Goal: Information Seeking & Learning: Learn about a topic

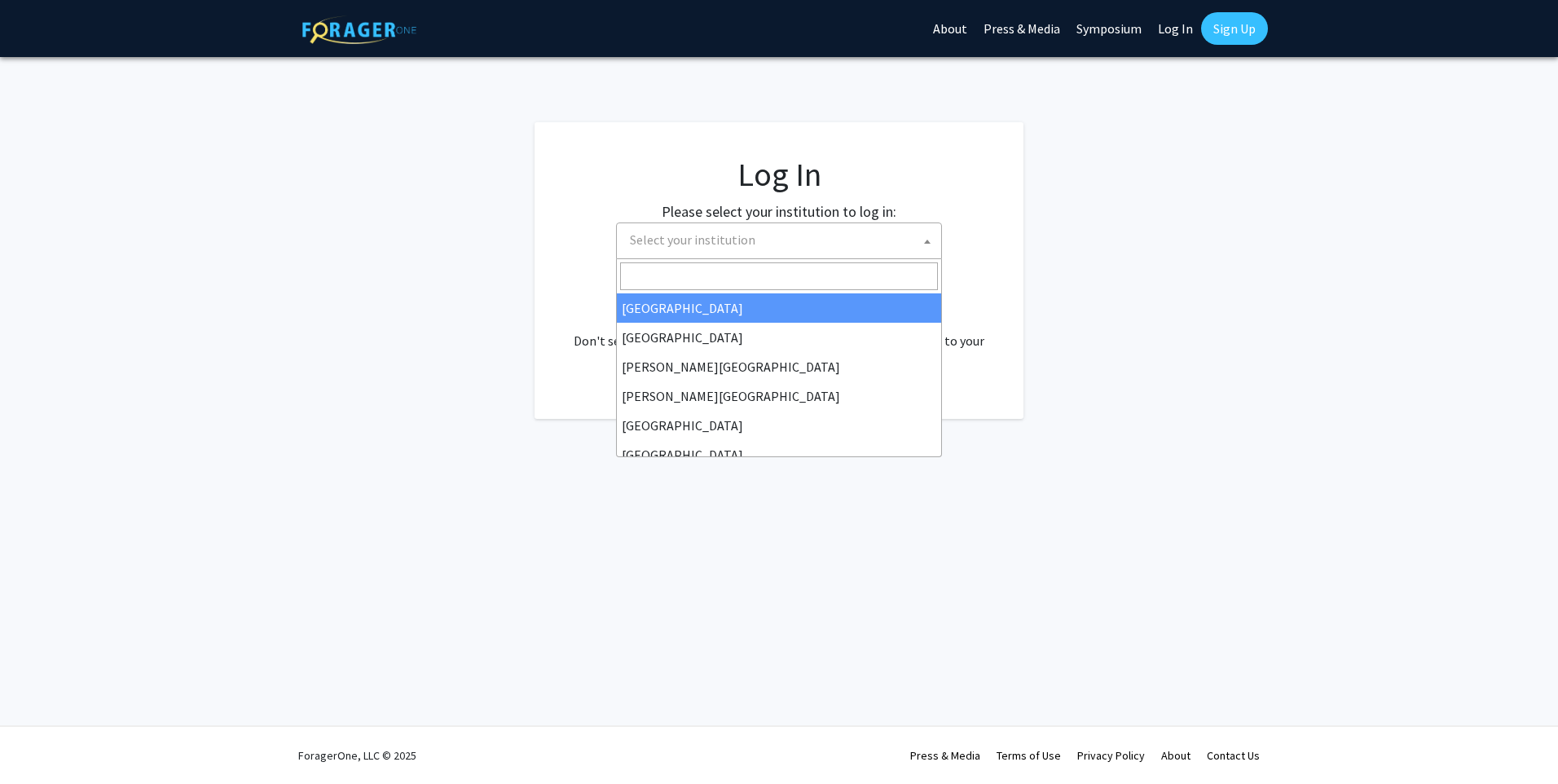
click at [863, 252] on span "Select your institution" at bounding box center [782, 240] width 318 height 33
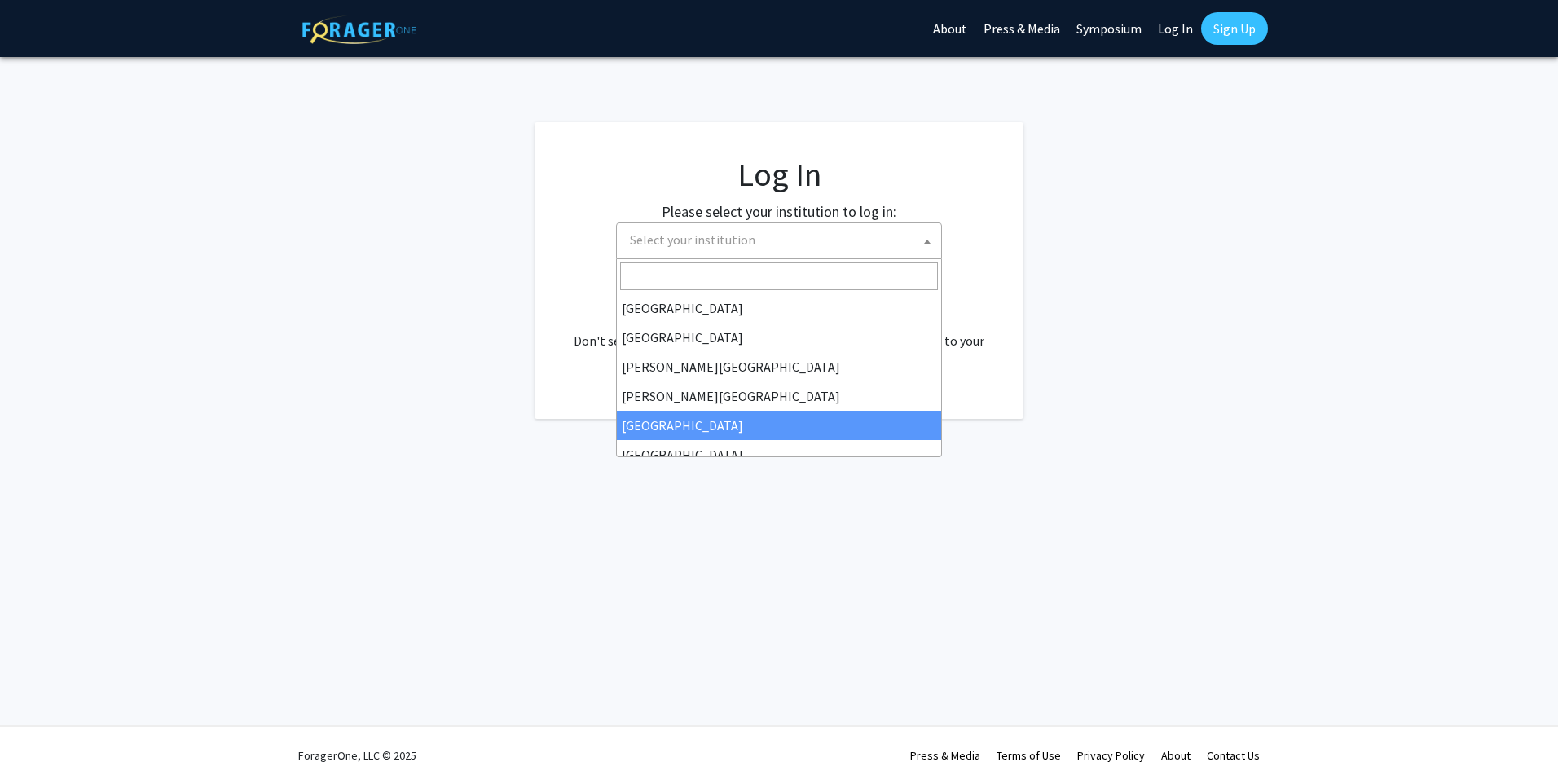
select select "6"
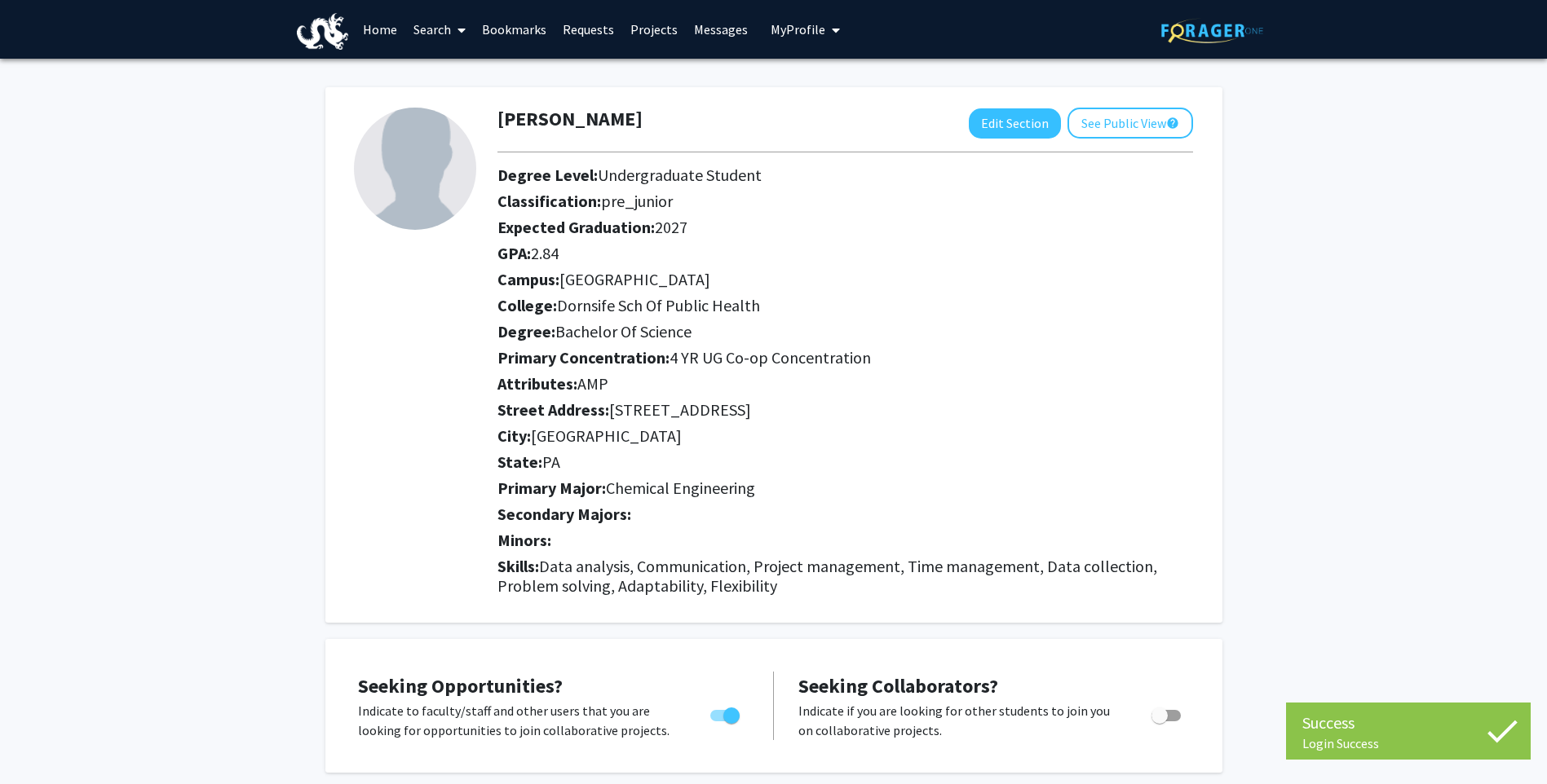
click at [370, 26] on link "Home" at bounding box center [380, 29] width 50 height 57
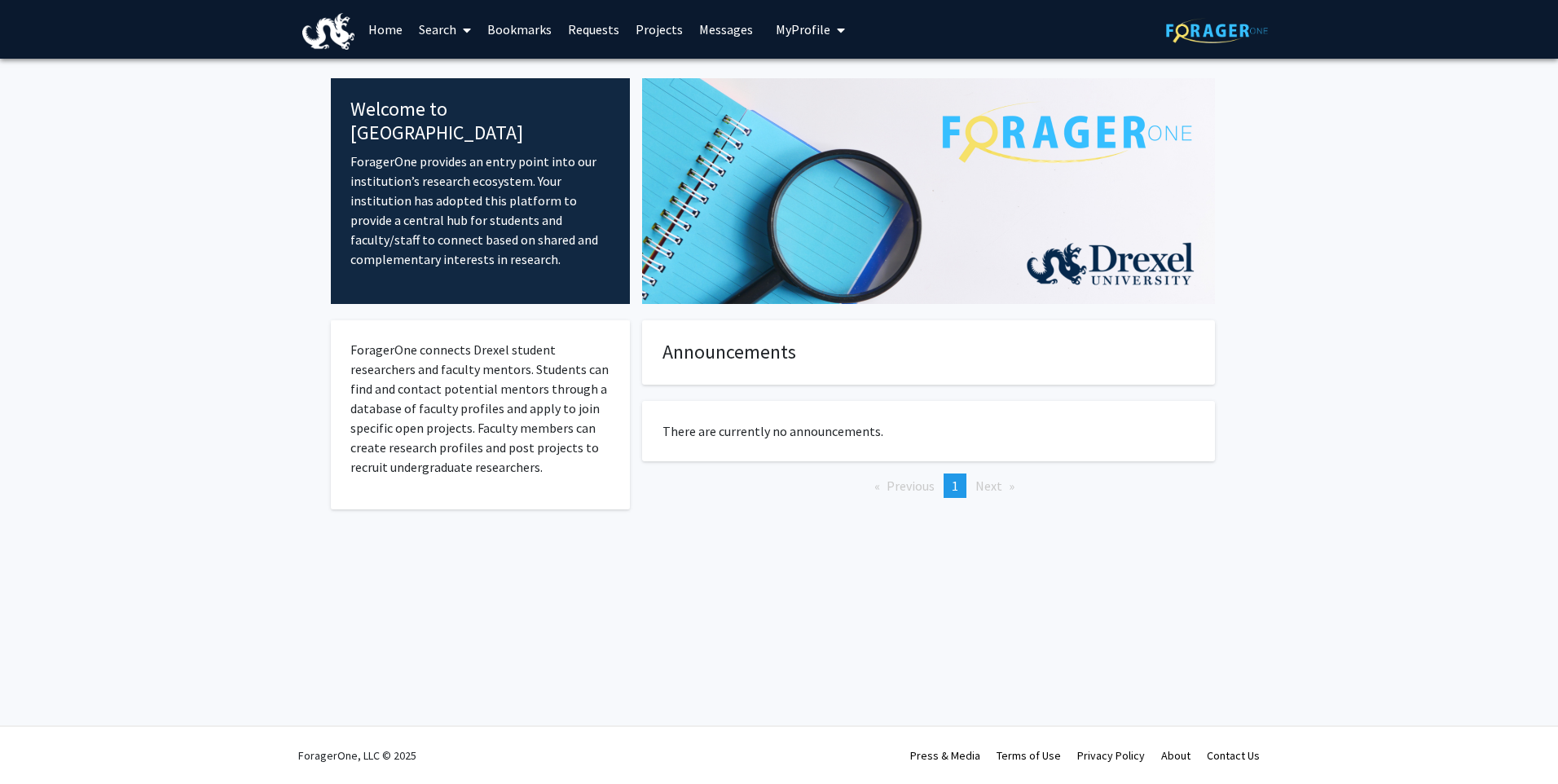
click at [465, 38] on span at bounding box center [464, 30] width 15 height 57
click at [466, 81] on span "Faculty/Staff" at bounding box center [470, 74] width 120 height 33
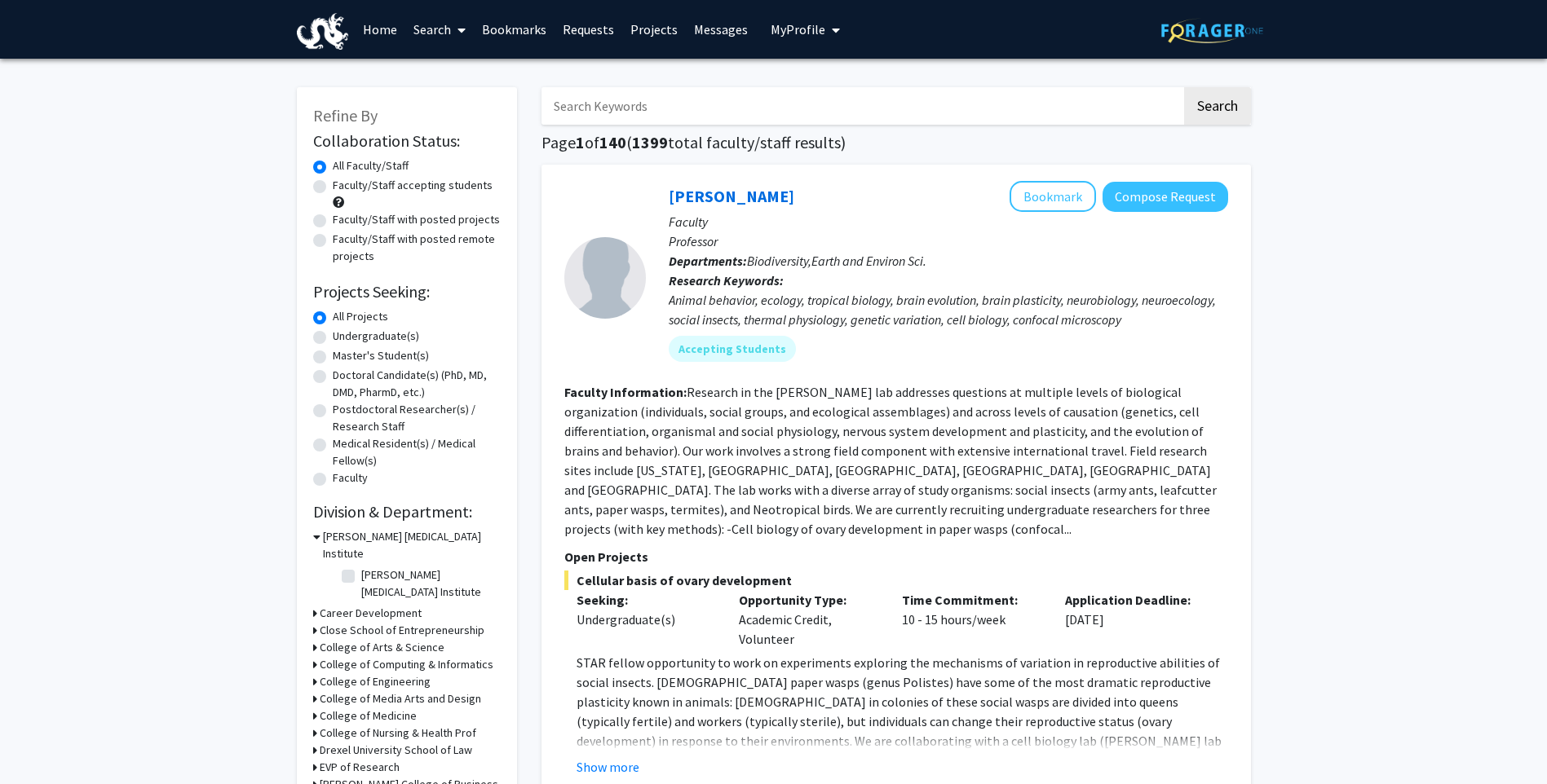
click at [316, 535] on icon at bounding box center [316, 537] width 8 height 17
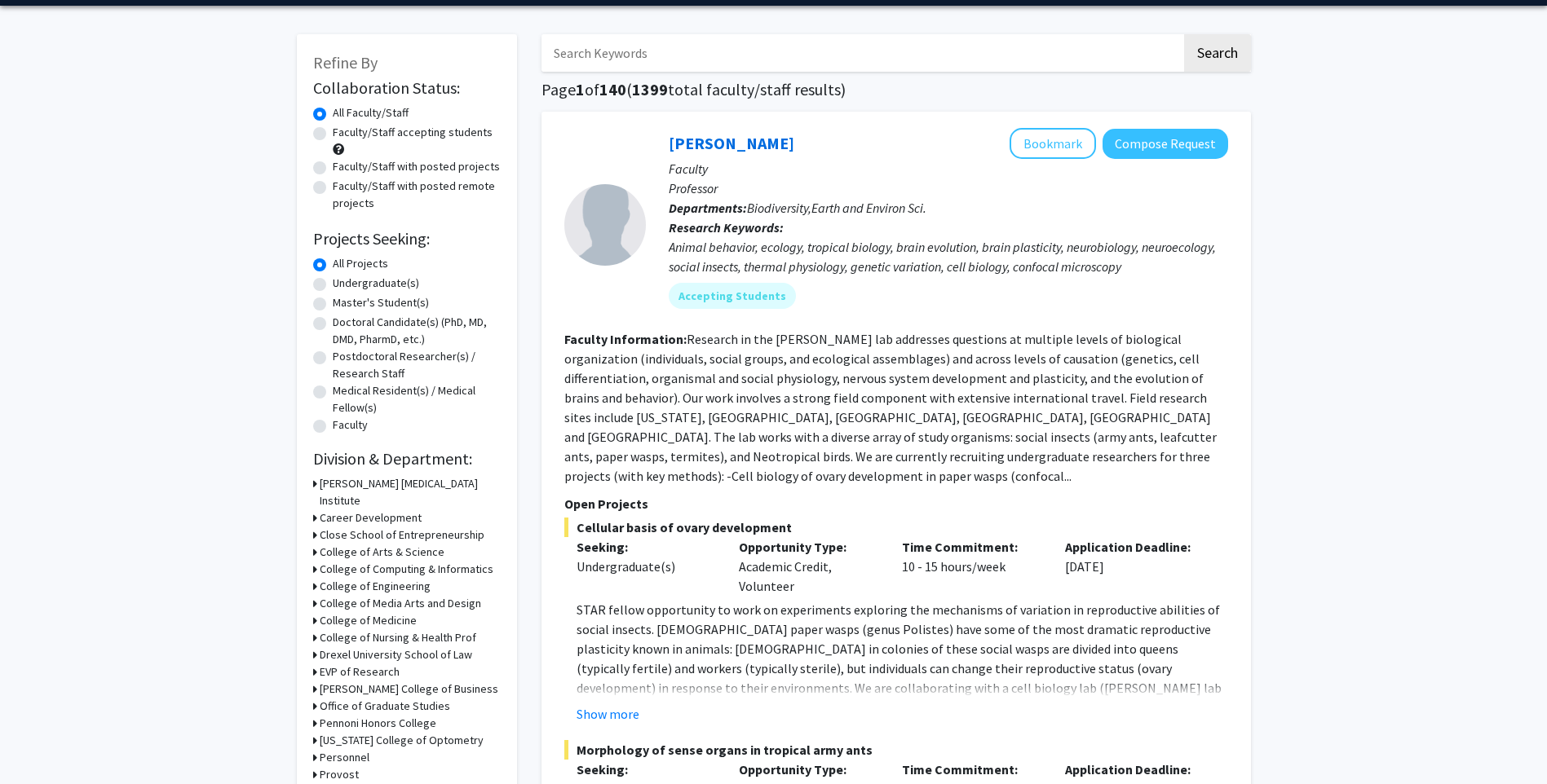
scroll to position [81, 0]
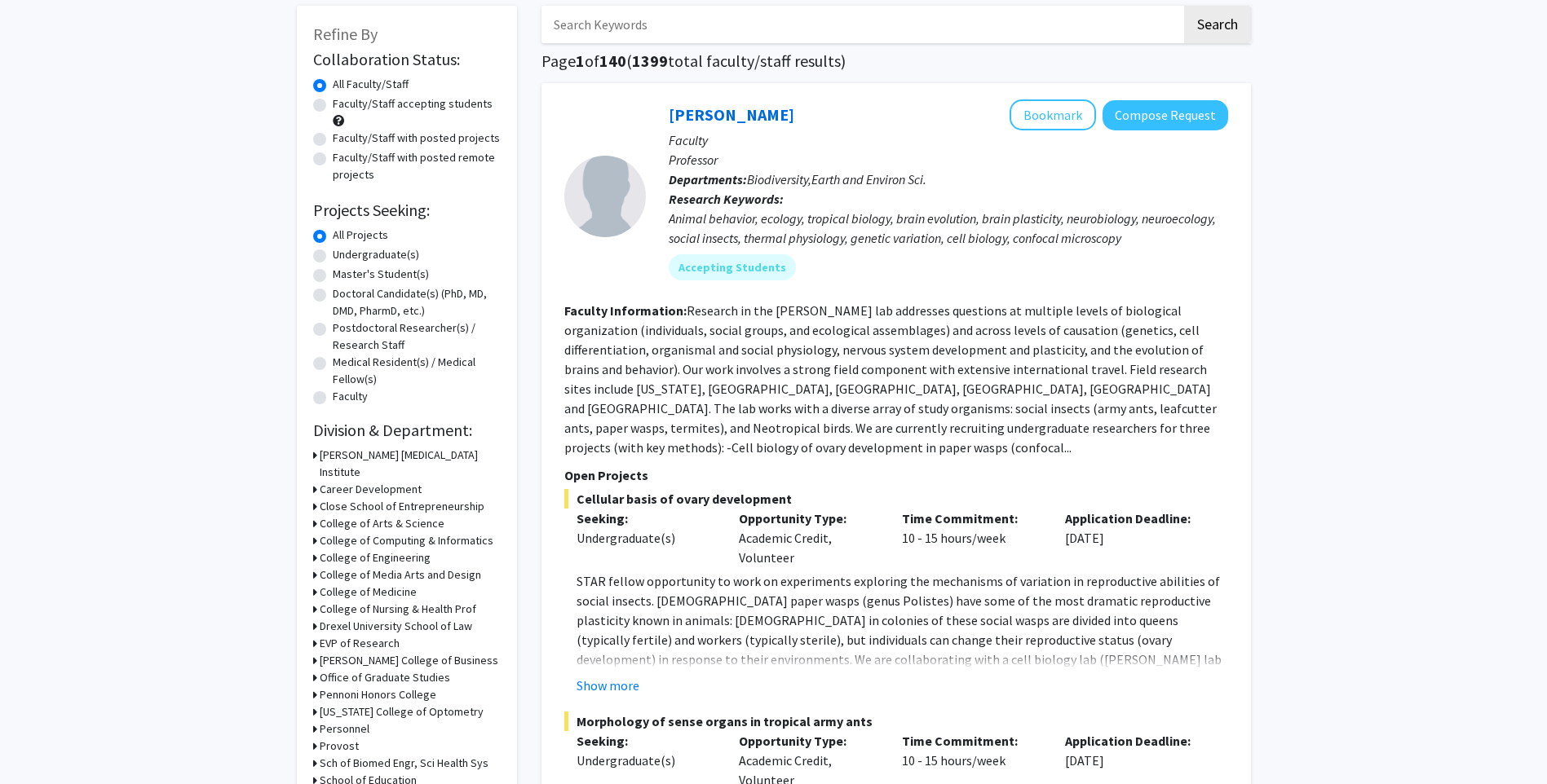
click at [314, 601] on icon at bounding box center [314, 609] width 4 height 17
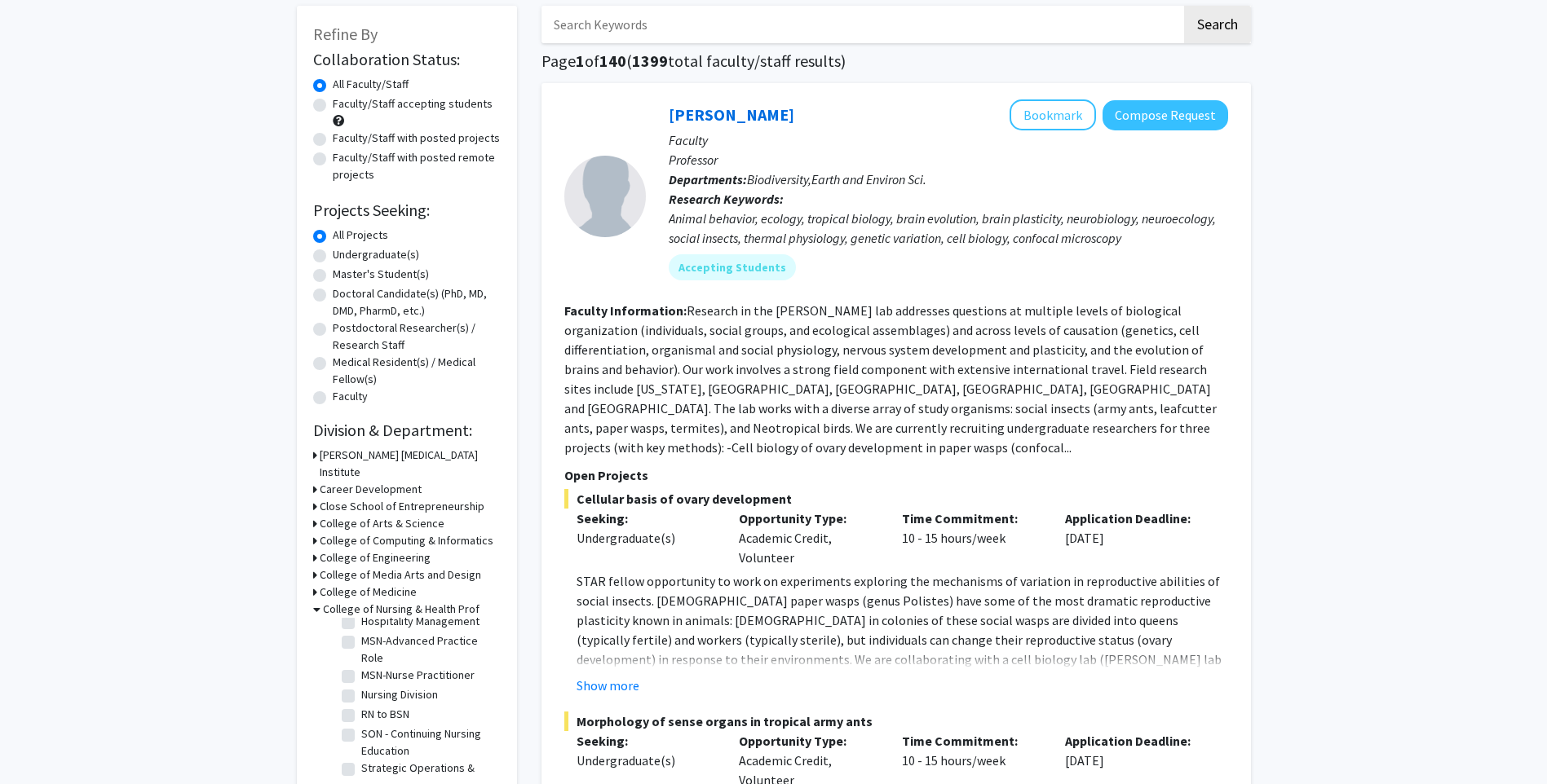
click at [313, 601] on icon at bounding box center [316, 609] width 8 height 17
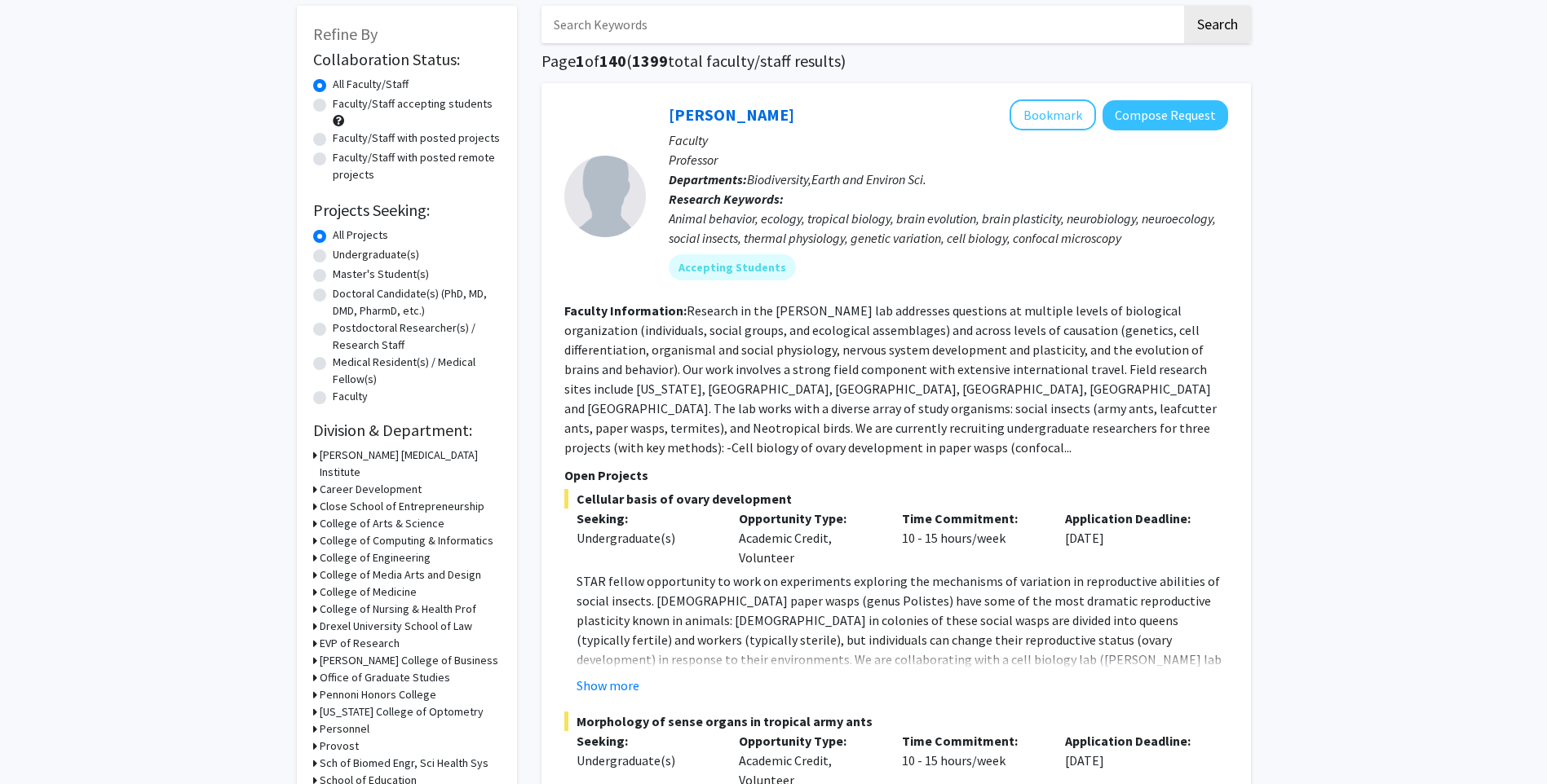
click at [316, 583] on div "College of Medicine" at bounding box center [406, 592] width 187 height 17
click at [315, 583] on icon at bounding box center [314, 592] width 4 height 17
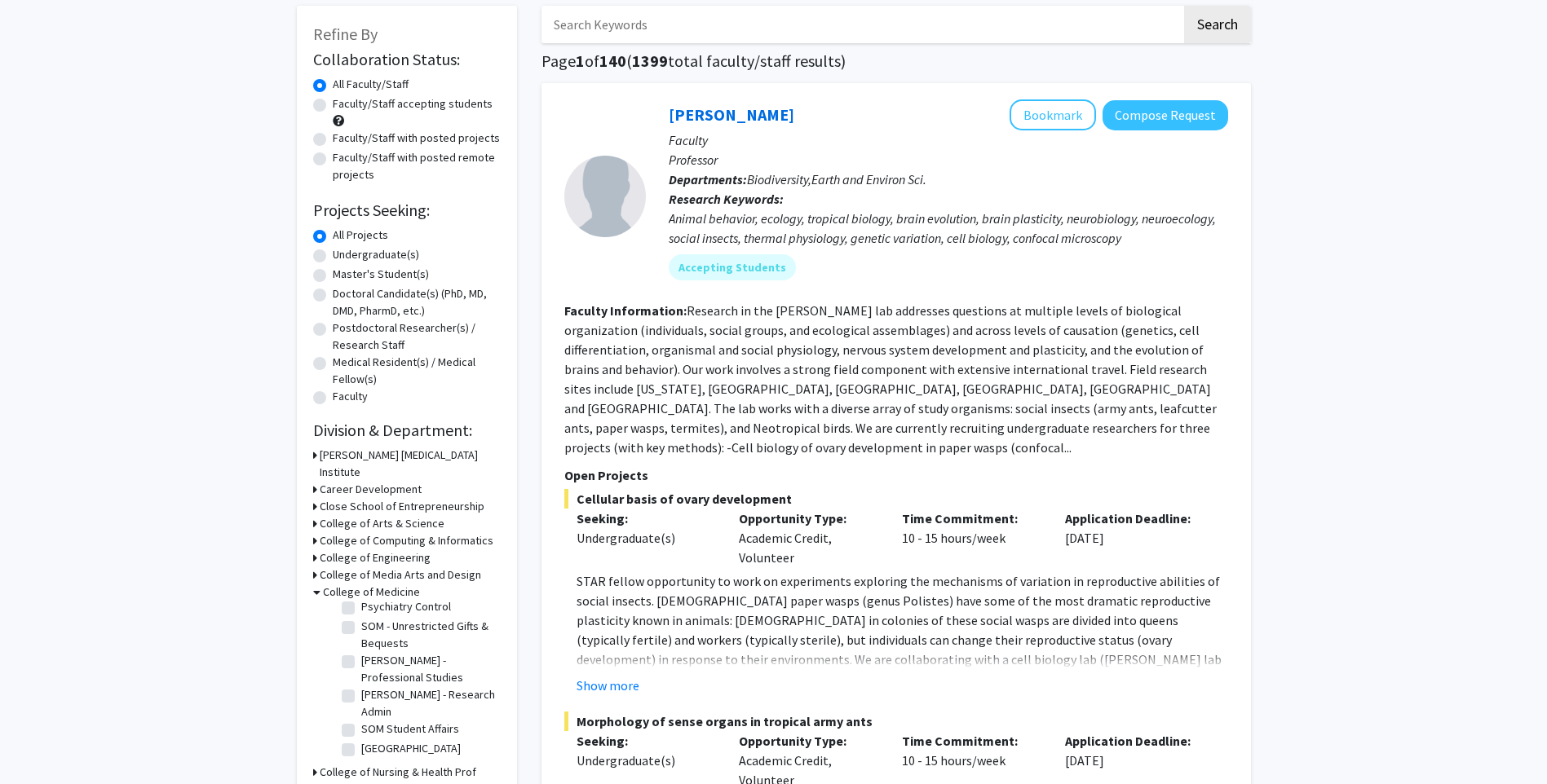
scroll to position [525, 0]
click at [313, 583] on icon at bounding box center [316, 592] width 8 height 17
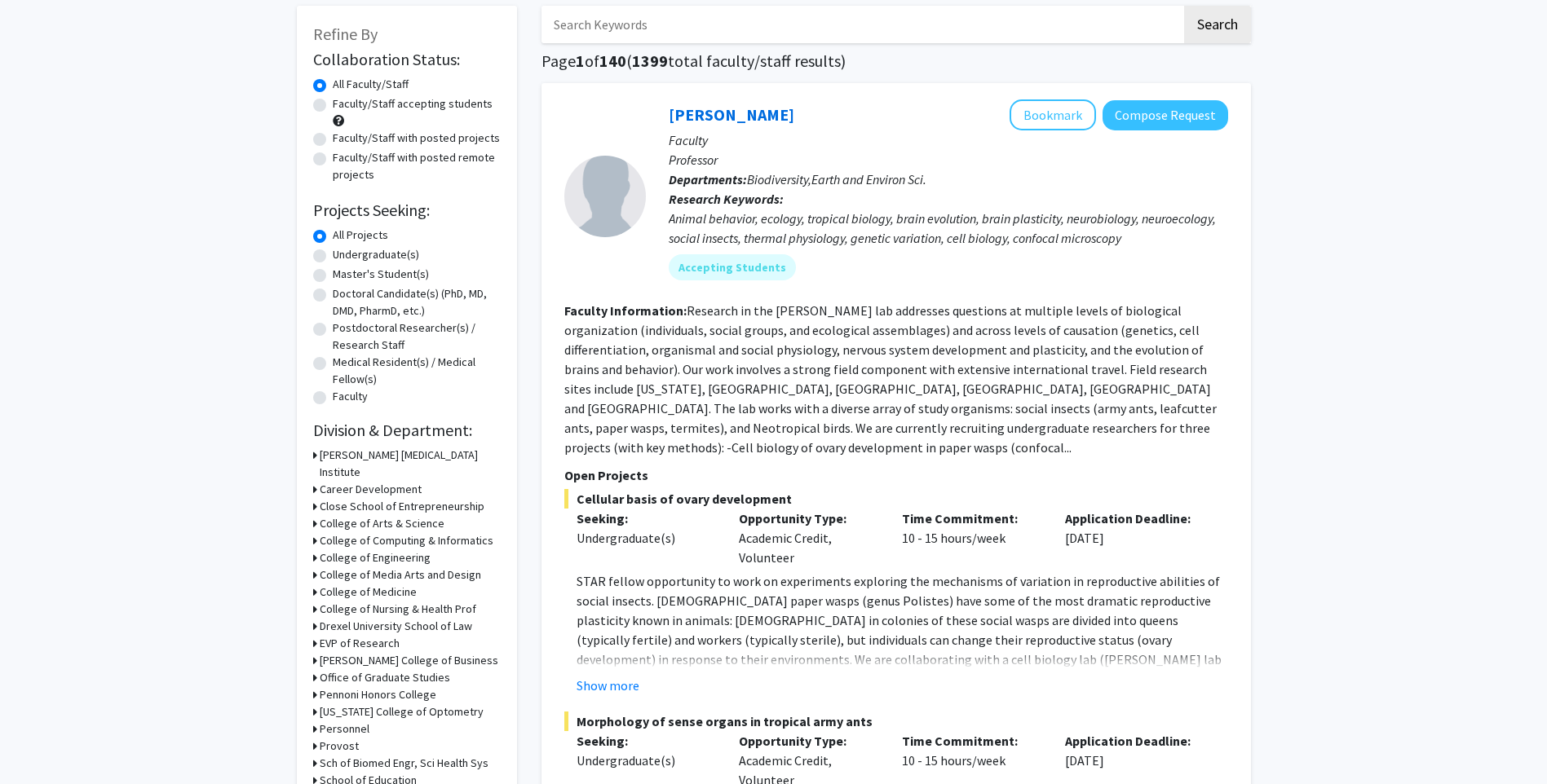
scroll to position [163, 0]
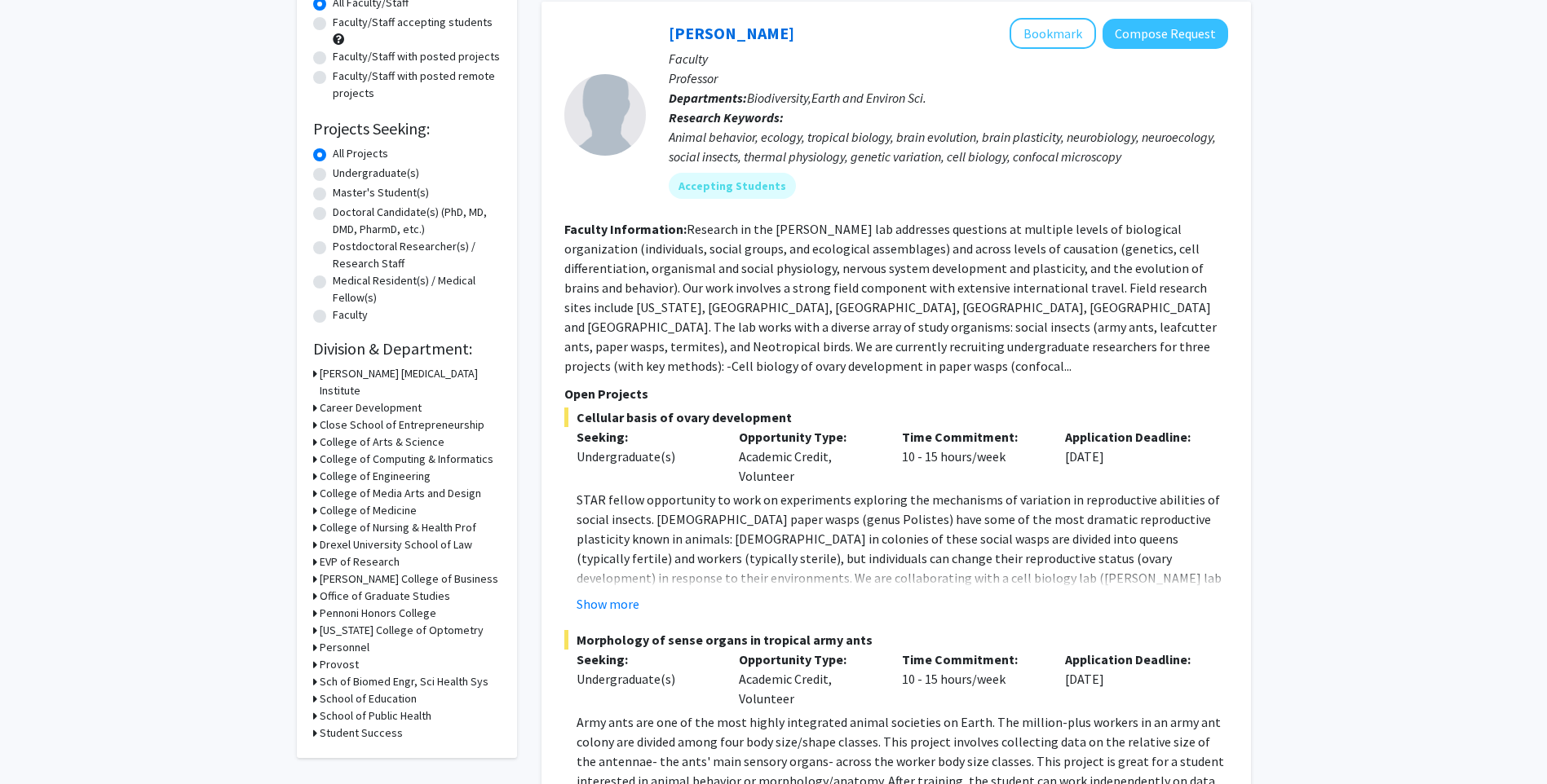
click at [314, 707] on icon at bounding box center [314, 715] width 4 height 17
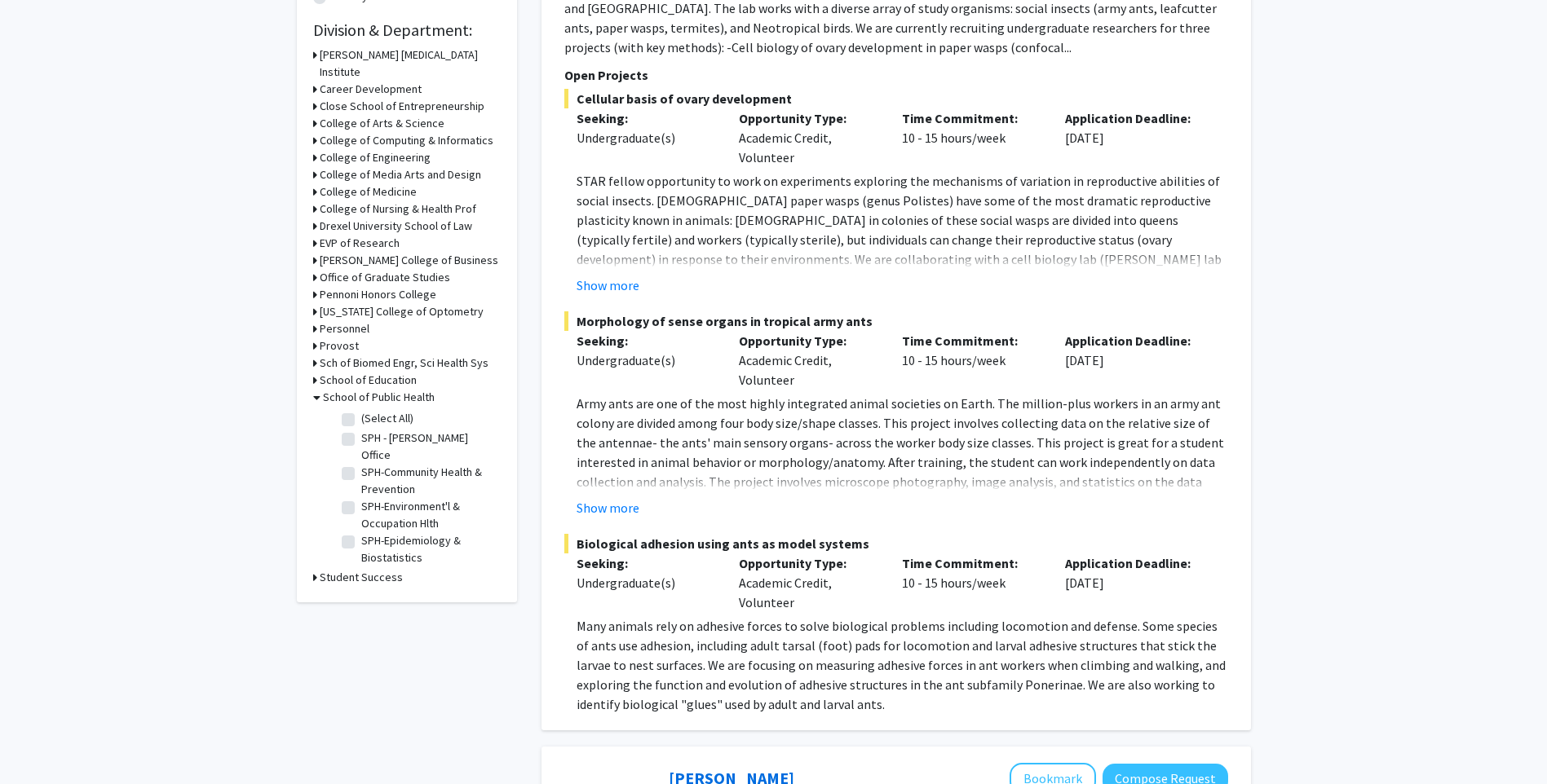
scroll to position [489, 0]
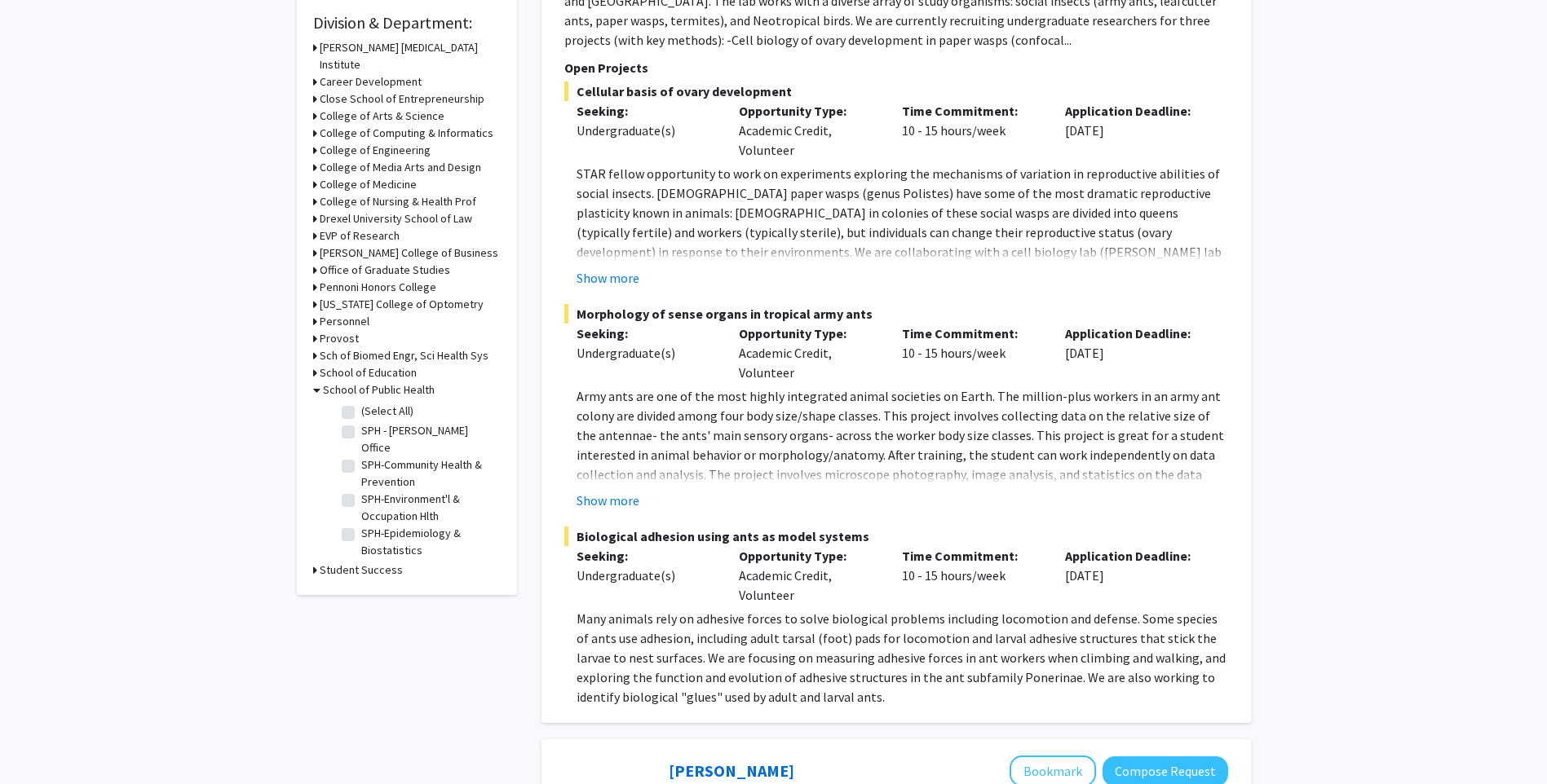
click at [361, 403] on label "(Select All)" at bounding box center [387, 411] width 52 height 17
click at [361, 403] on input "(Select All)" at bounding box center [366, 408] width 11 height 11
checkbox input "true"
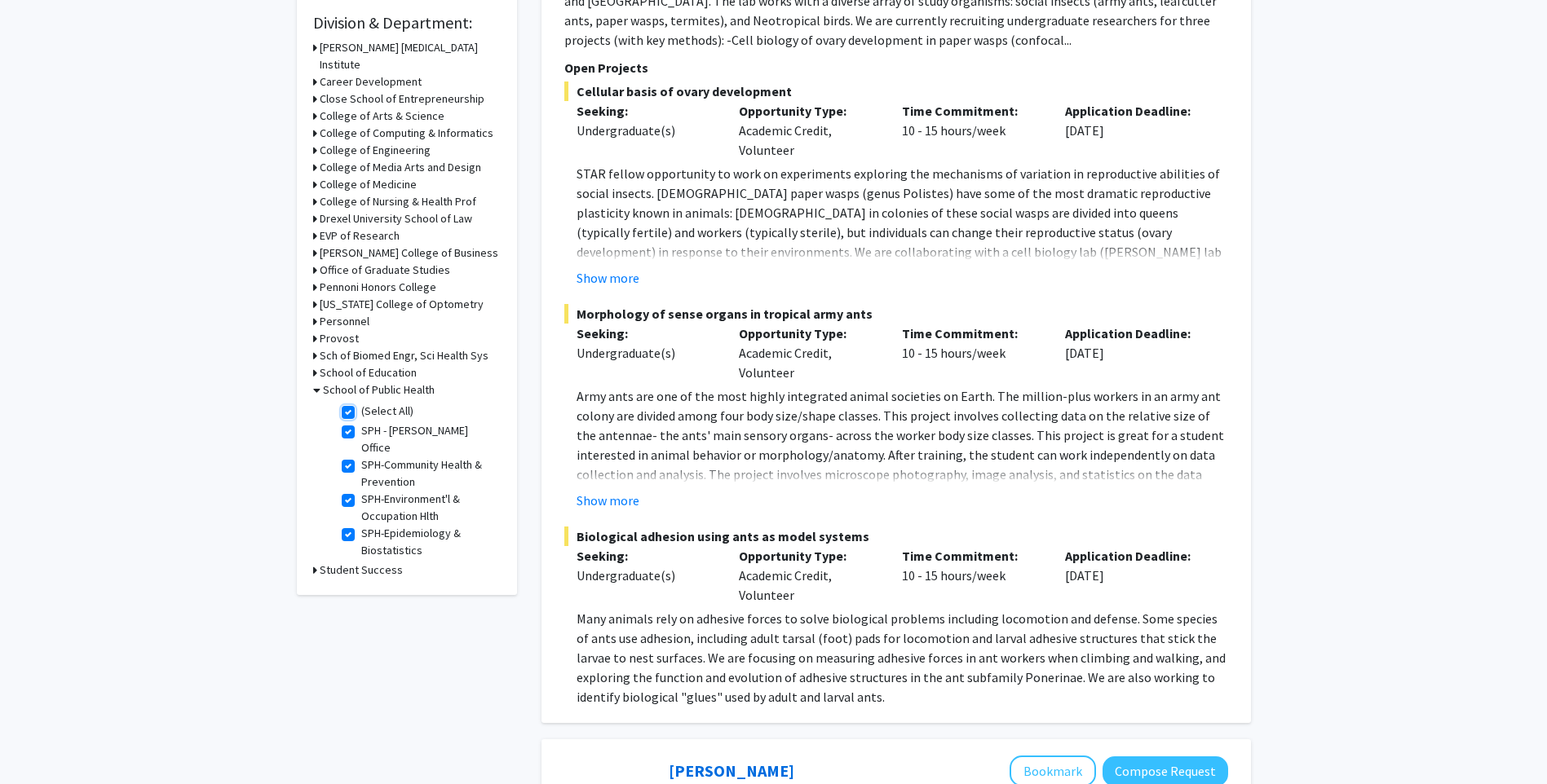
checkbox input "true"
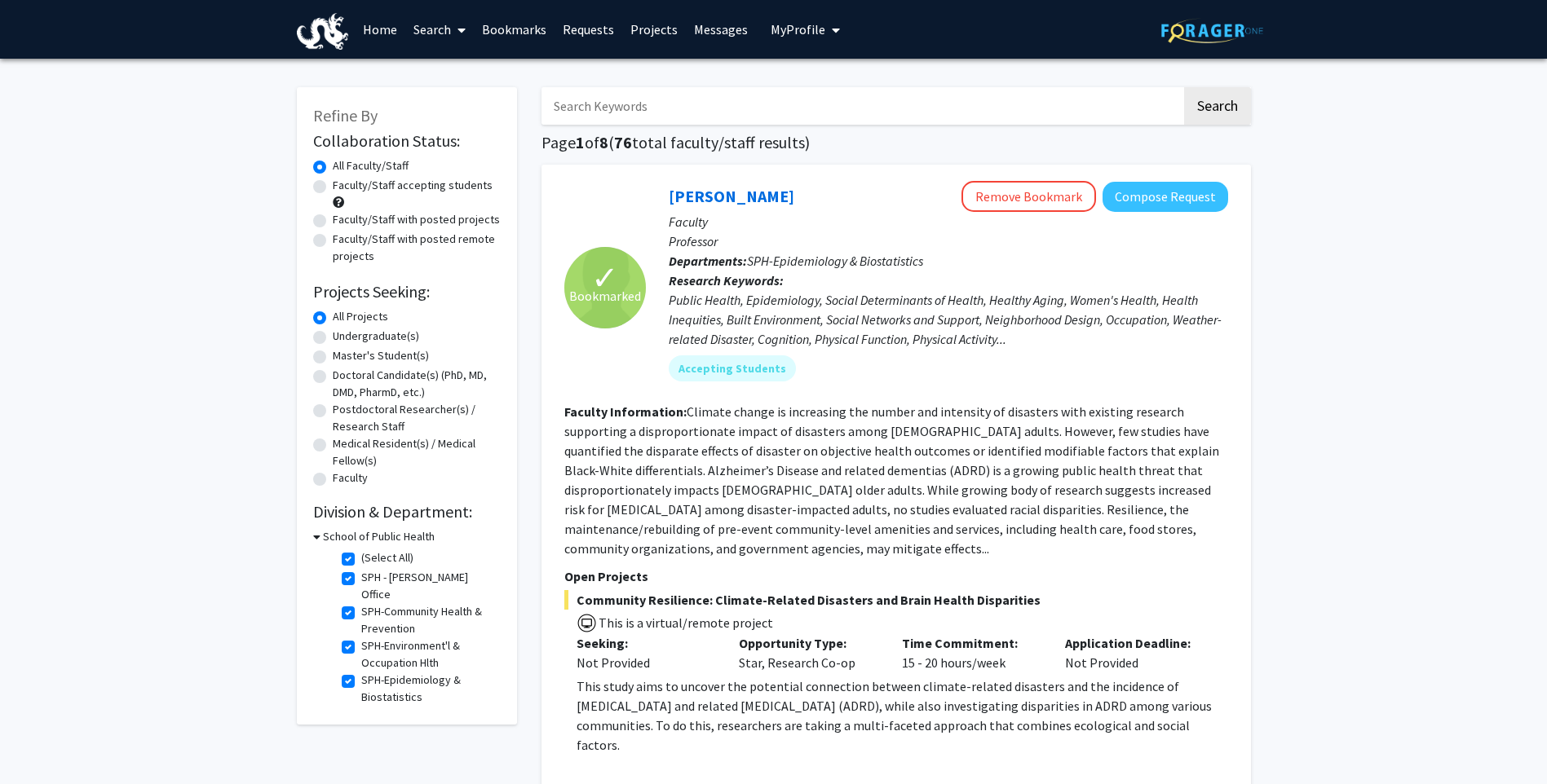
scroll to position [81, 0]
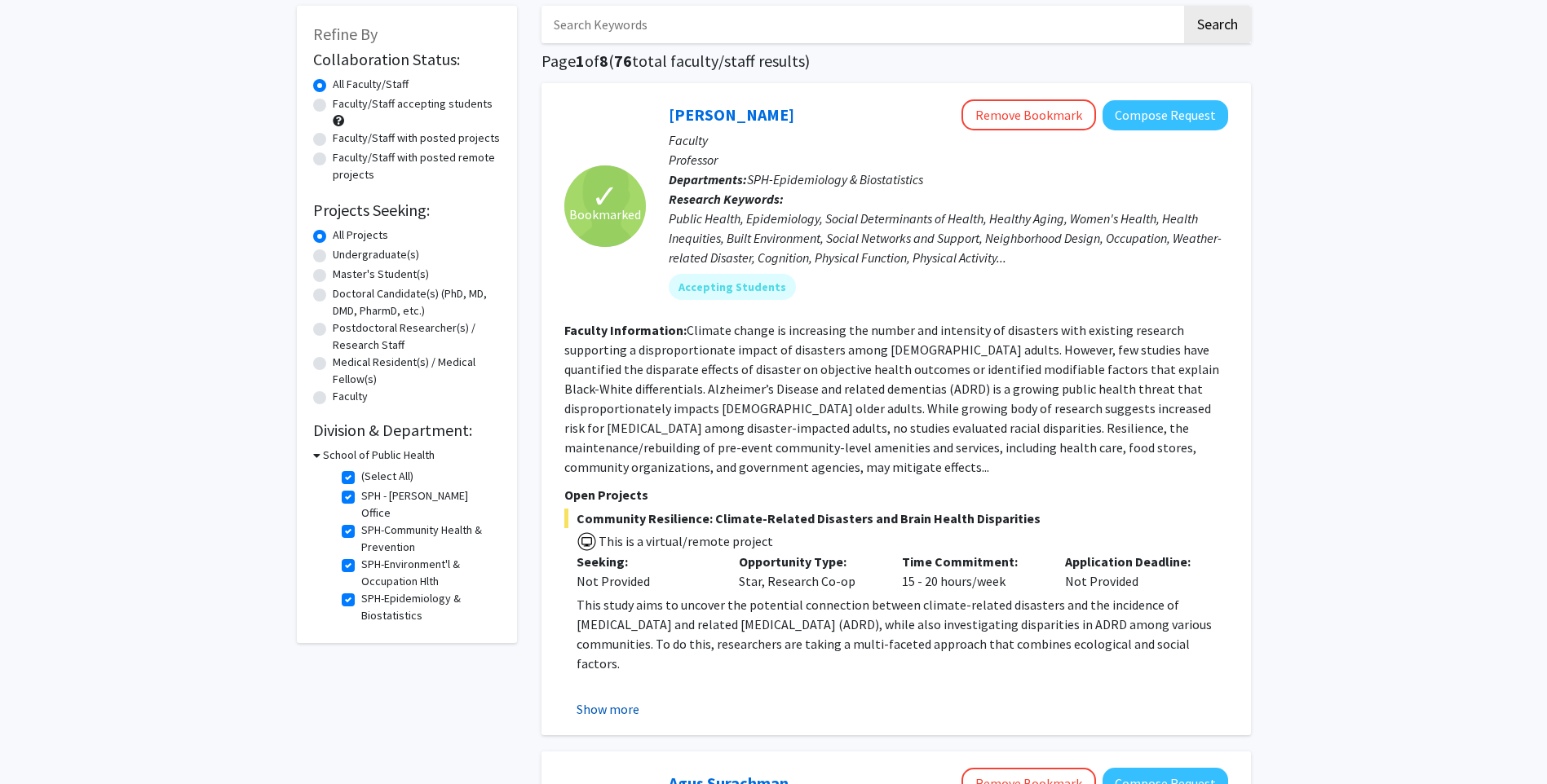
click at [604, 700] on button "Show more" at bounding box center [607, 709] width 63 height 19
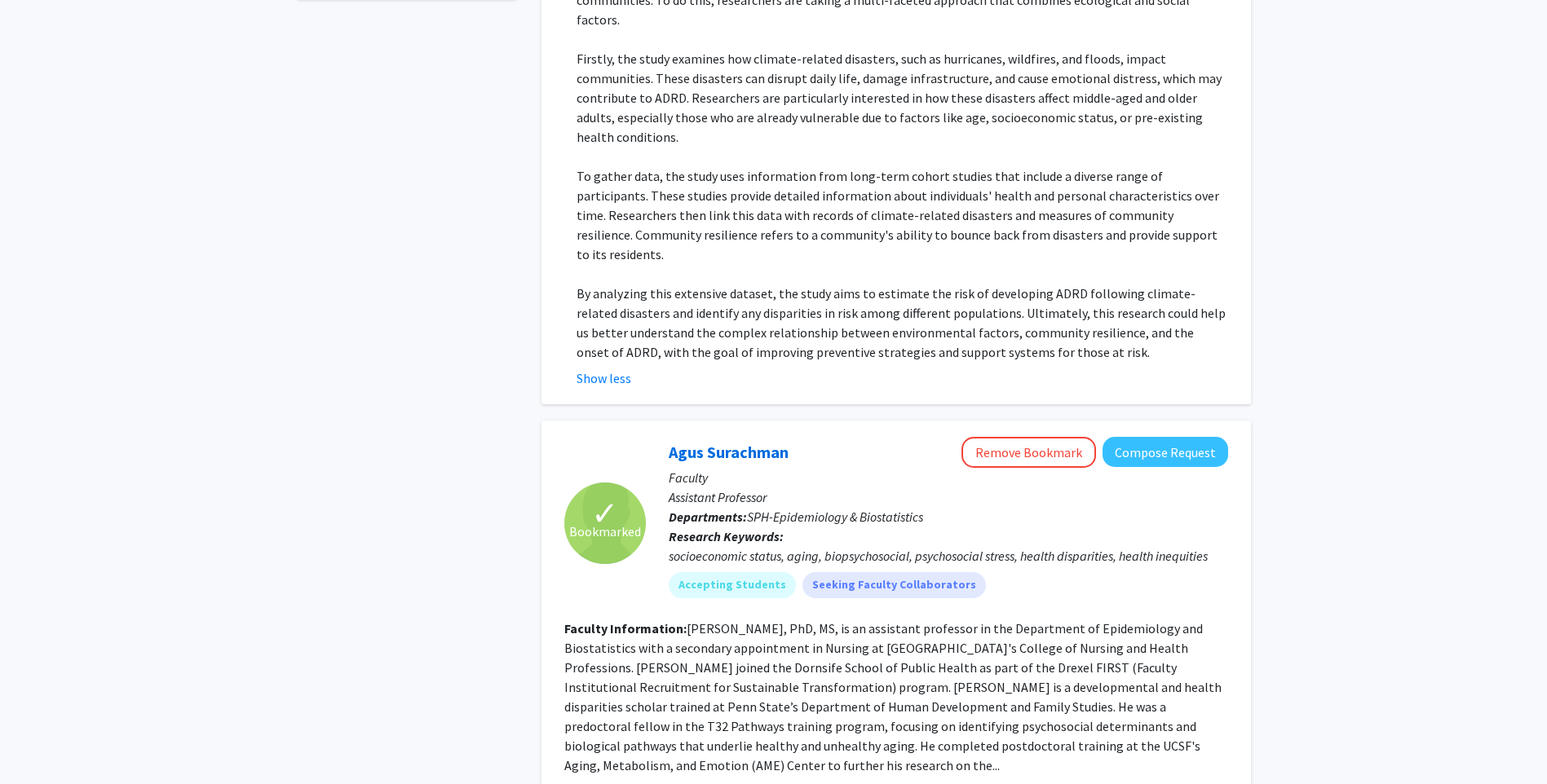
scroll to position [896, 0]
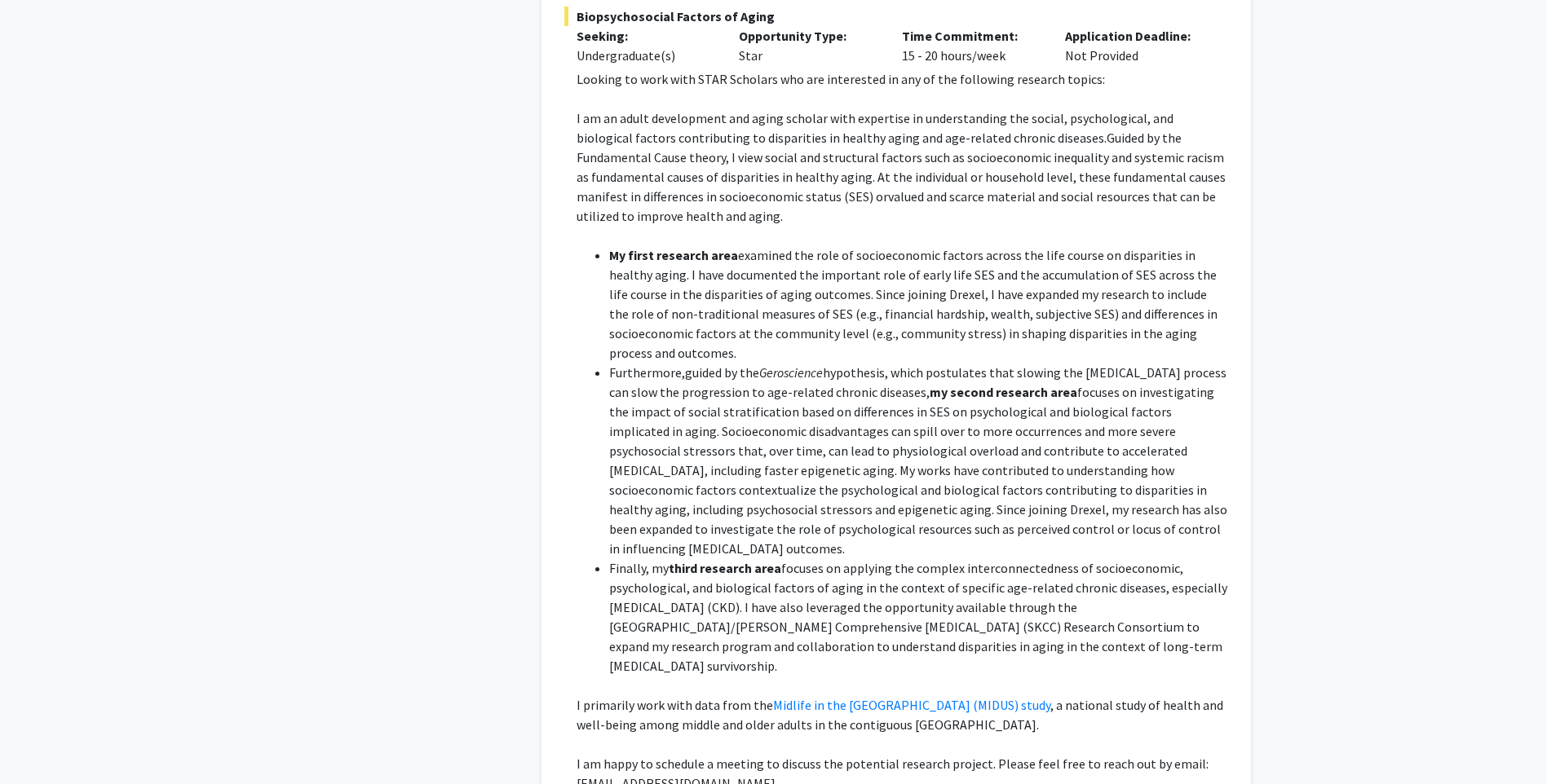
scroll to position [1793, 0]
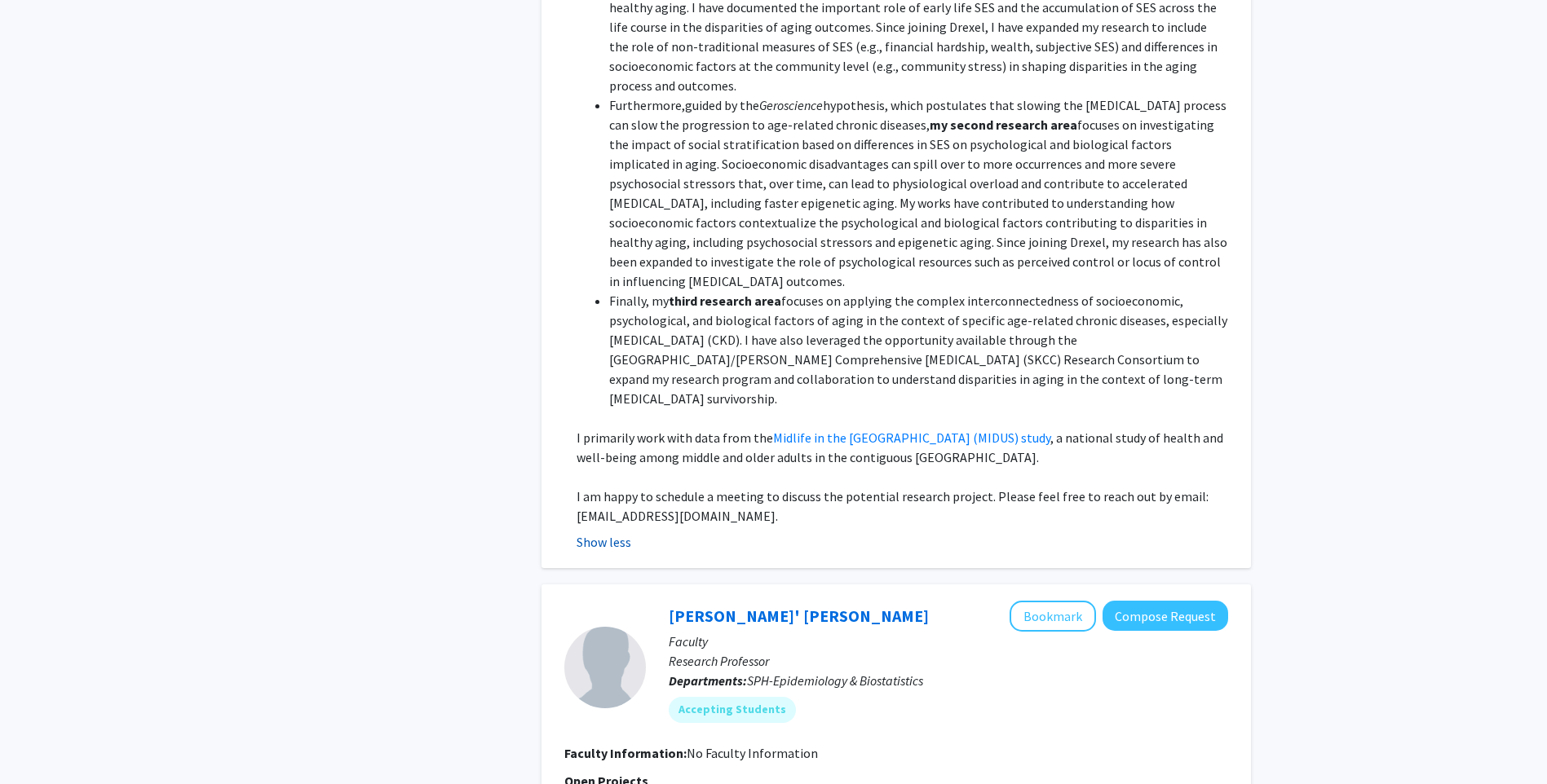
click at [615, 532] on button "Show less" at bounding box center [603, 542] width 54 height 19
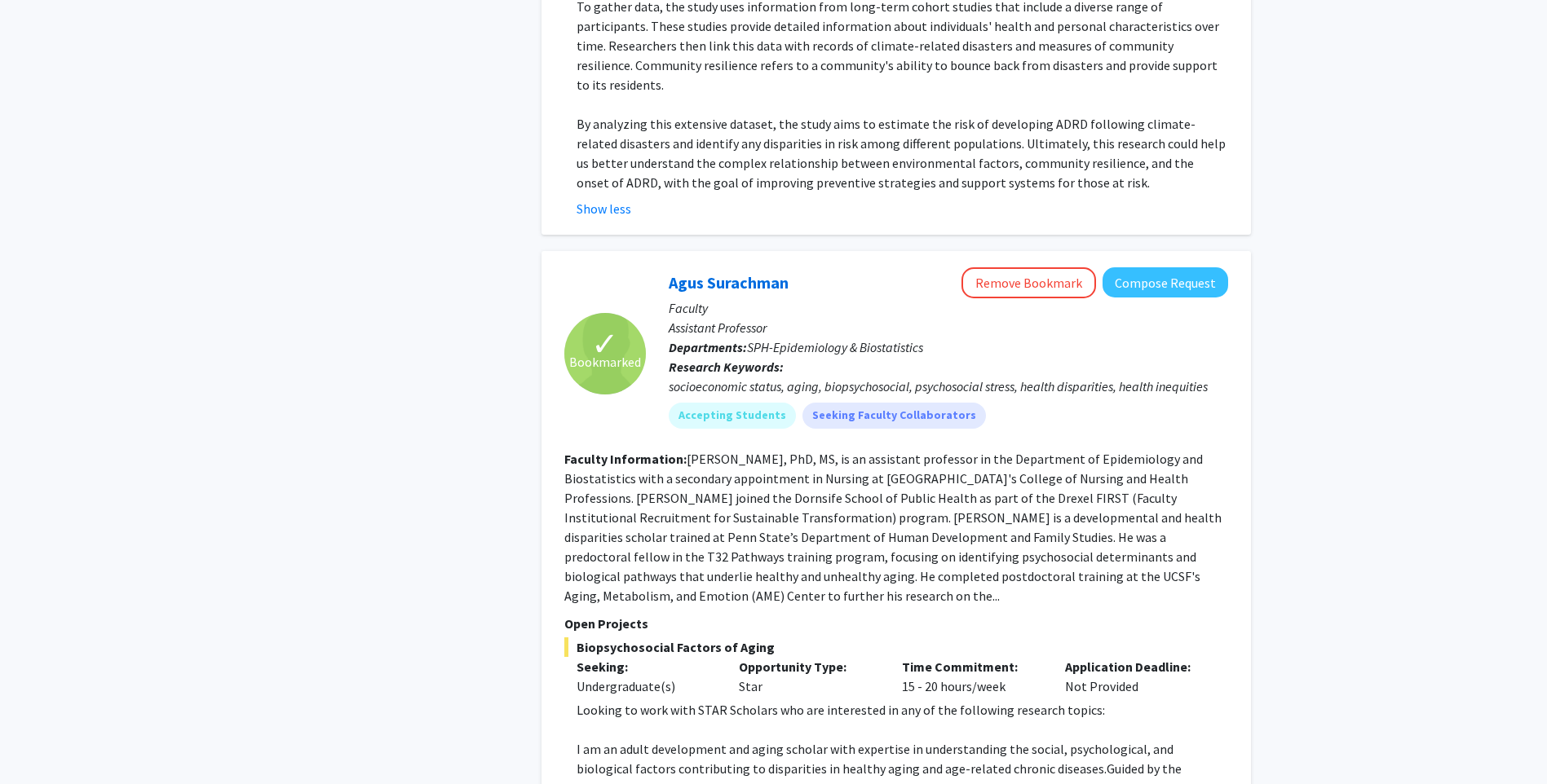
scroll to position [896, 0]
click at [991, 266] on button "Remove Bookmark" at bounding box center [1029, 281] width 135 height 31
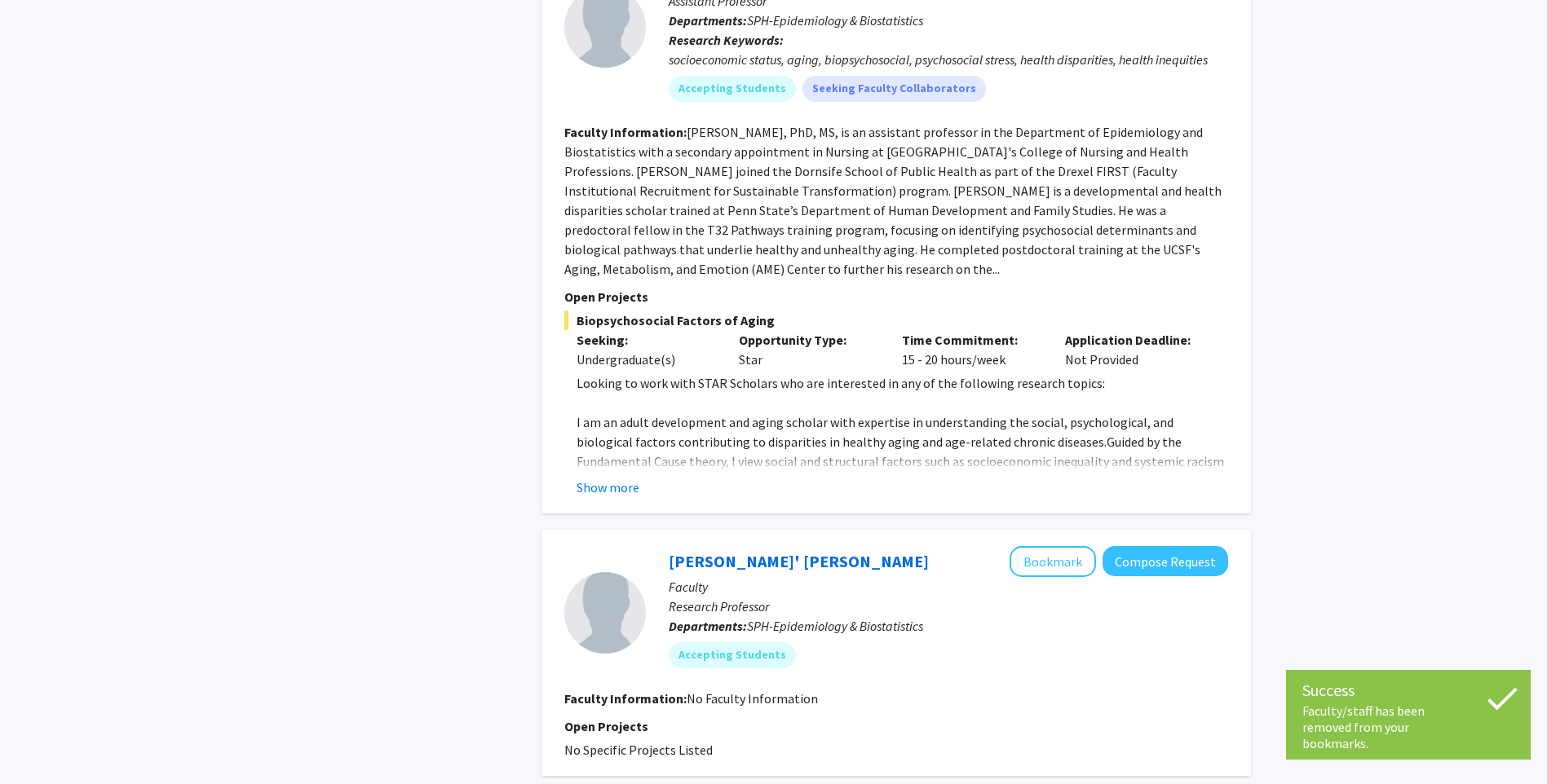
scroll to position [1222, 0]
click at [1060, 545] on button "Bookmark" at bounding box center [1052, 560] width 86 height 31
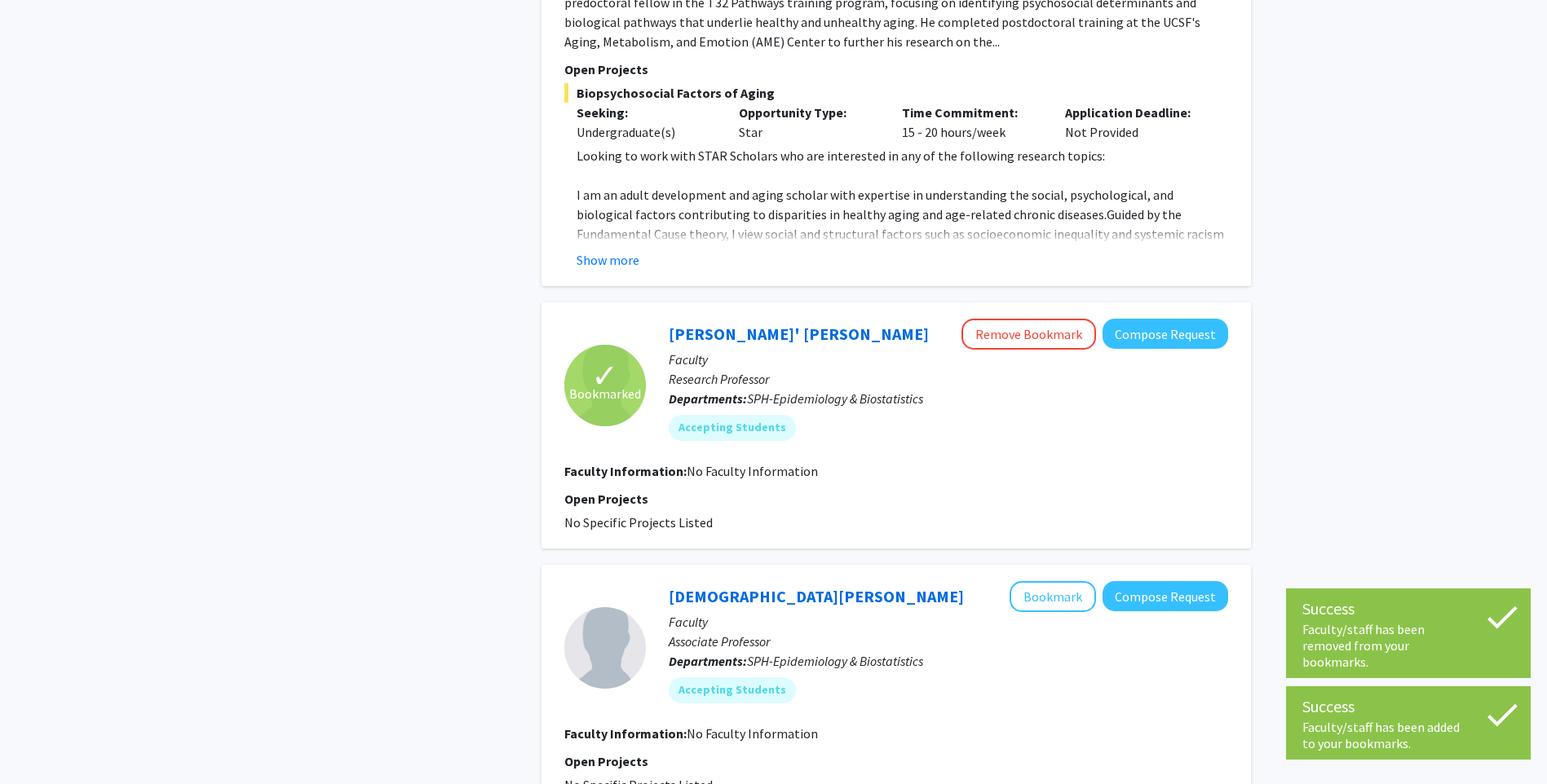
scroll to position [1467, 0]
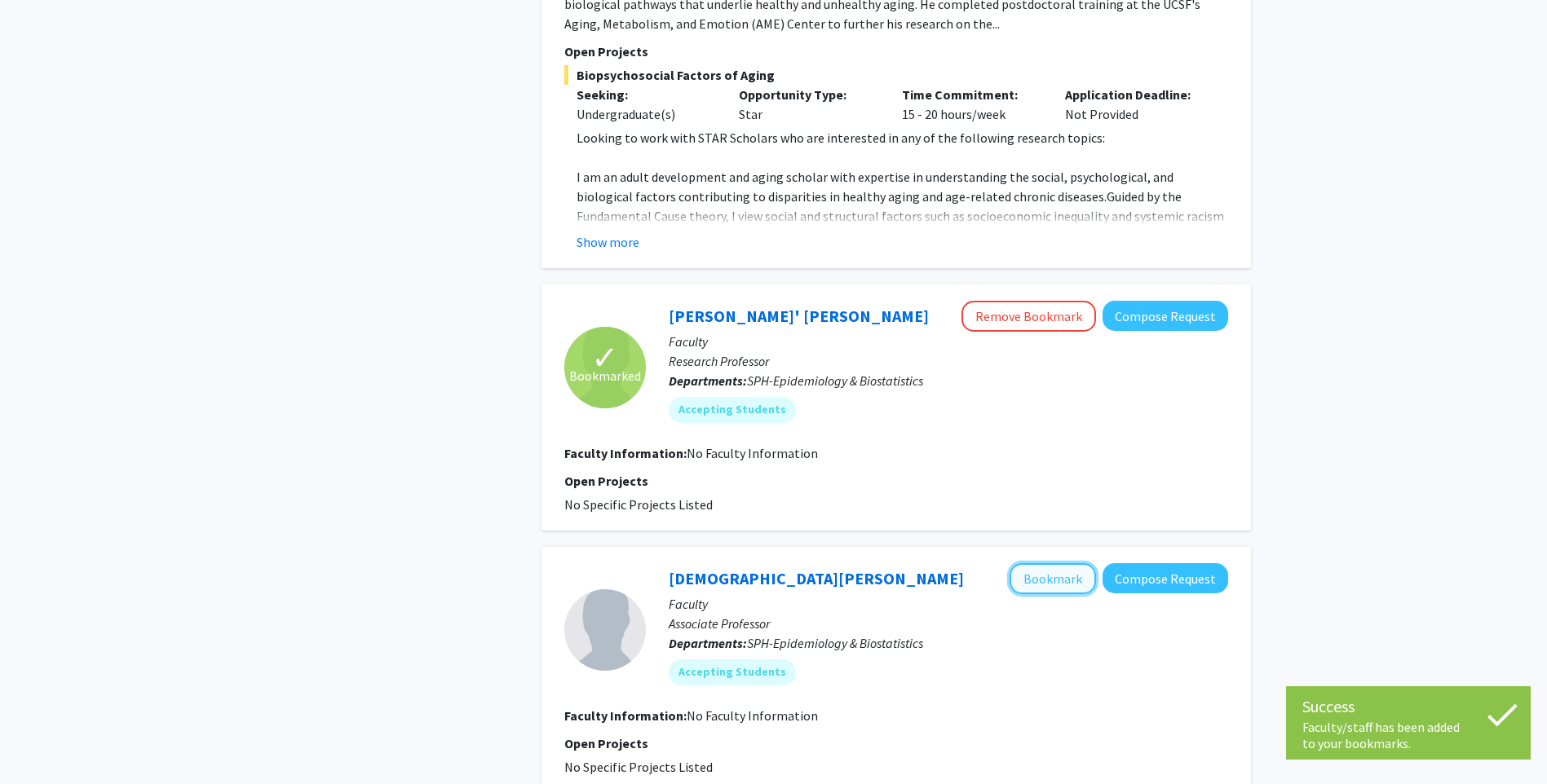
click at [1044, 563] on button "Bookmark" at bounding box center [1052, 578] width 86 height 31
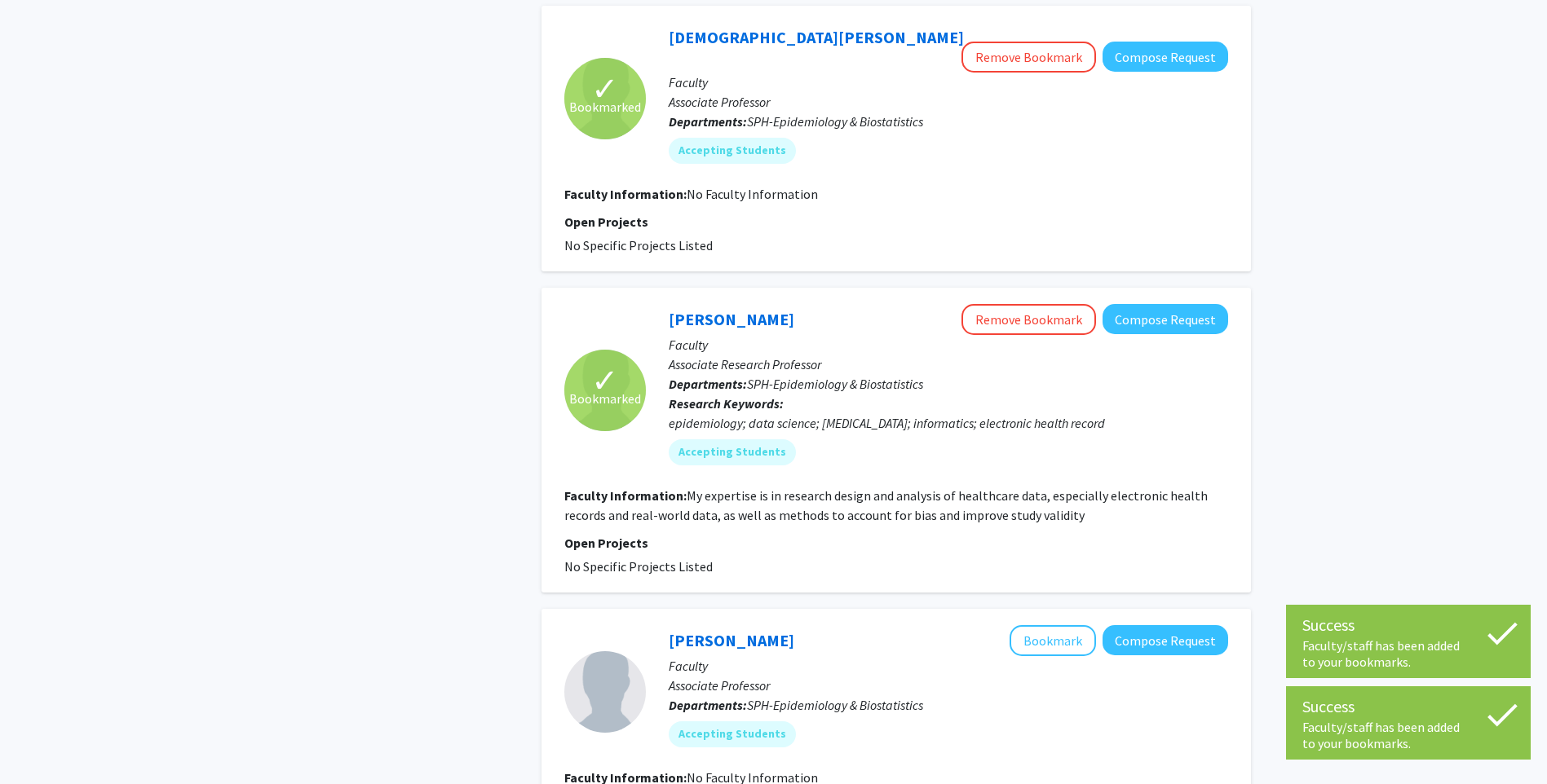
scroll to position [2037, 0]
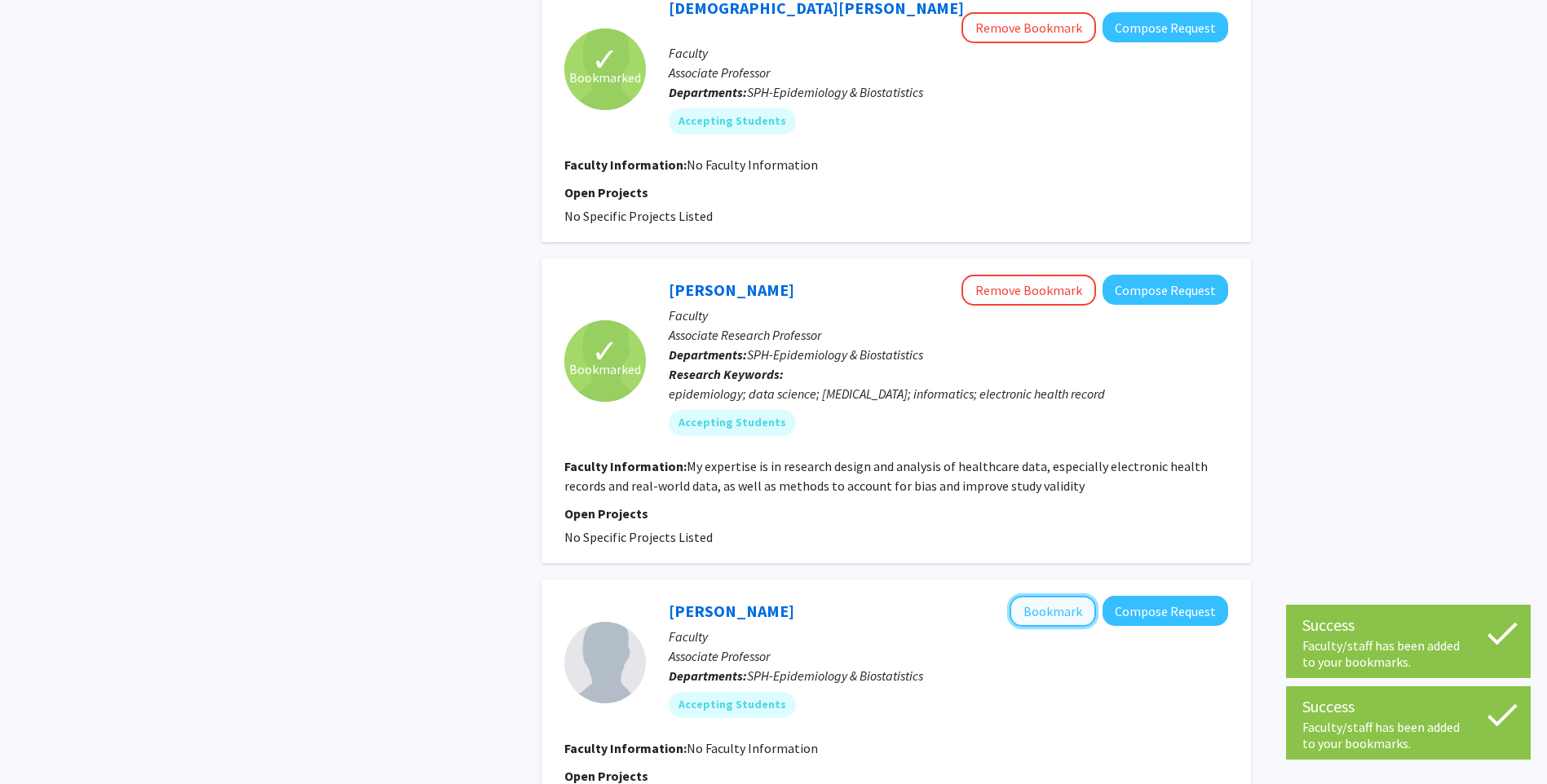
click at [1064, 596] on button "Bookmark" at bounding box center [1052, 611] width 86 height 31
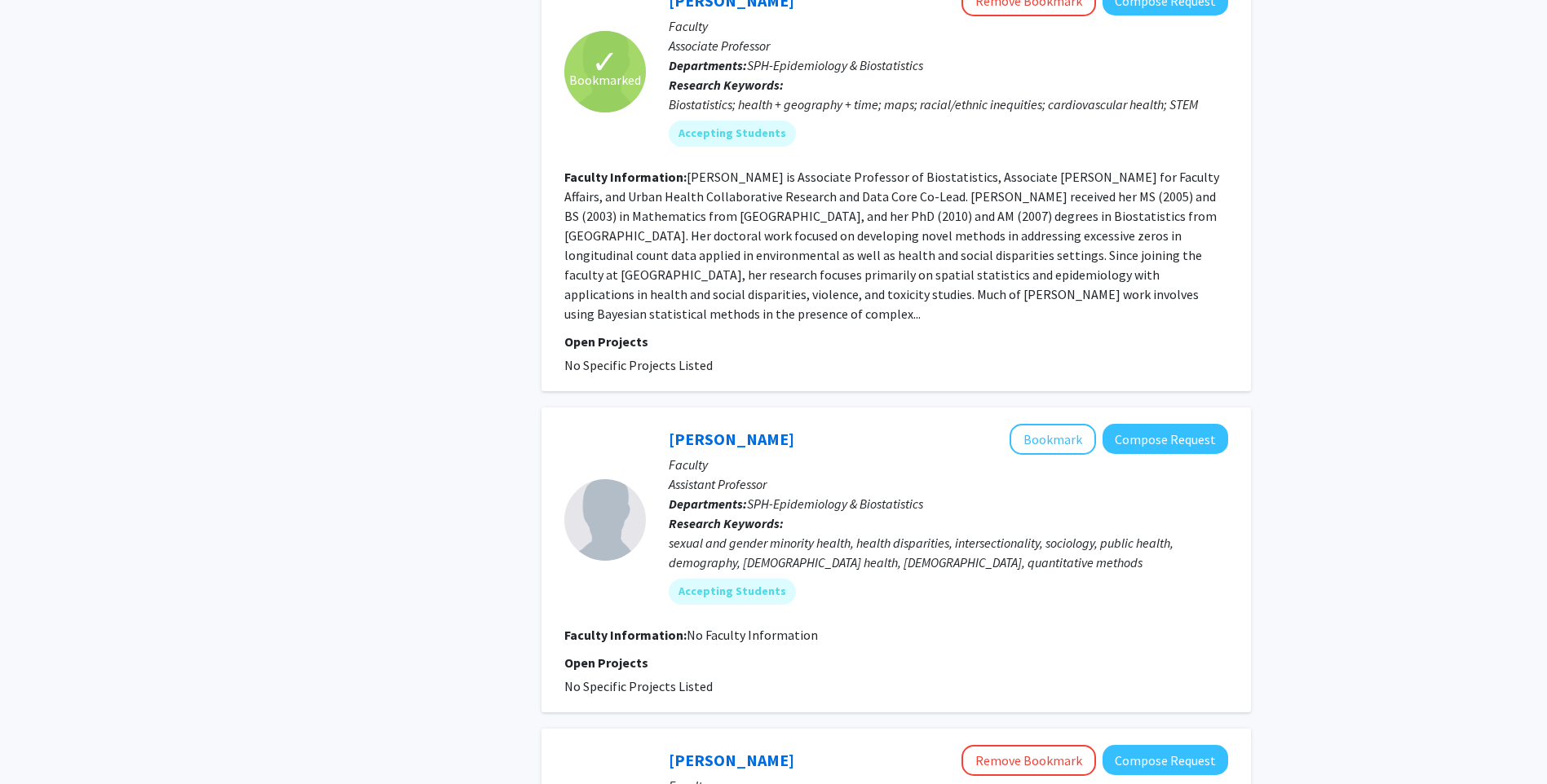
scroll to position [2934, 0]
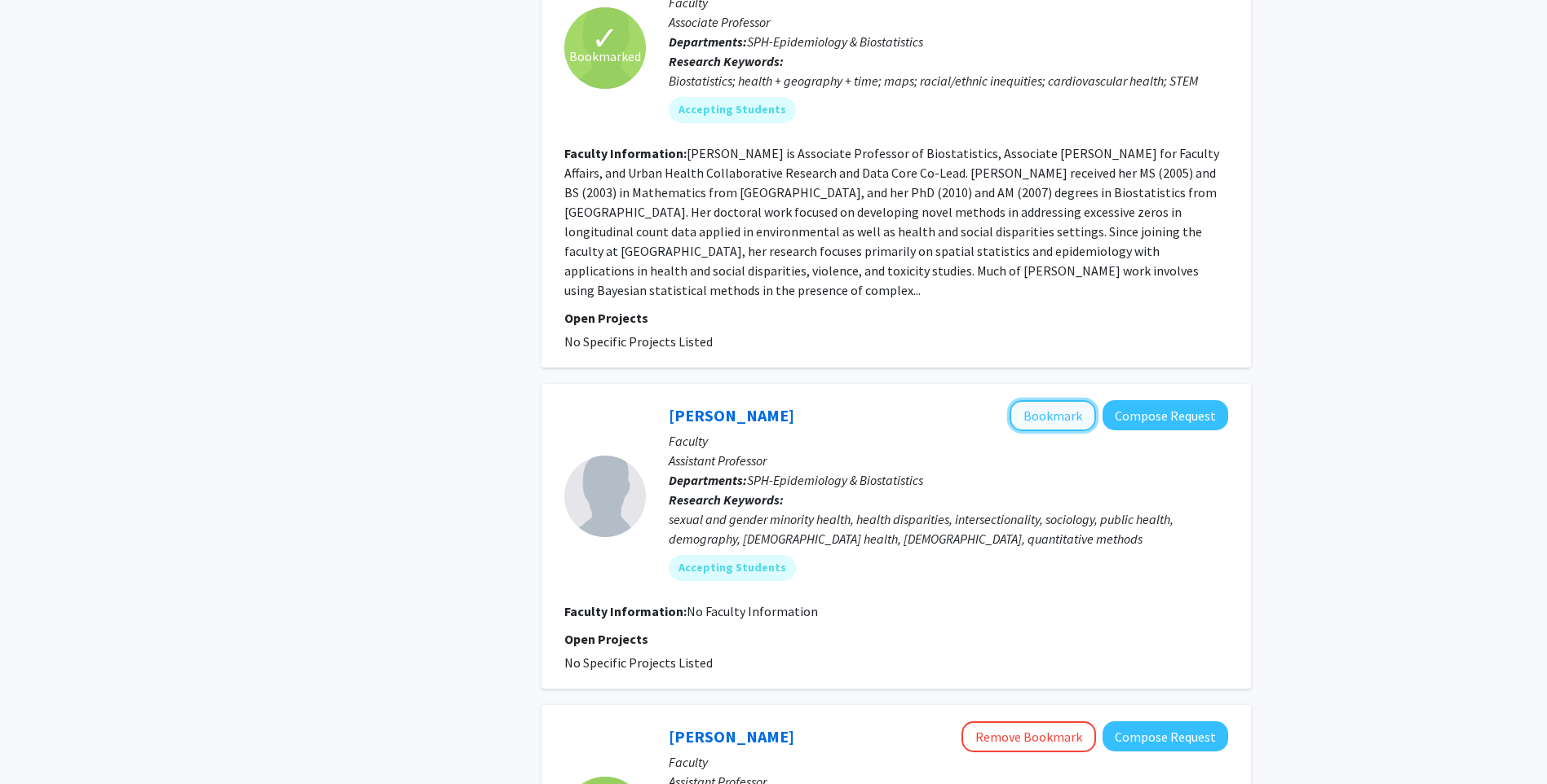
click at [1061, 400] on button "Bookmark" at bounding box center [1052, 415] width 86 height 31
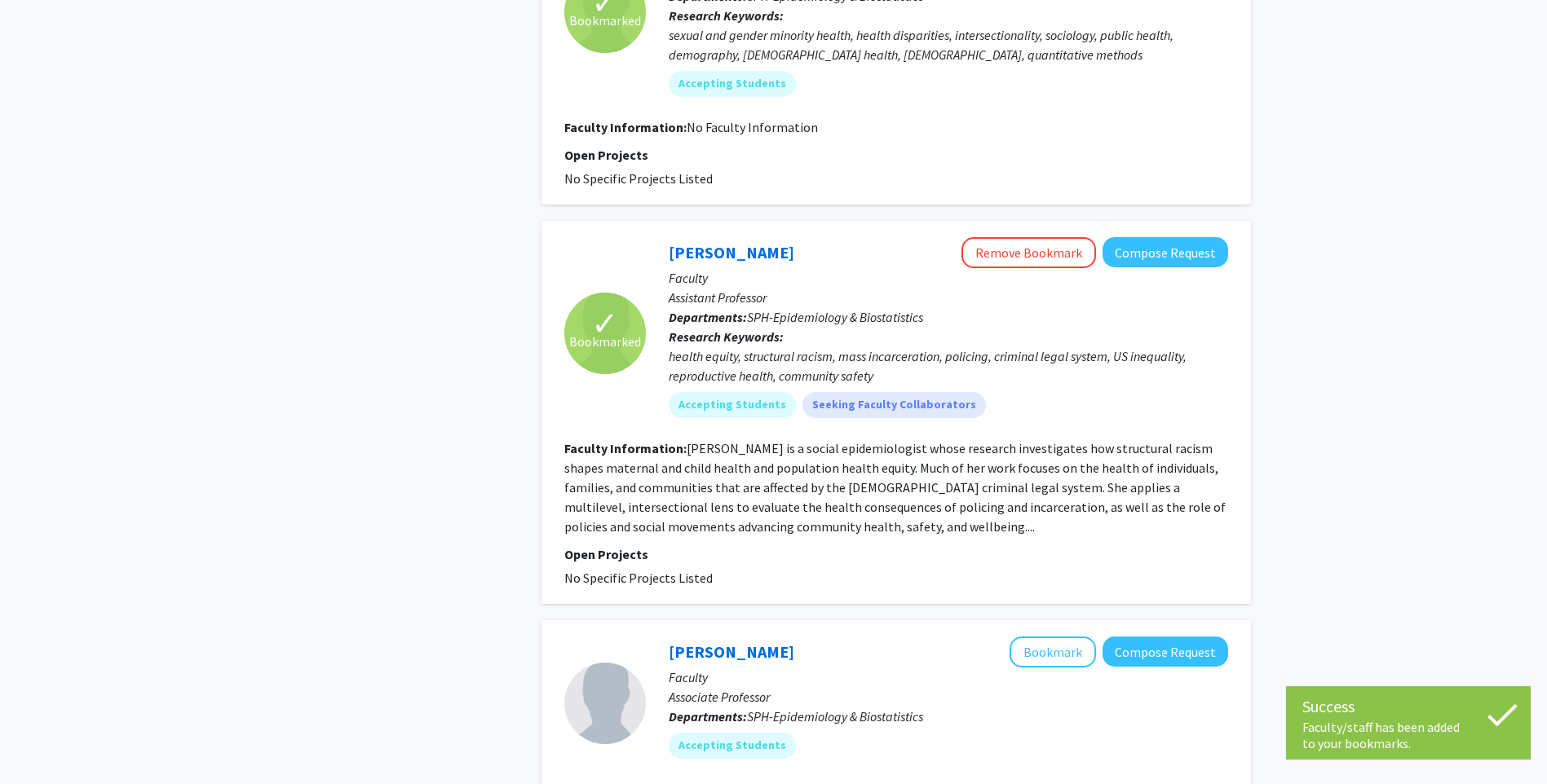
scroll to position [3504, 0]
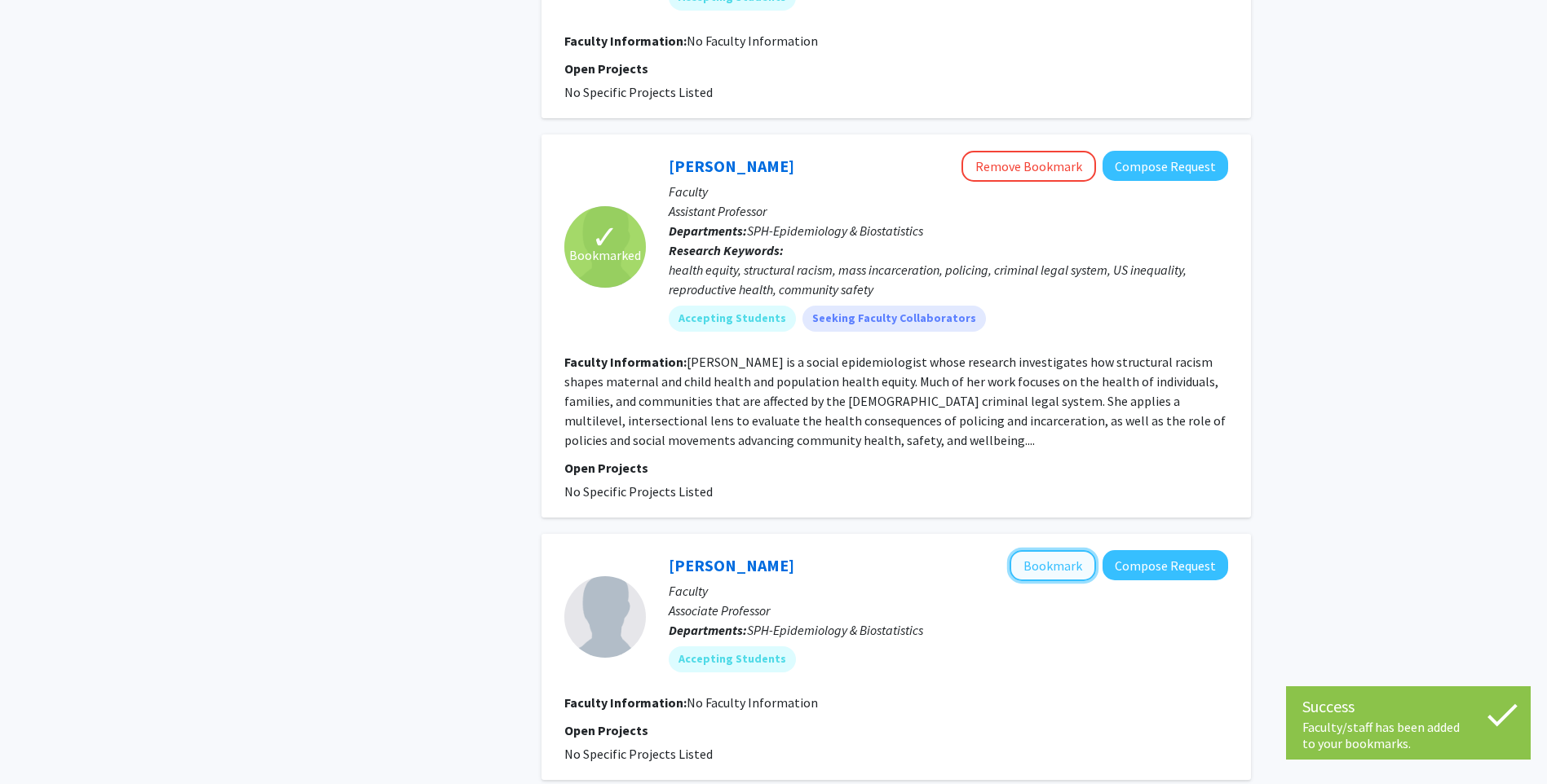
click at [1063, 550] on button "Bookmark" at bounding box center [1052, 565] width 86 height 31
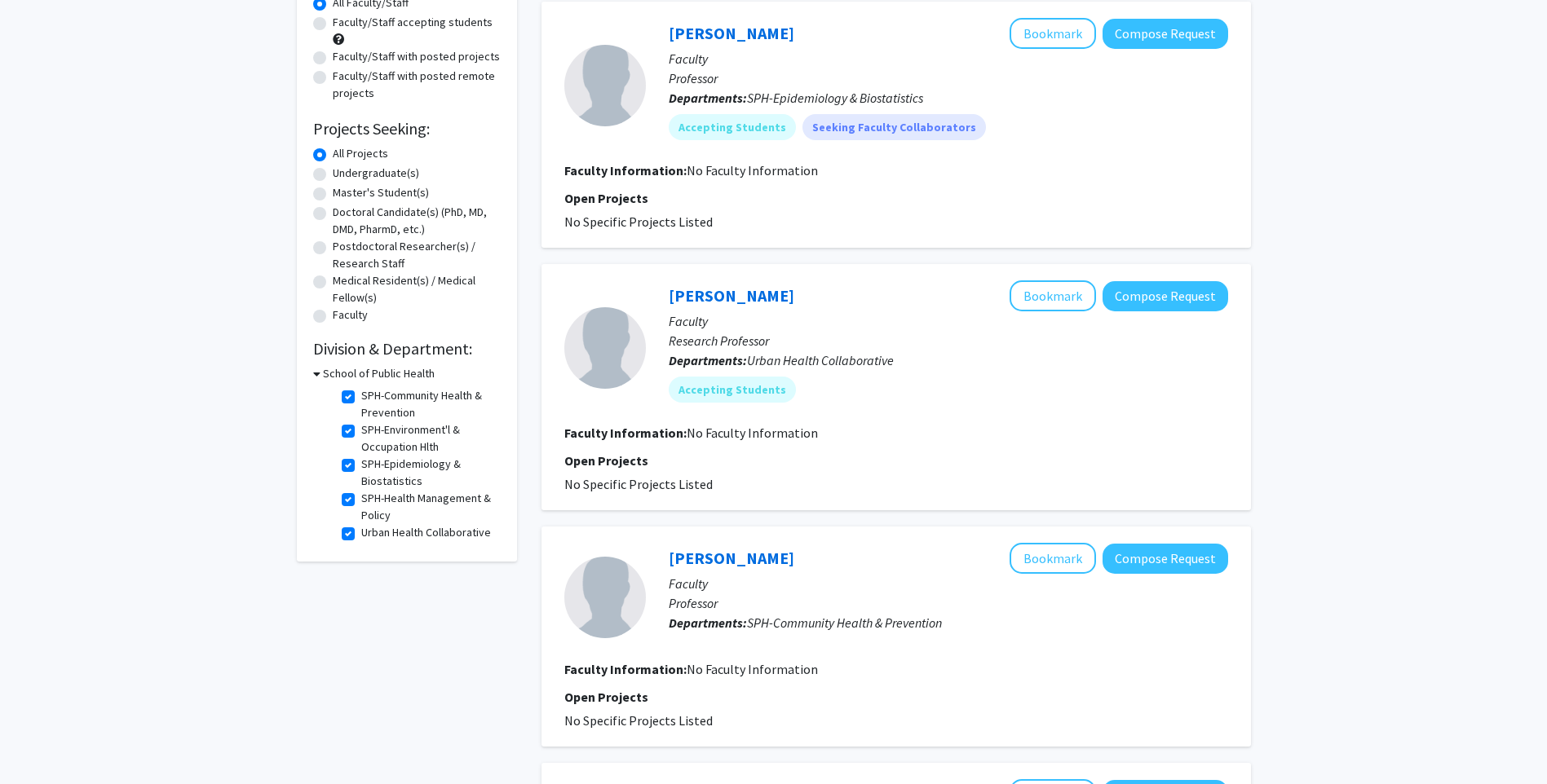
scroll to position [55, 0]
click at [361, 487] on label "SPH-Health Management & Policy" at bounding box center [429, 504] width 135 height 34
click at [361, 487] on input "SPH-Health Management & Policy" at bounding box center [366, 492] width 11 height 11
checkbox input "false"
checkbox input "true"
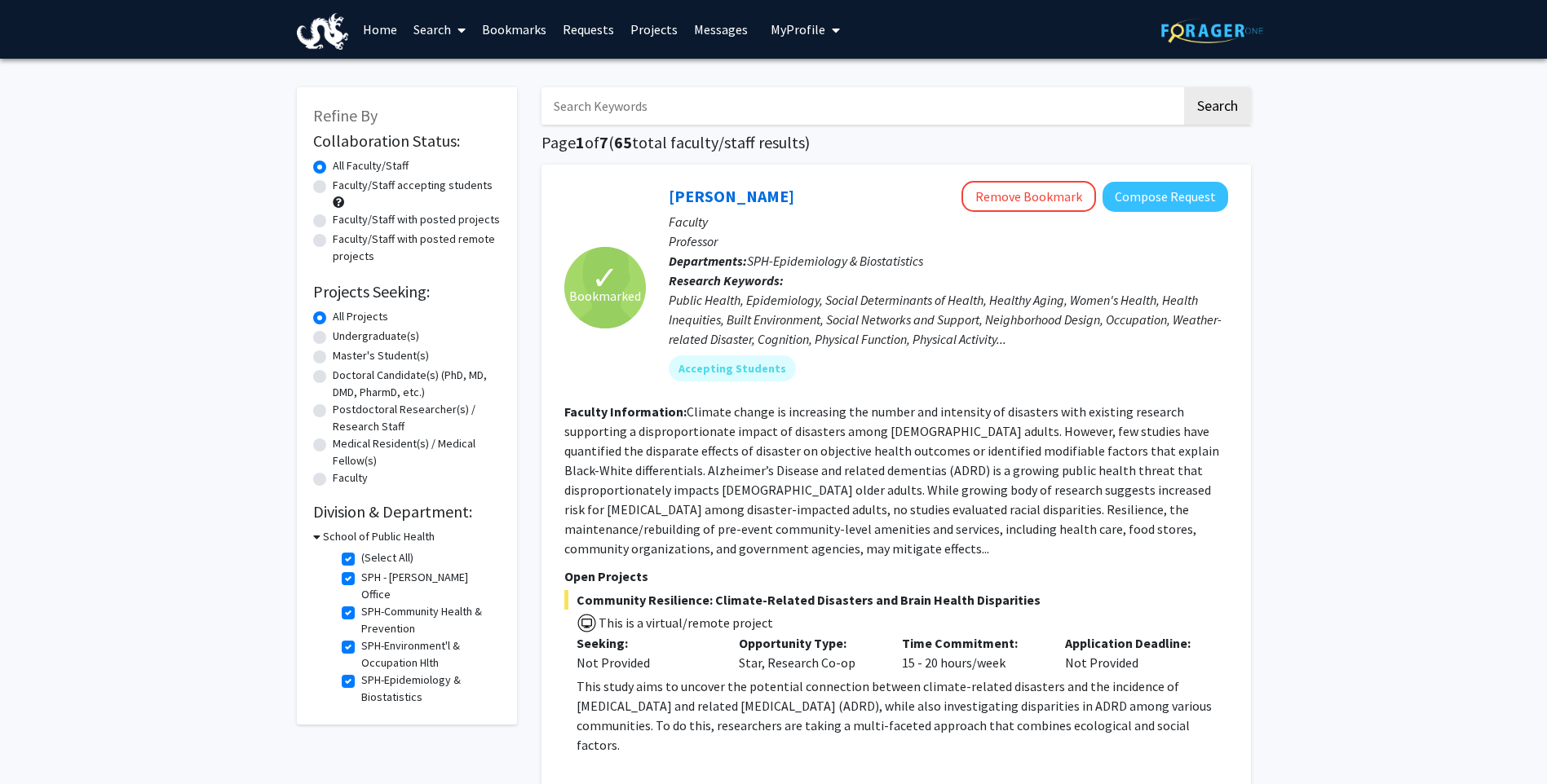
click at [361, 555] on label "(Select All)" at bounding box center [387, 557] width 52 height 17
click at [361, 555] on input "(Select All)" at bounding box center [366, 554] width 11 height 11
checkbox input "false"
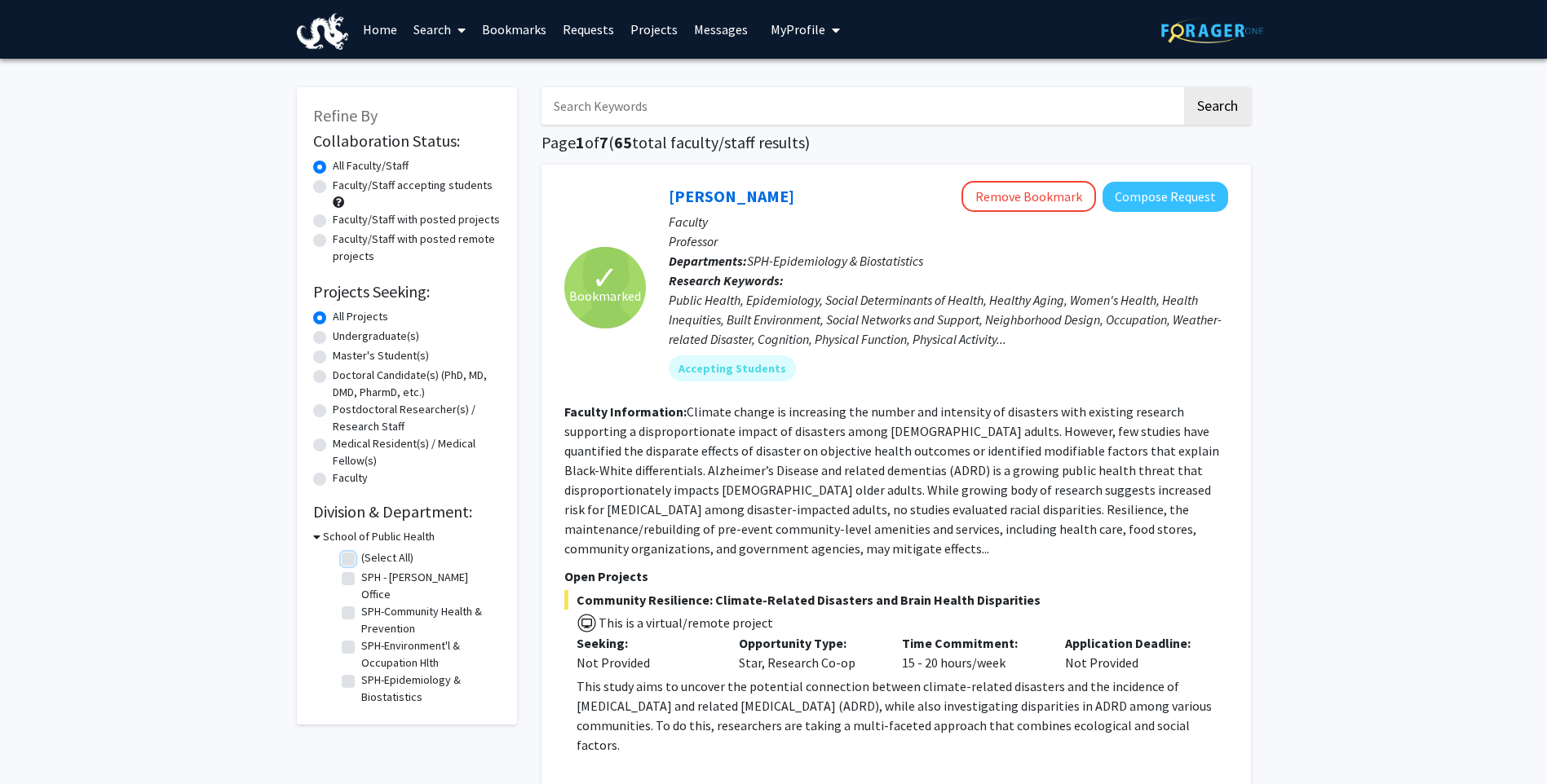
checkbox input "false"
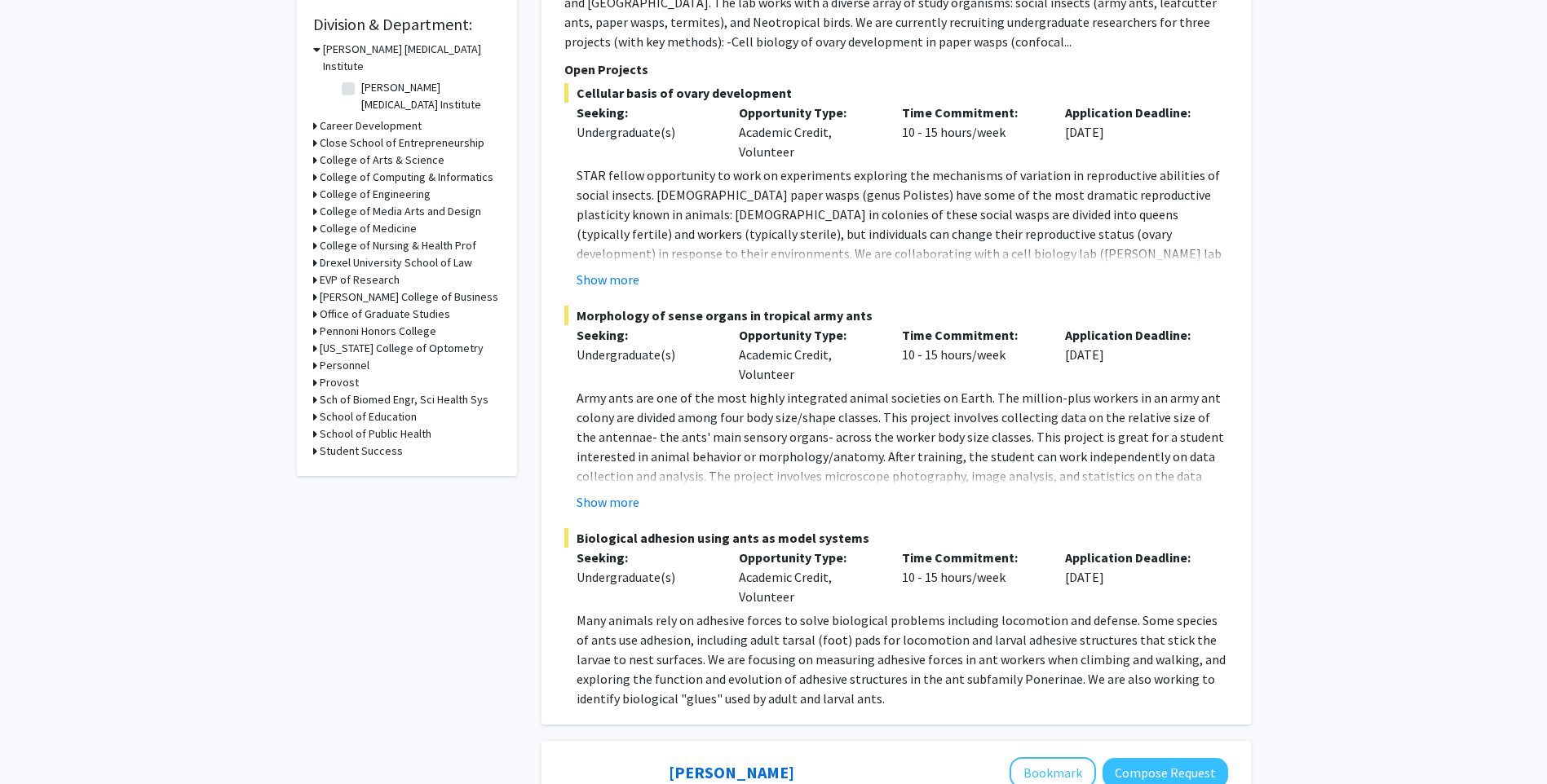
scroll to position [489, 0]
click at [313, 424] on icon at bounding box center [314, 432] width 4 height 17
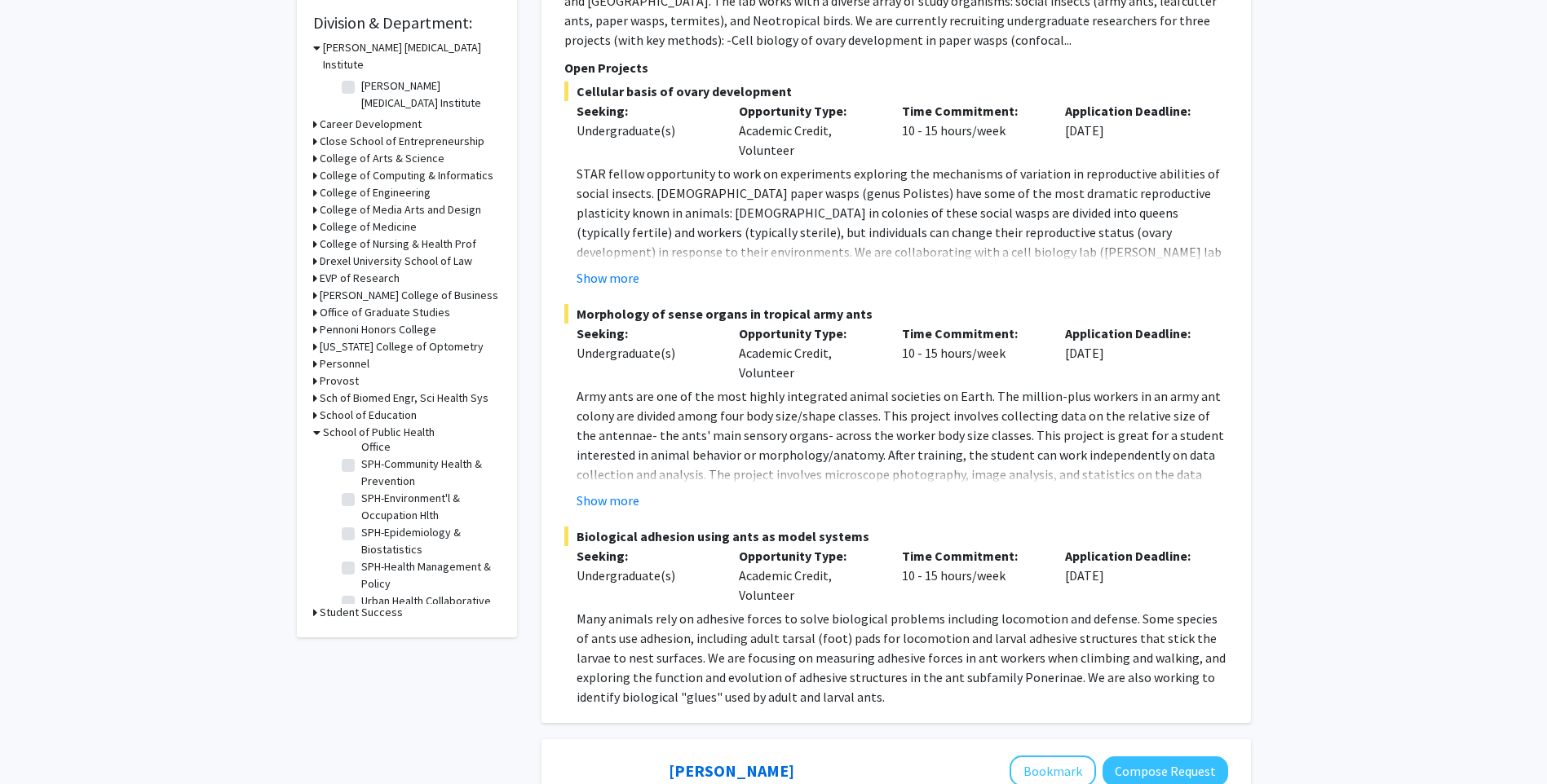
scroll to position [55, 0]
click at [361, 580] on label "Urban Health Collaborative" at bounding box center [426, 588] width 130 height 17
click at [361, 580] on input "Urban Health Collaborative" at bounding box center [366, 585] width 11 height 11
checkbox input "true"
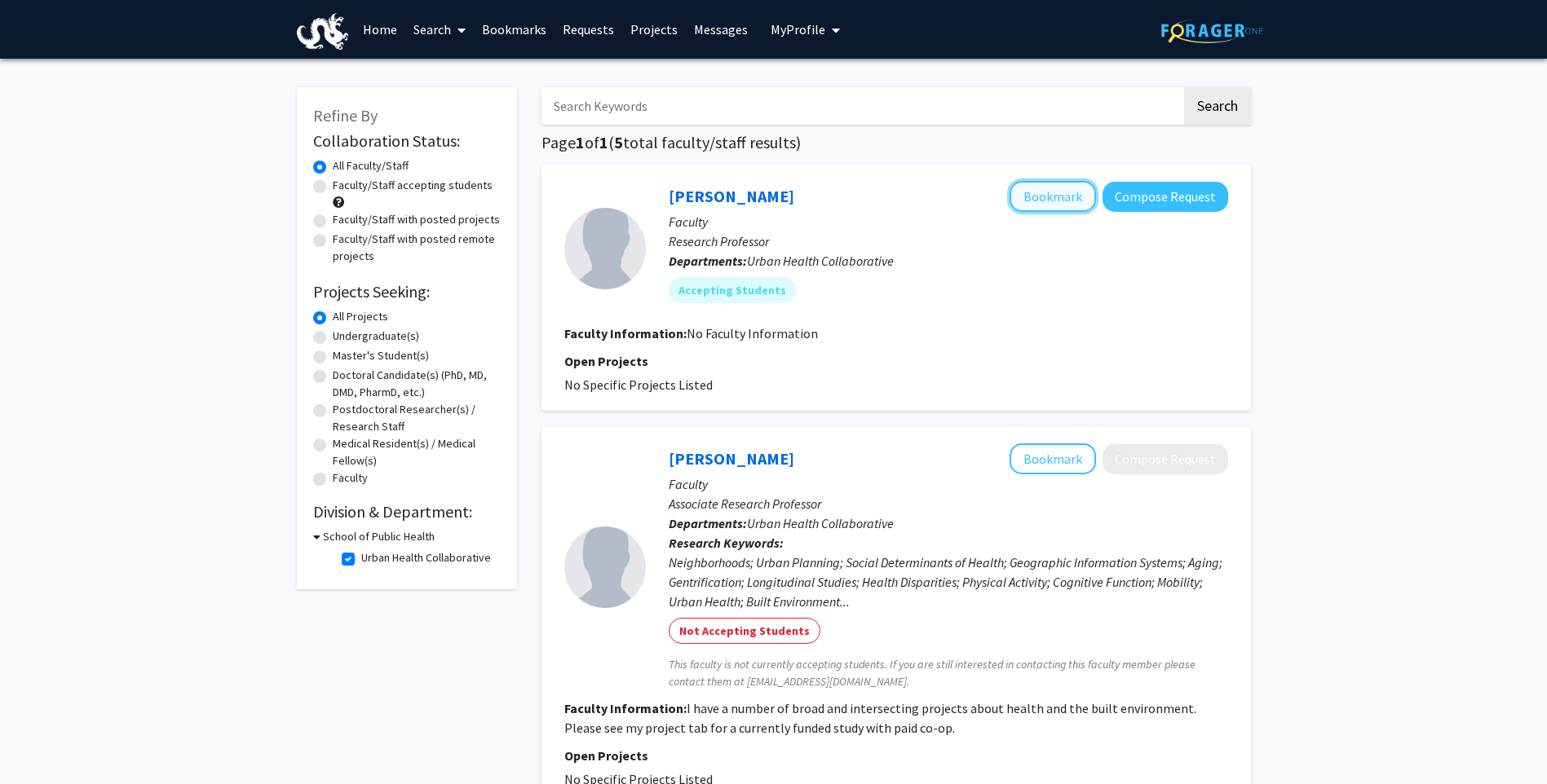
click at [1049, 186] on button "Bookmark" at bounding box center [1052, 196] width 86 height 31
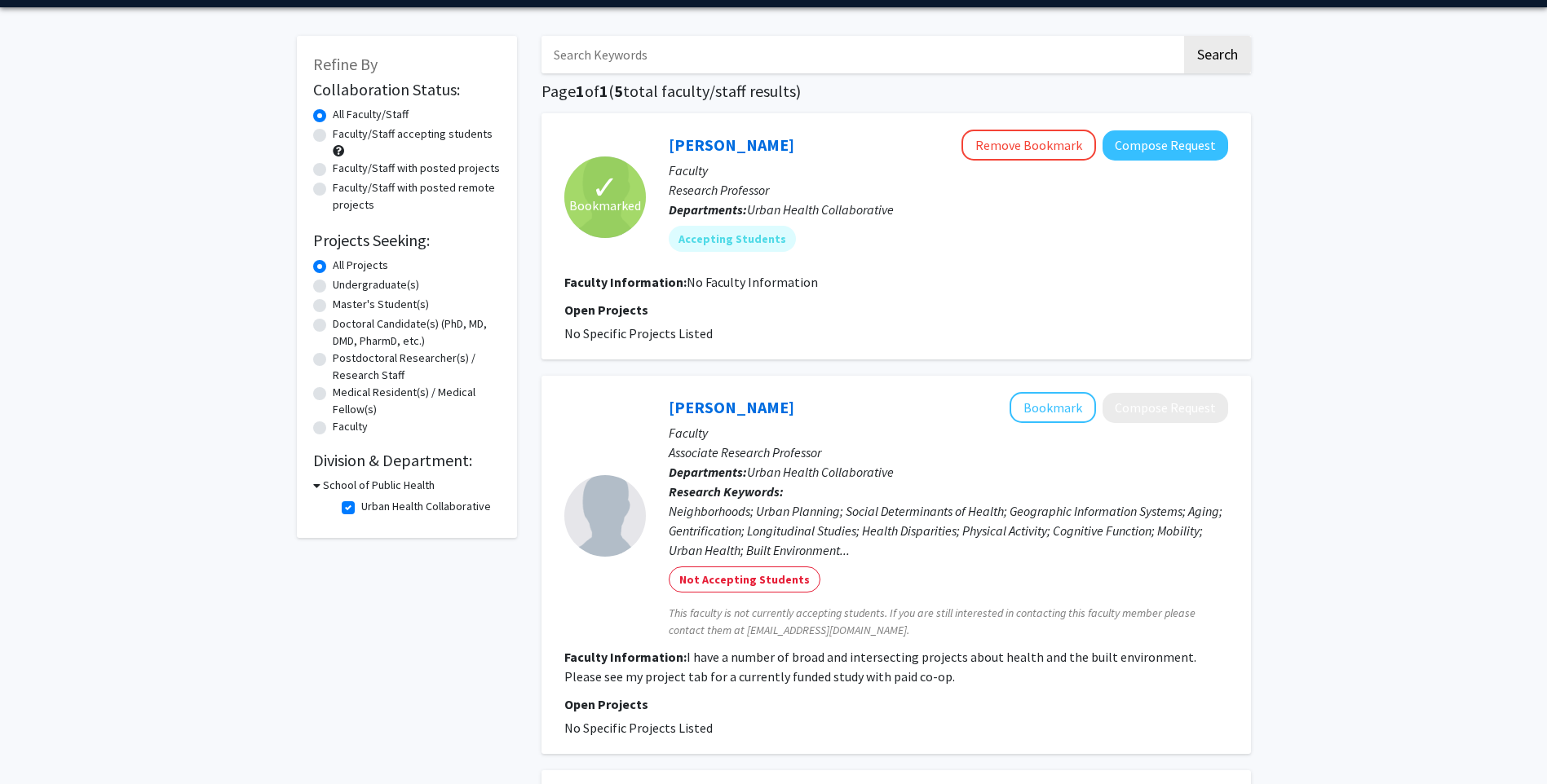
scroll to position [14, 0]
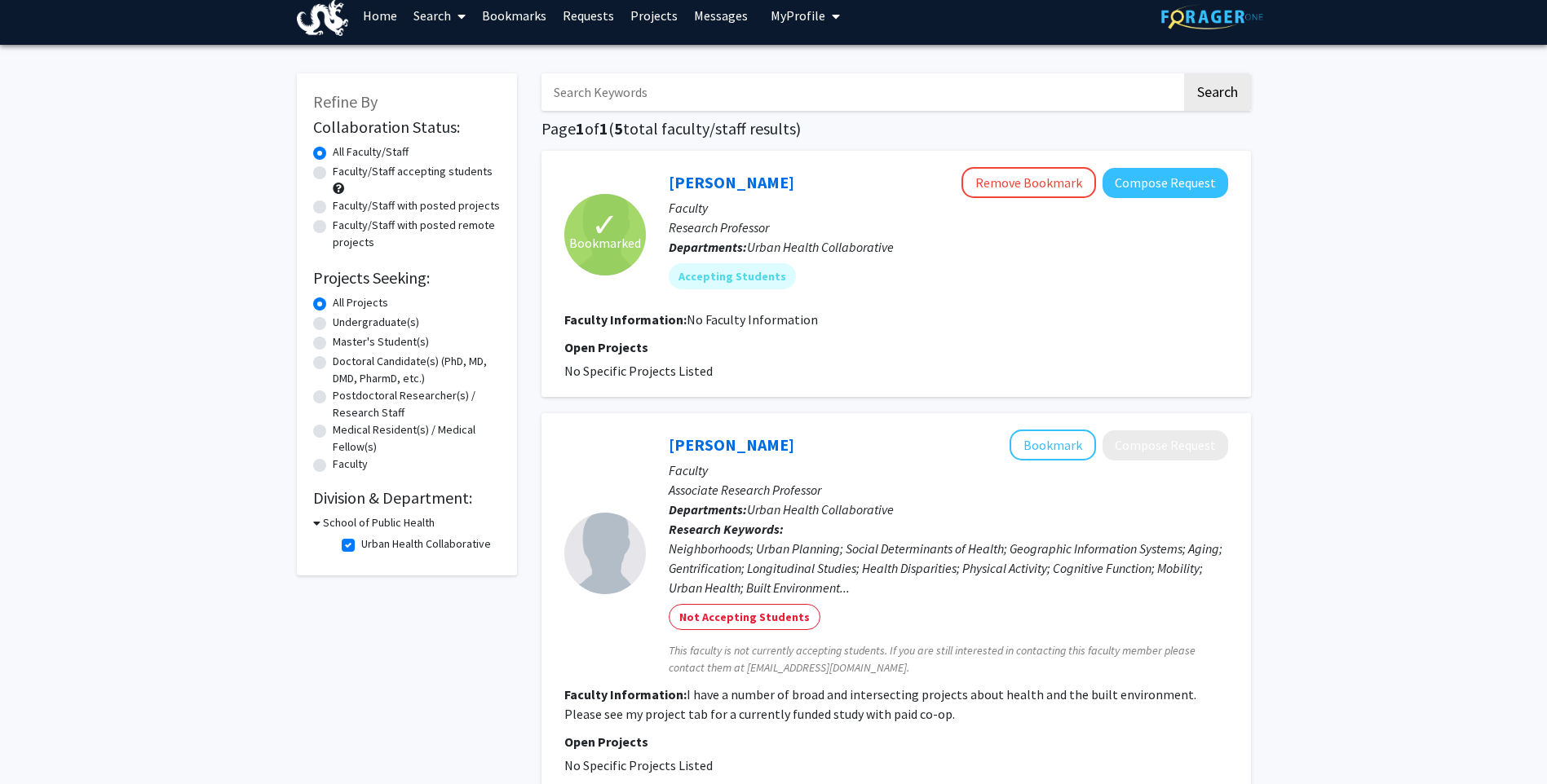
click at [361, 544] on label "Urban Health Collaborative" at bounding box center [426, 544] width 130 height 17
click at [361, 544] on input "Urban Health Collaborative" at bounding box center [366, 541] width 11 height 11
checkbox input "false"
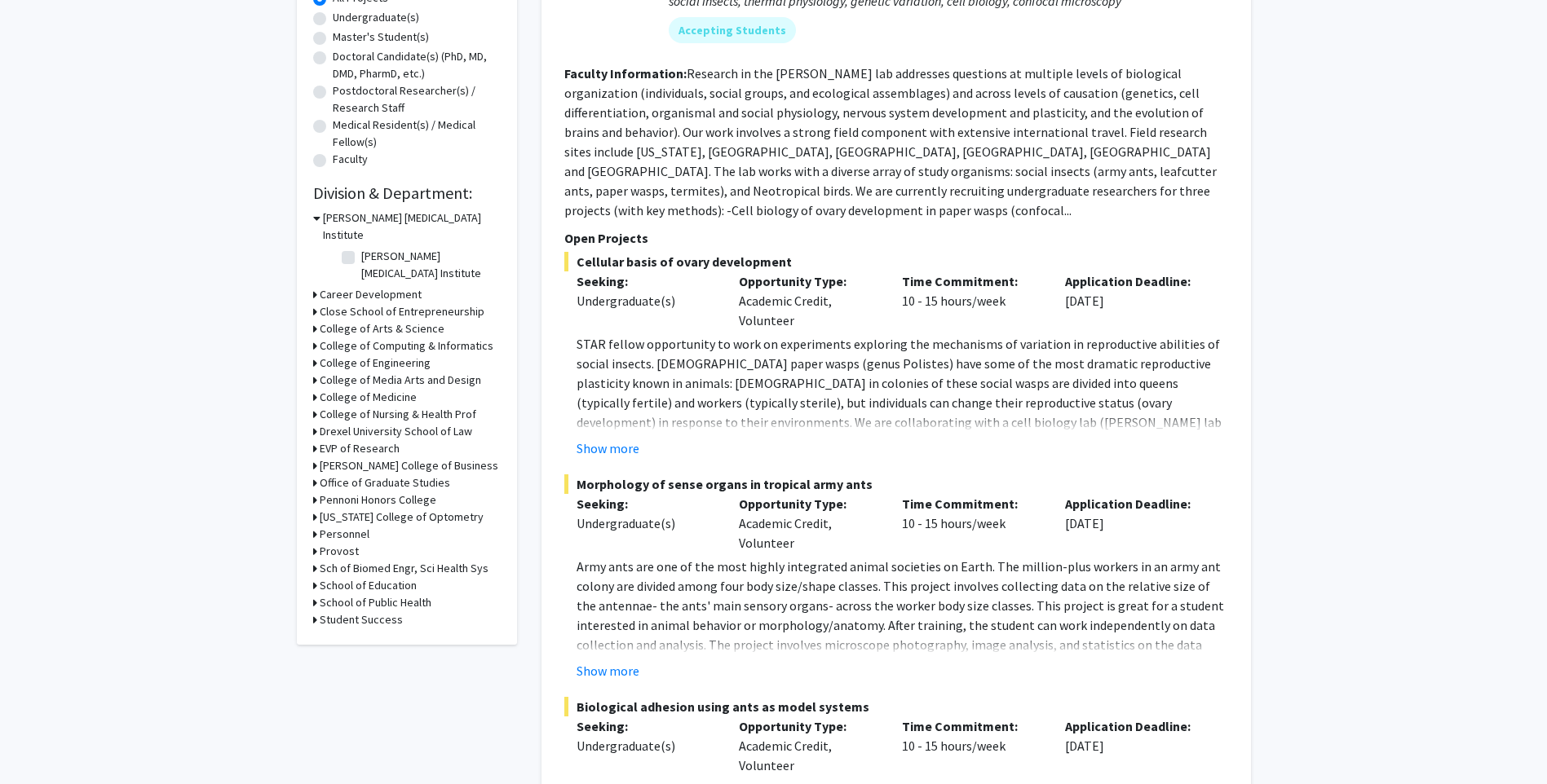
scroll to position [489, 0]
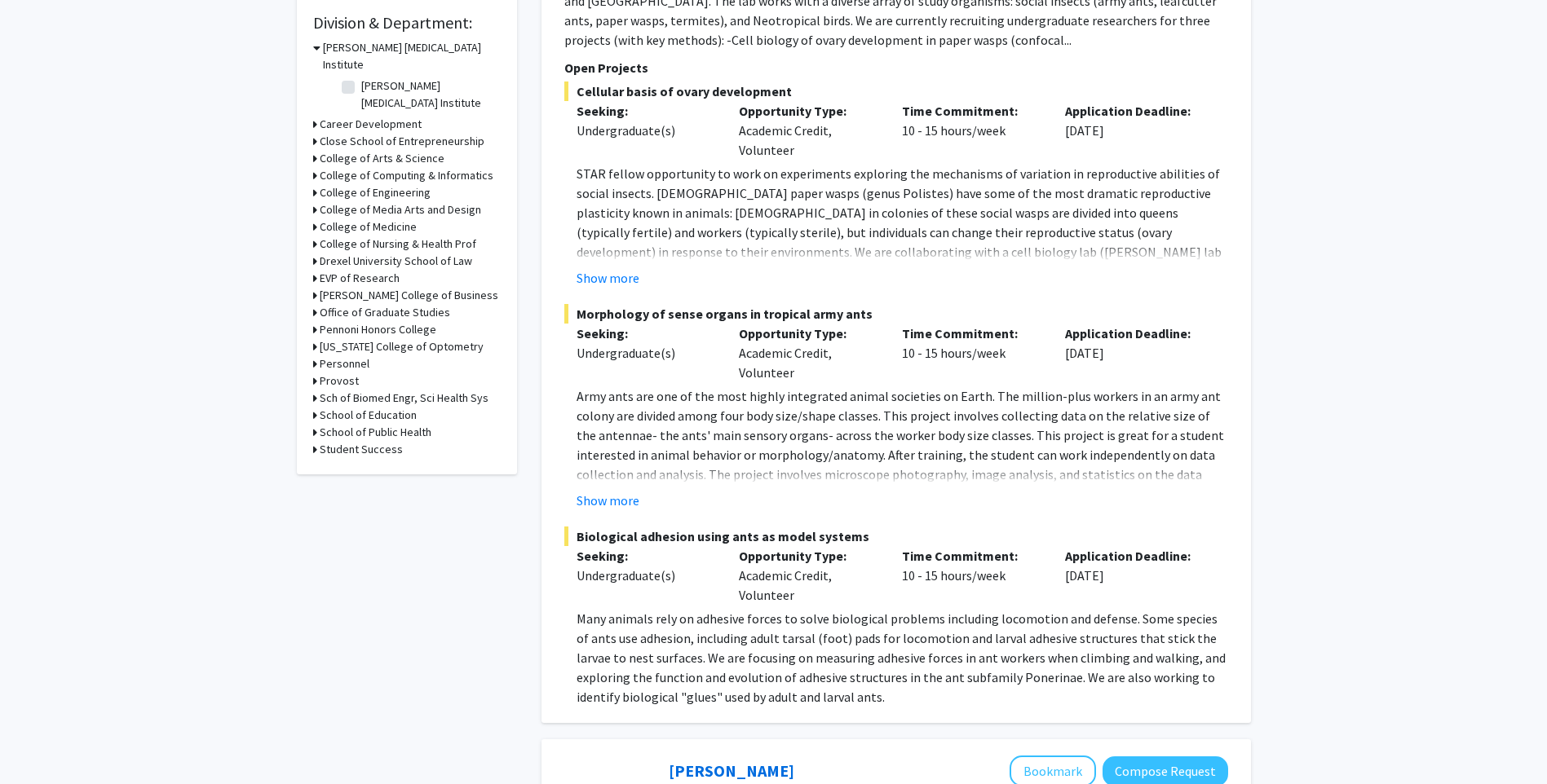
click at [310, 401] on div "Refine By Collaboration Status: Collaboration Status All Faculty/Staff Collabor…" at bounding box center [406, 36] width 220 height 876
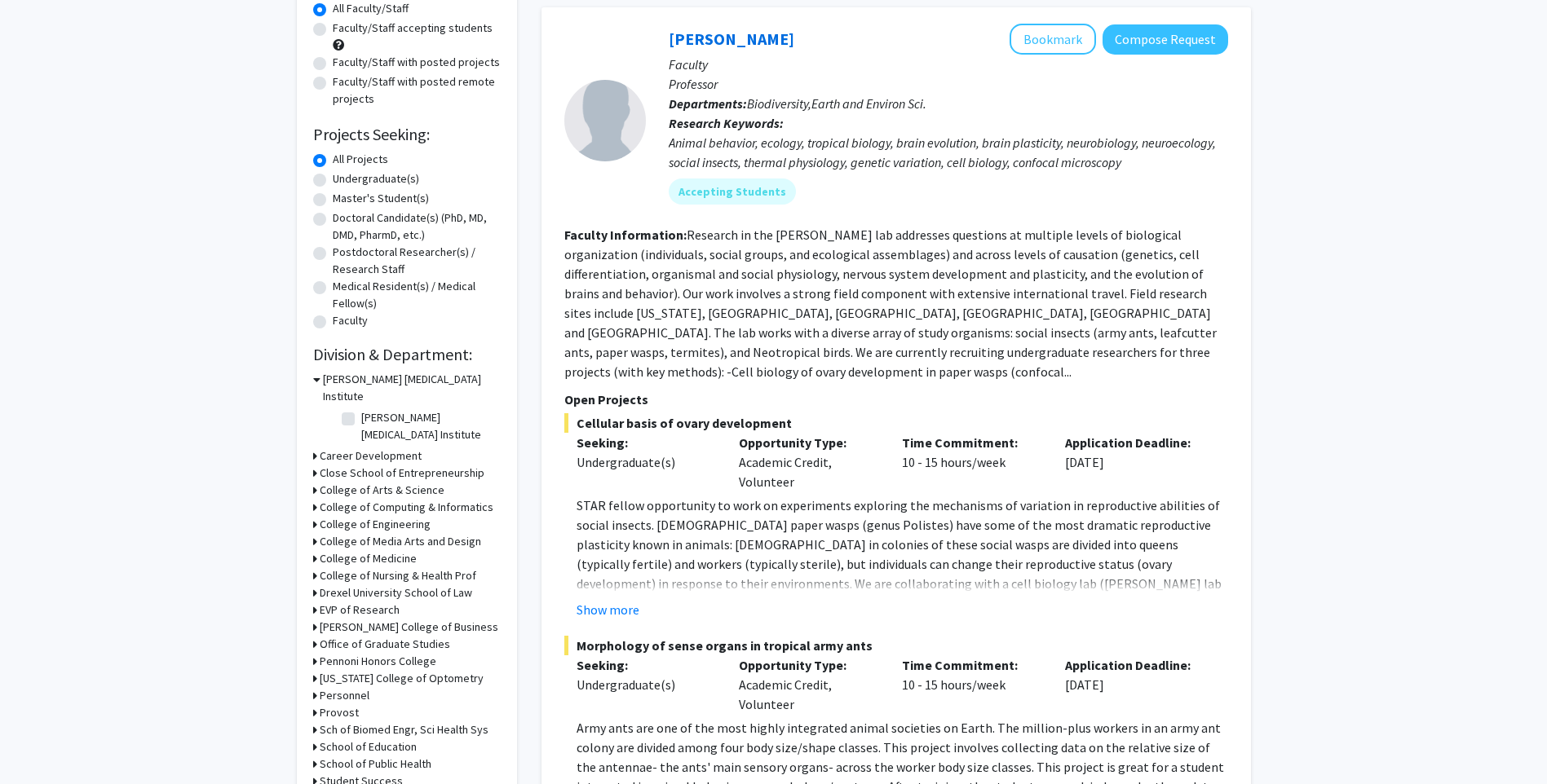
scroll to position [407, 0]
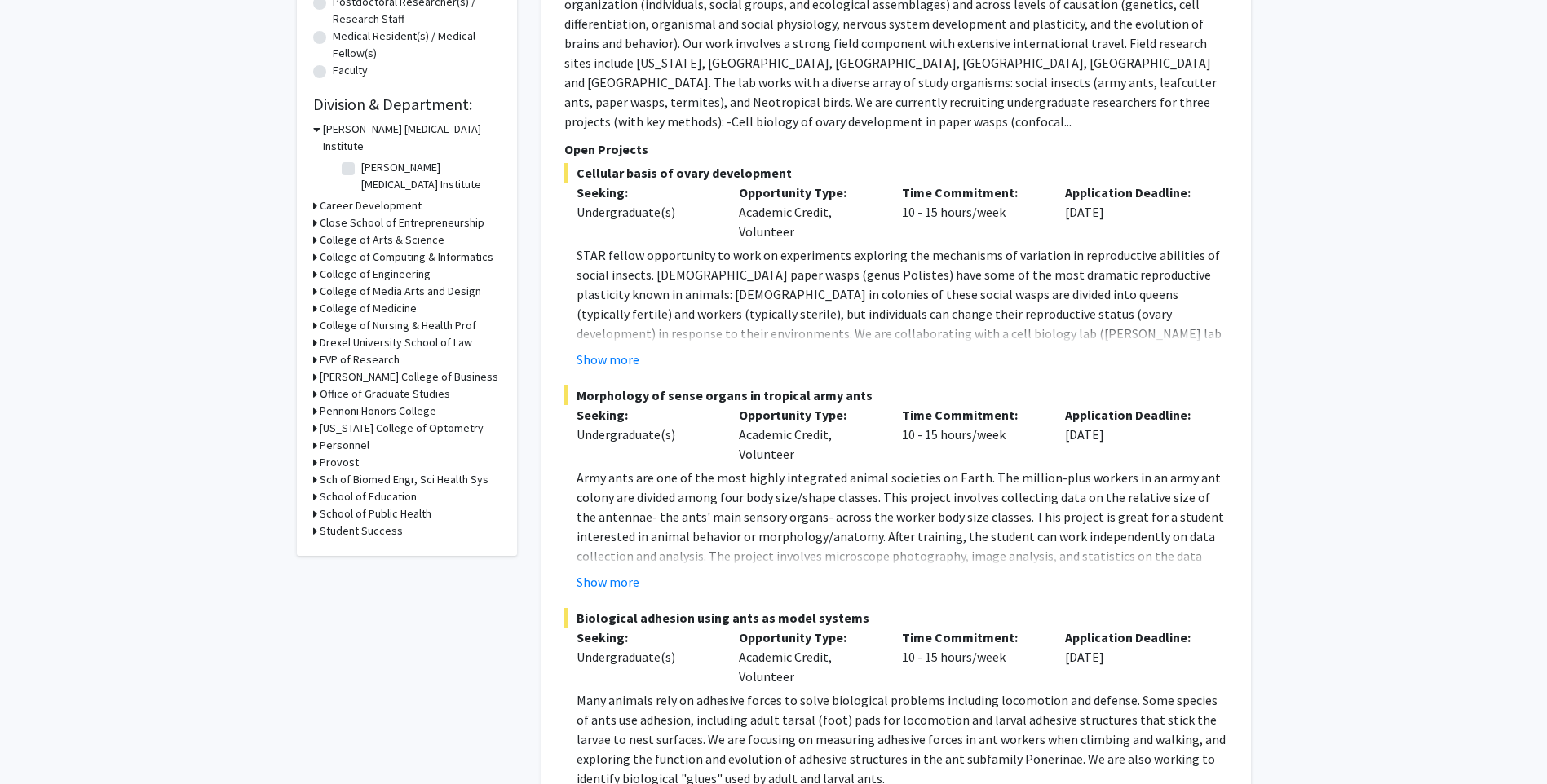
click at [317, 505] on div "School of Public Health" at bounding box center [406, 513] width 187 height 17
click at [314, 505] on icon at bounding box center [314, 513] width 4 height 17
click at [361, 628] on label "SPH-Health Management & Policy" at bounding box center [429, 644] width 135 height 34
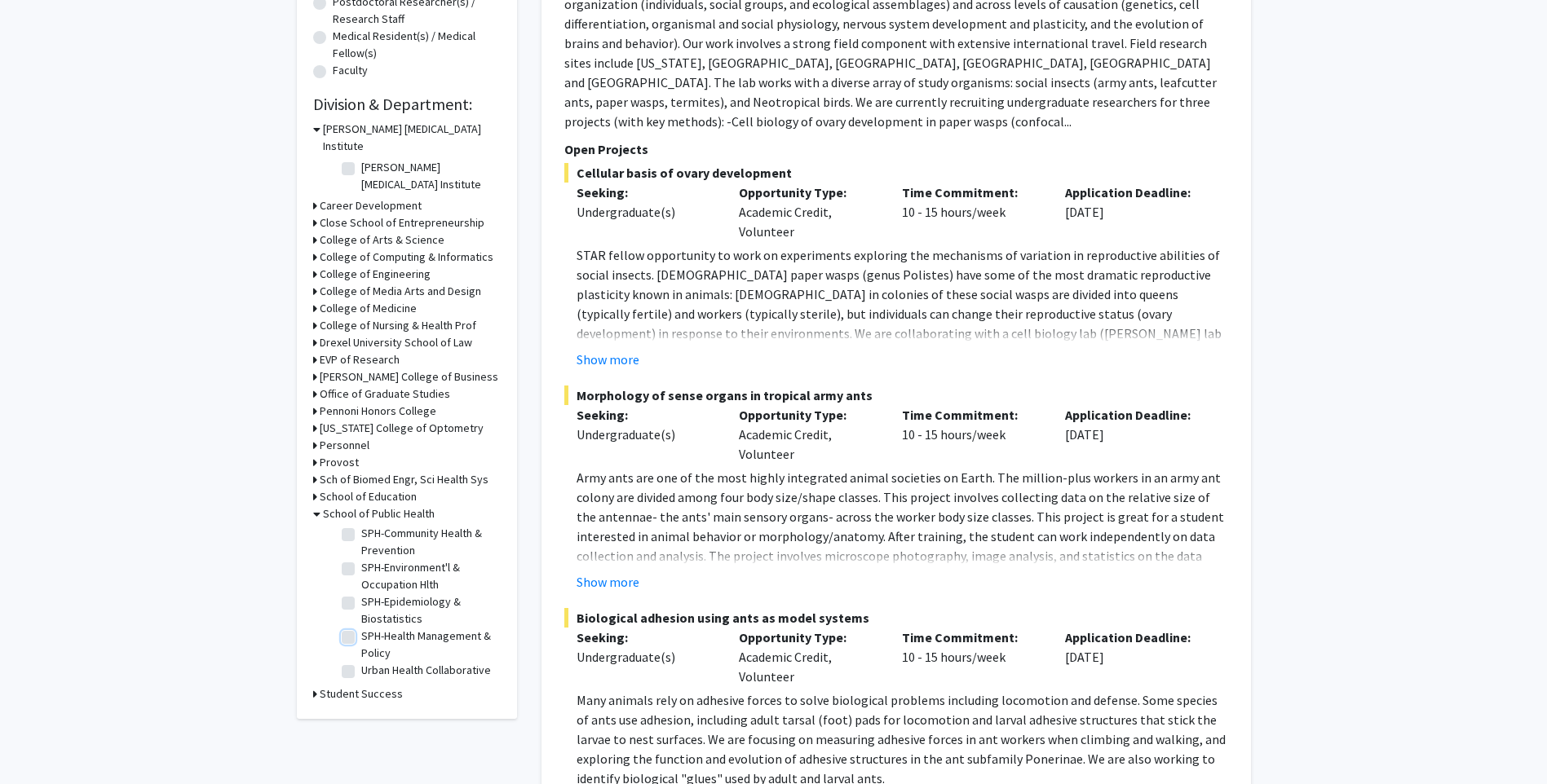
click at [361, 628] on input "SPH-Health Management & Policy" at bounding box center [366, 633] width 11 height 11
checkbox input "true"
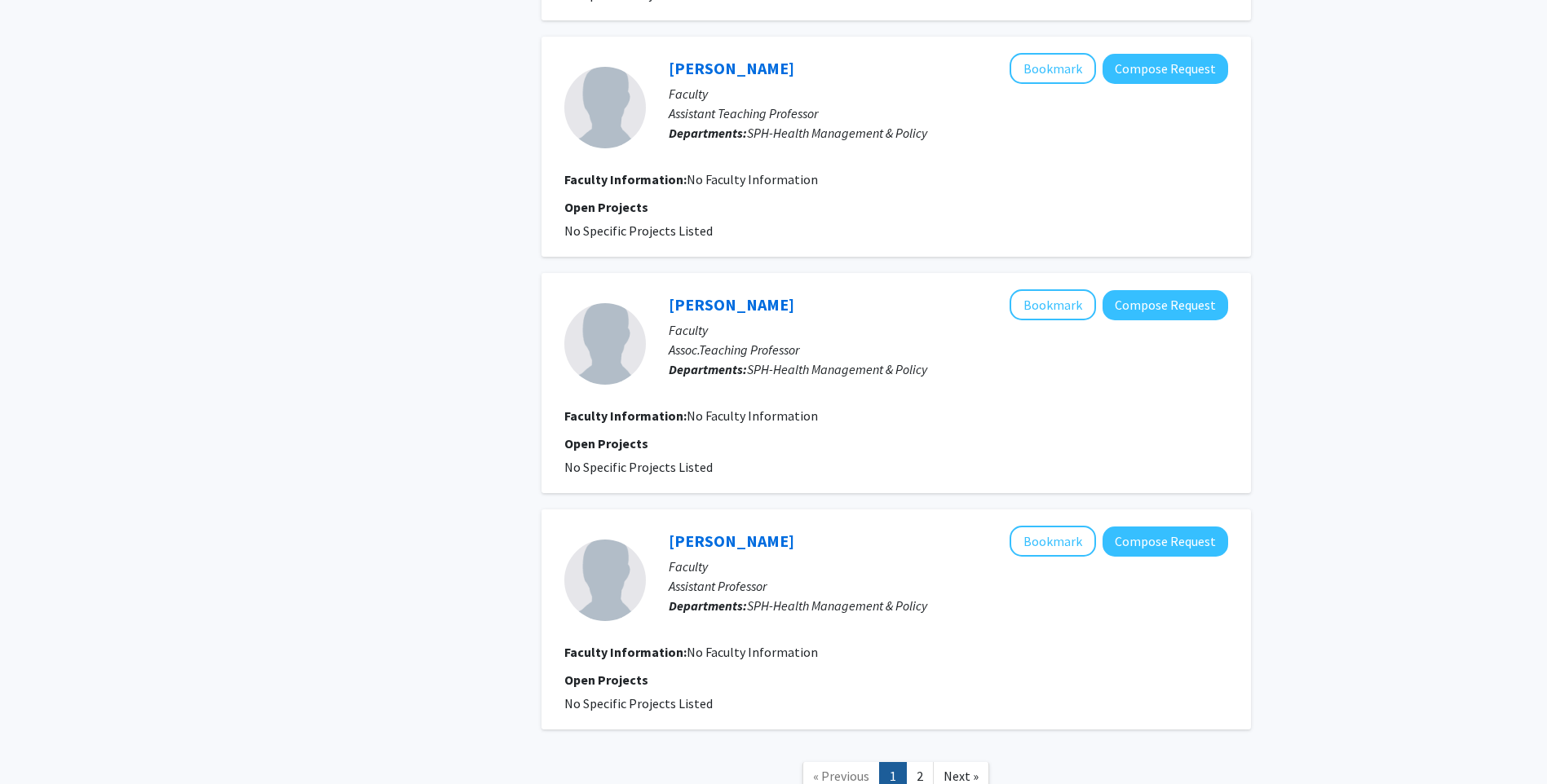
scroll to position [1947, 0]
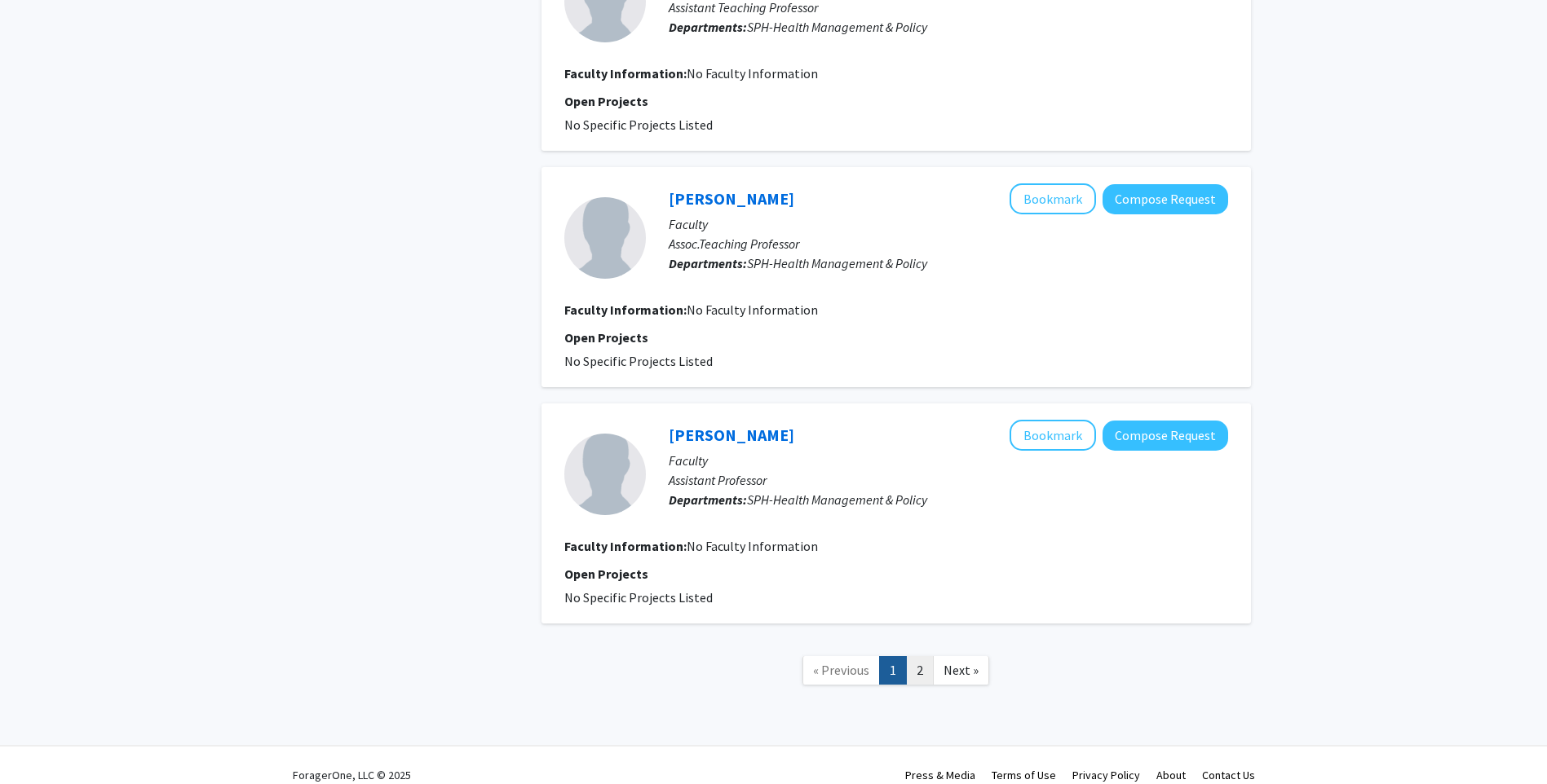
click at [914, 656] on link "2" at bounding box center [919, 670] width 28 height 28
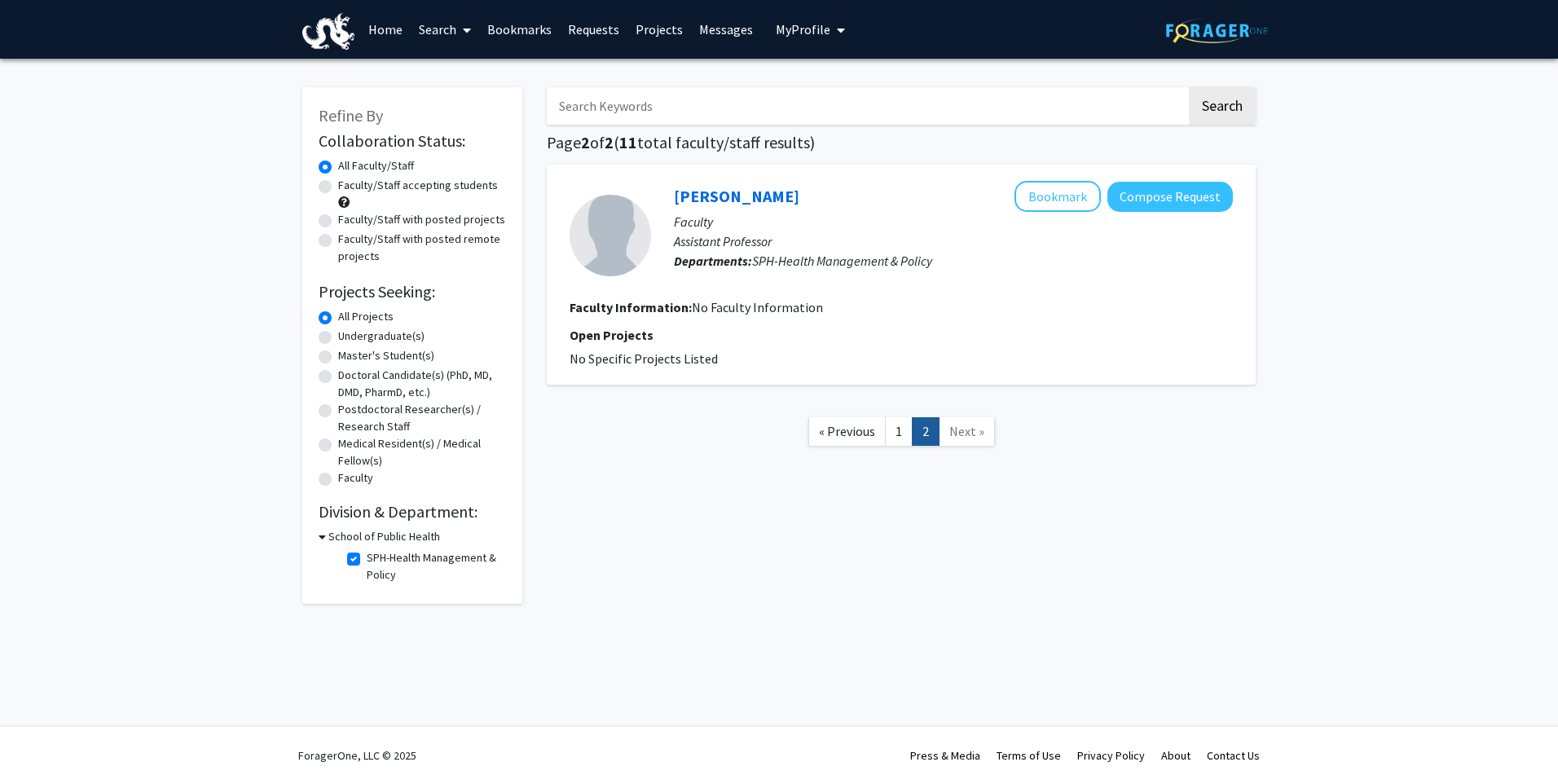
click at [367, 563] on label "SPH-Health Management & Policy" at bounding box center [435, 566] width 135 height 34
click at [367, 560] on input "SPH-Health Management & Policy" at bounding box center [372, 554] width 11 height 11
checkbox input "false"
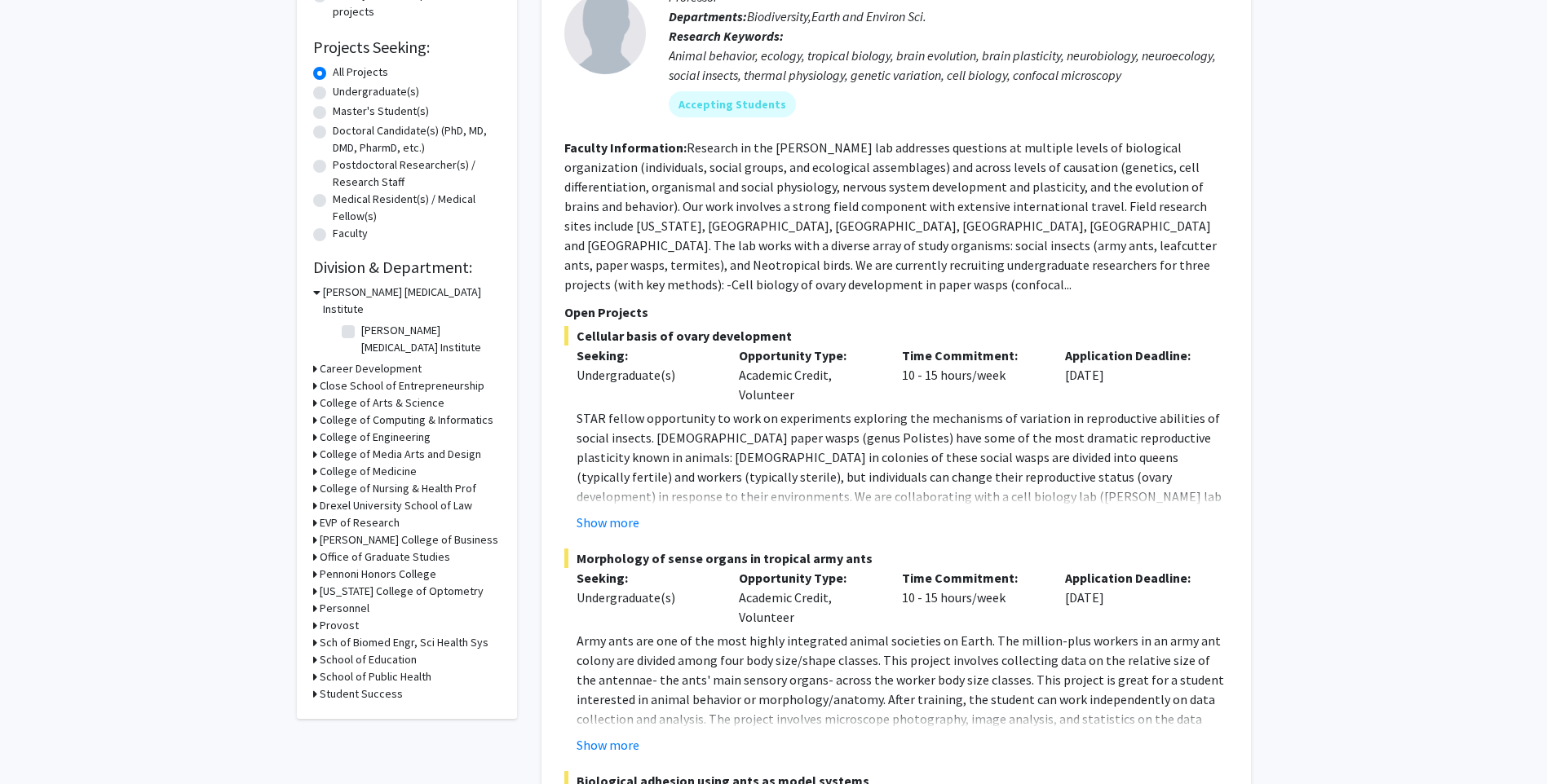
scroll to position [489, 0]
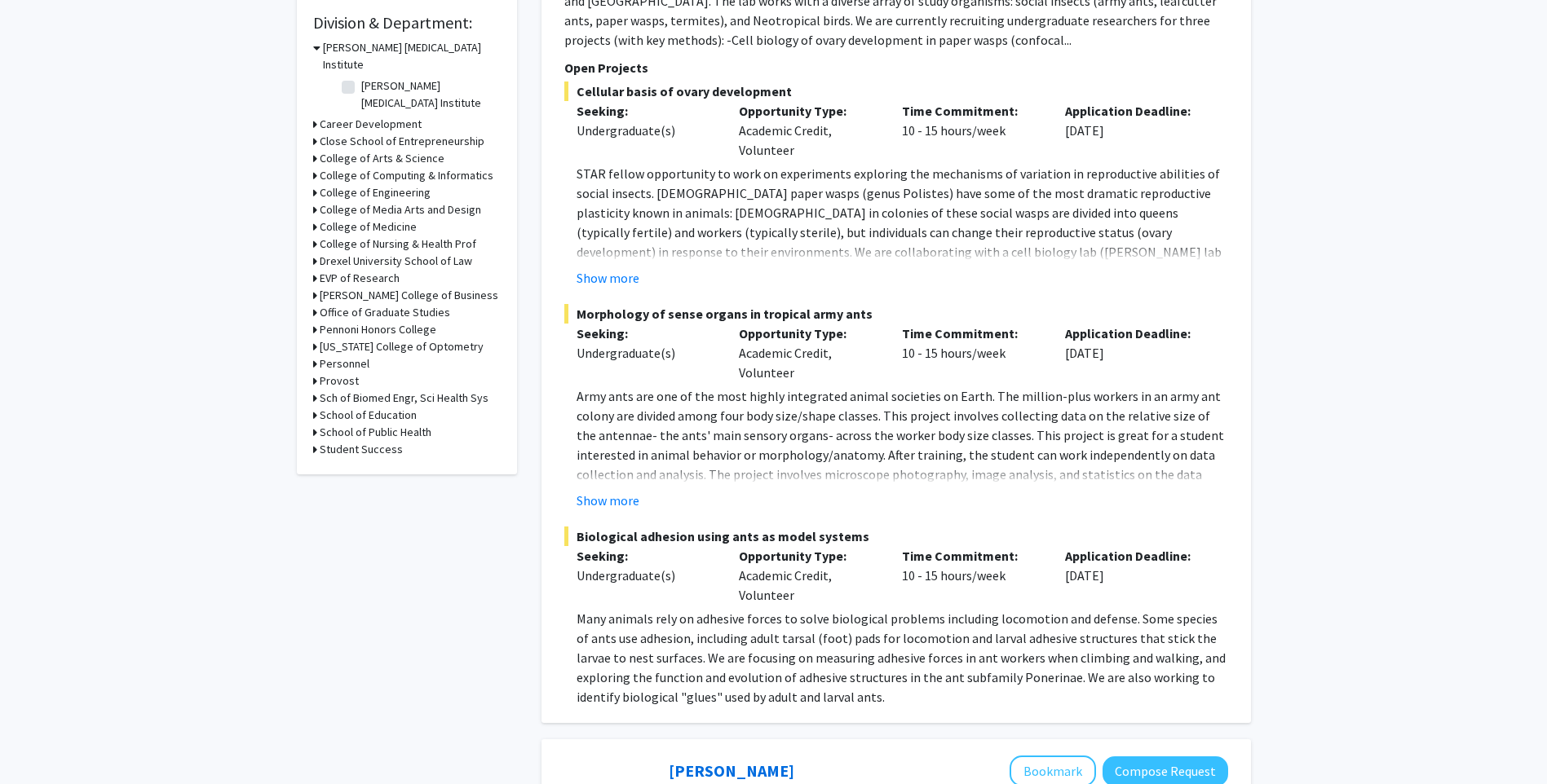
click at [313, 440] on icon at bounding box center [314, 449] width 4 height 17
click at [311, 423] on div "Refine By Collaboration Status: Collaboration Status All Faculty/Staff Collabor…" at bounding box center [406, 102] width 220 height 1009
click at [361, 568] on label "Student Health Services" at bounding box center [420, 576] width 118 height 17
click at [361, 568] on input "Student Health Services" at bounding box center [366, 573] width 11 height 11
checkbox input "true"
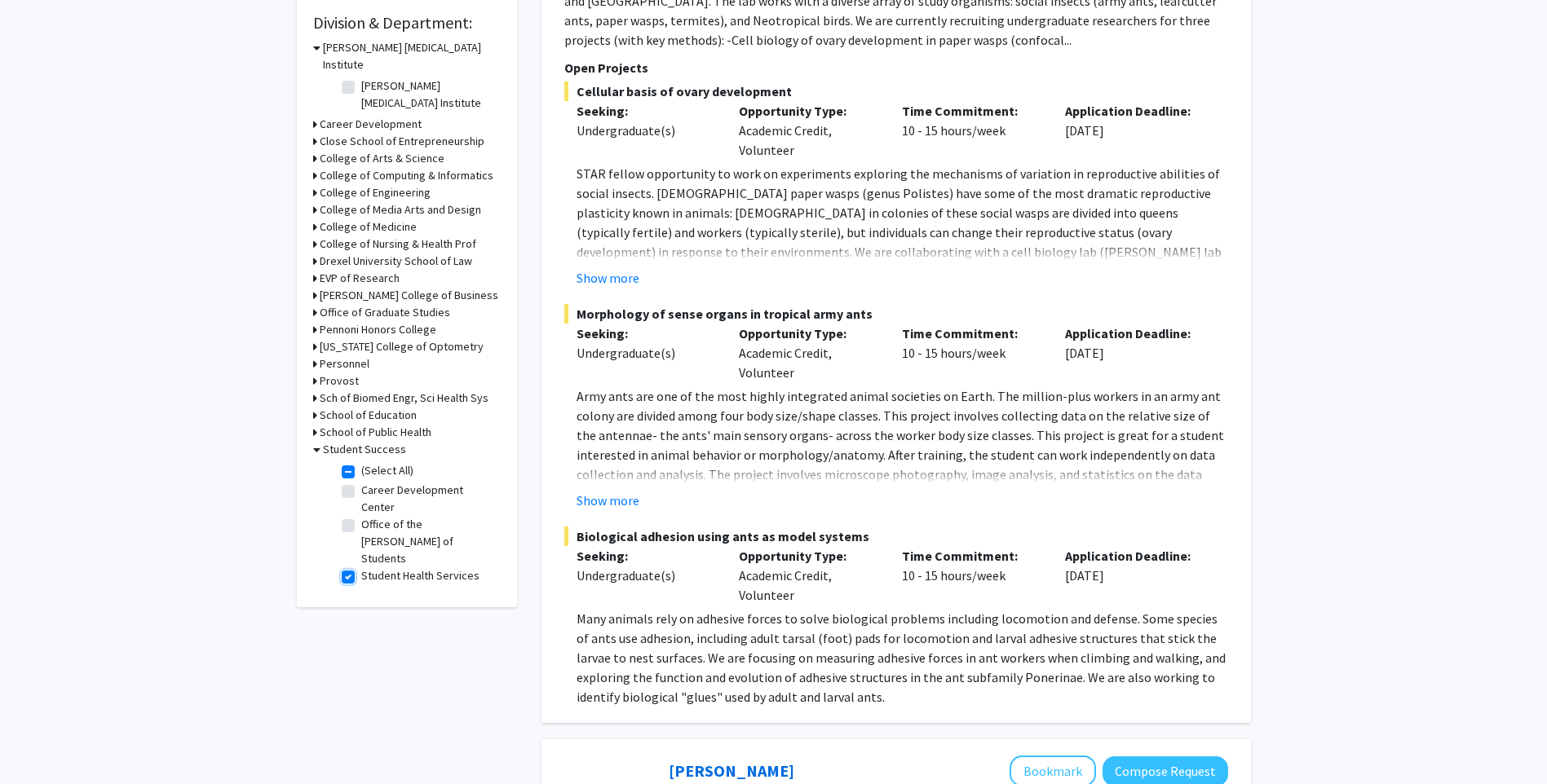
checkbox input "true"
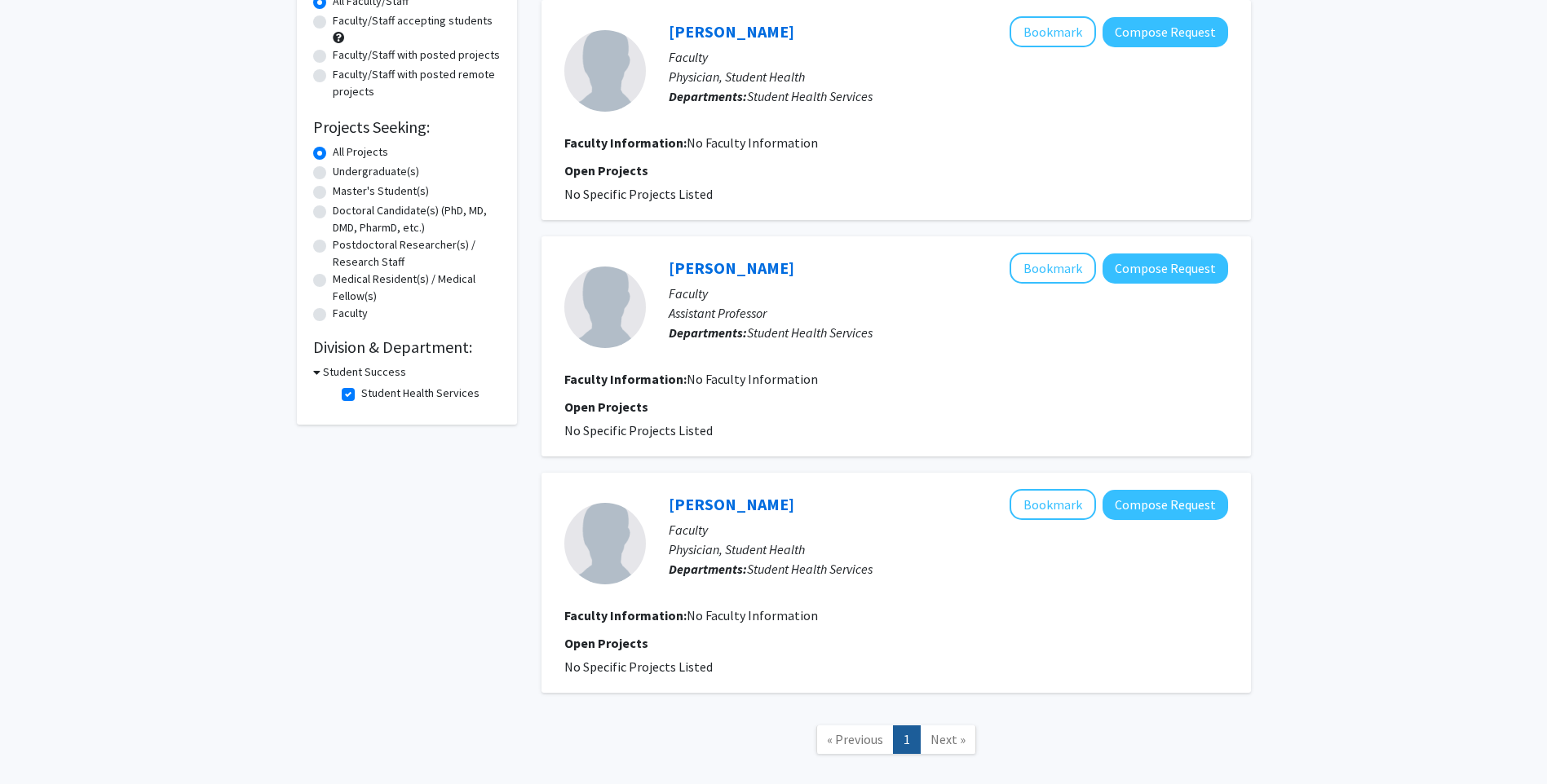
scroll to position [253, 0]
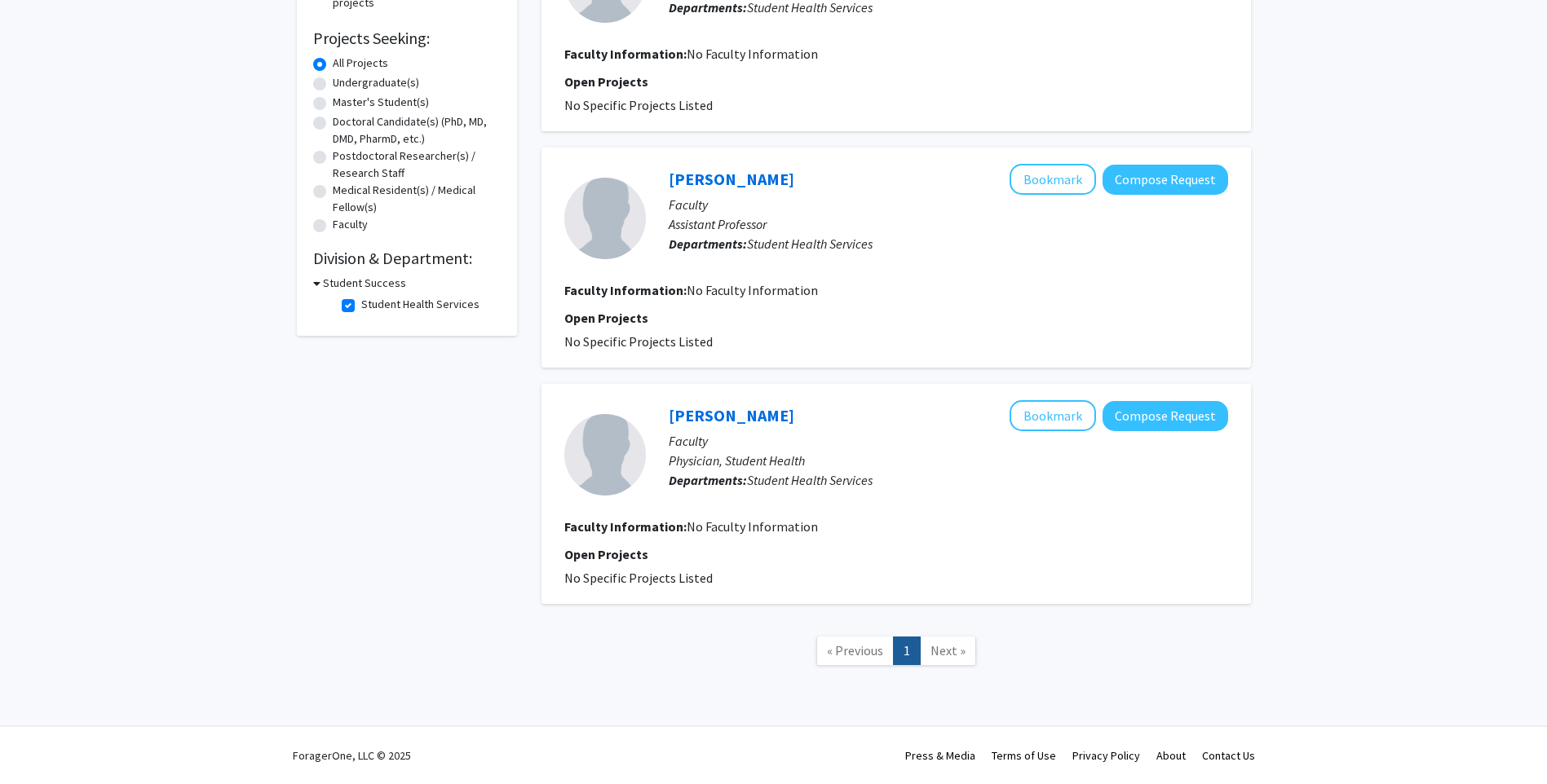
click at [361, 301] on label "Student Health Services" at bounding box center [420, 304] width 118 height 17
click at [361, 301] on input "Student Health Services" at bounding box center [366, 301] width 11 height 11
checkbox input "false"
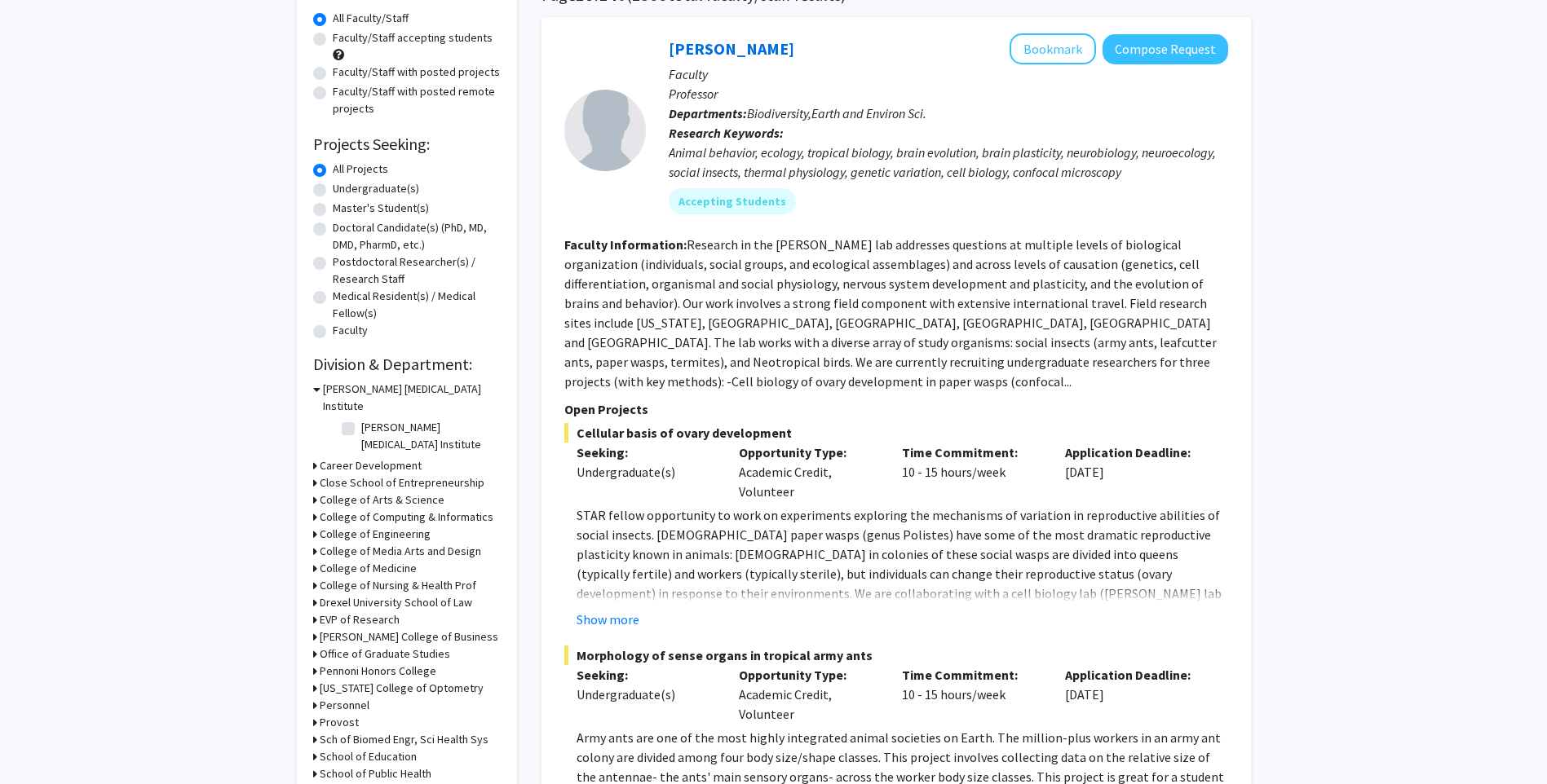
scroll to position [570, 0]
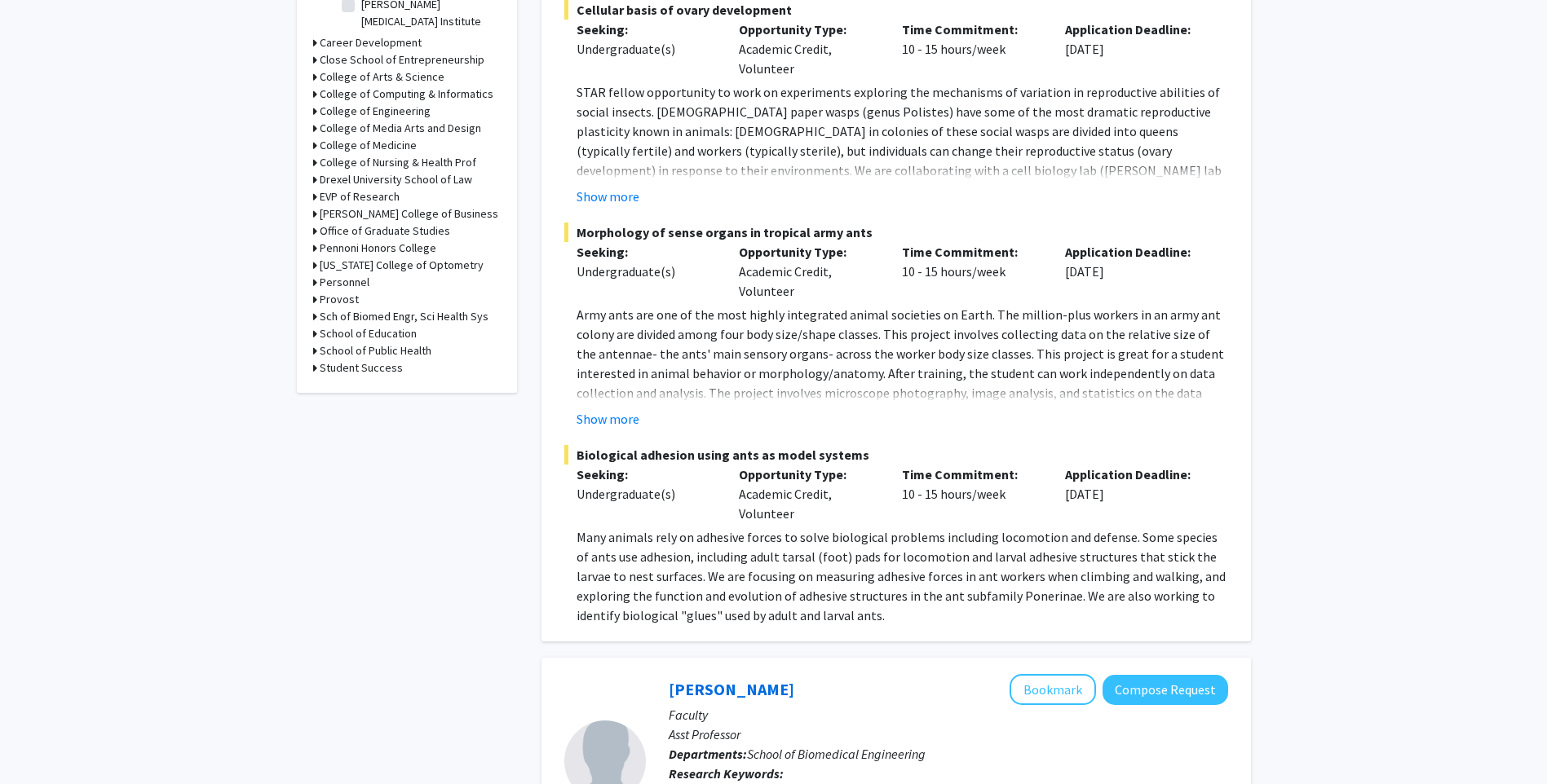
click at [314, 342] on icon at bounding box center [314, 350] width 4 height 17
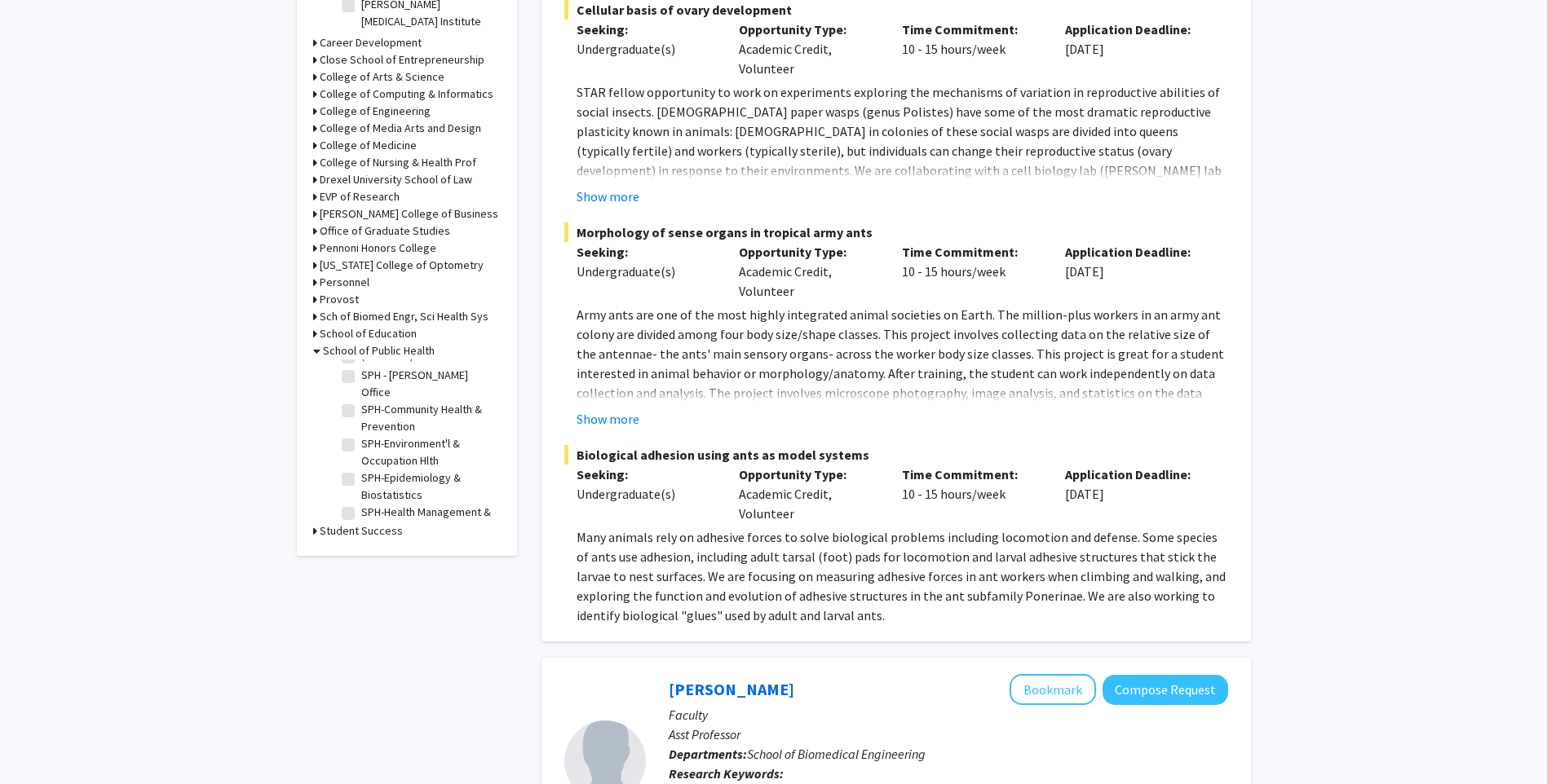
scroll to position [0, 0]
click at [340, 359] on fg-checkbox-list "(Select All) (Select All) SPH - Dean's Office SPH - Dean's Office SPH-Community…" at bounding box center [419, 468] width 163 height 218
click at [361, 383] on label "SPH - Dean's Office" at bounding box center [429, 400] width 135 height 34
click at [361, 383] on input "SPH - Dean's Office" at bounding box center [366, 388] width 11 height 11
checkbox input "true"
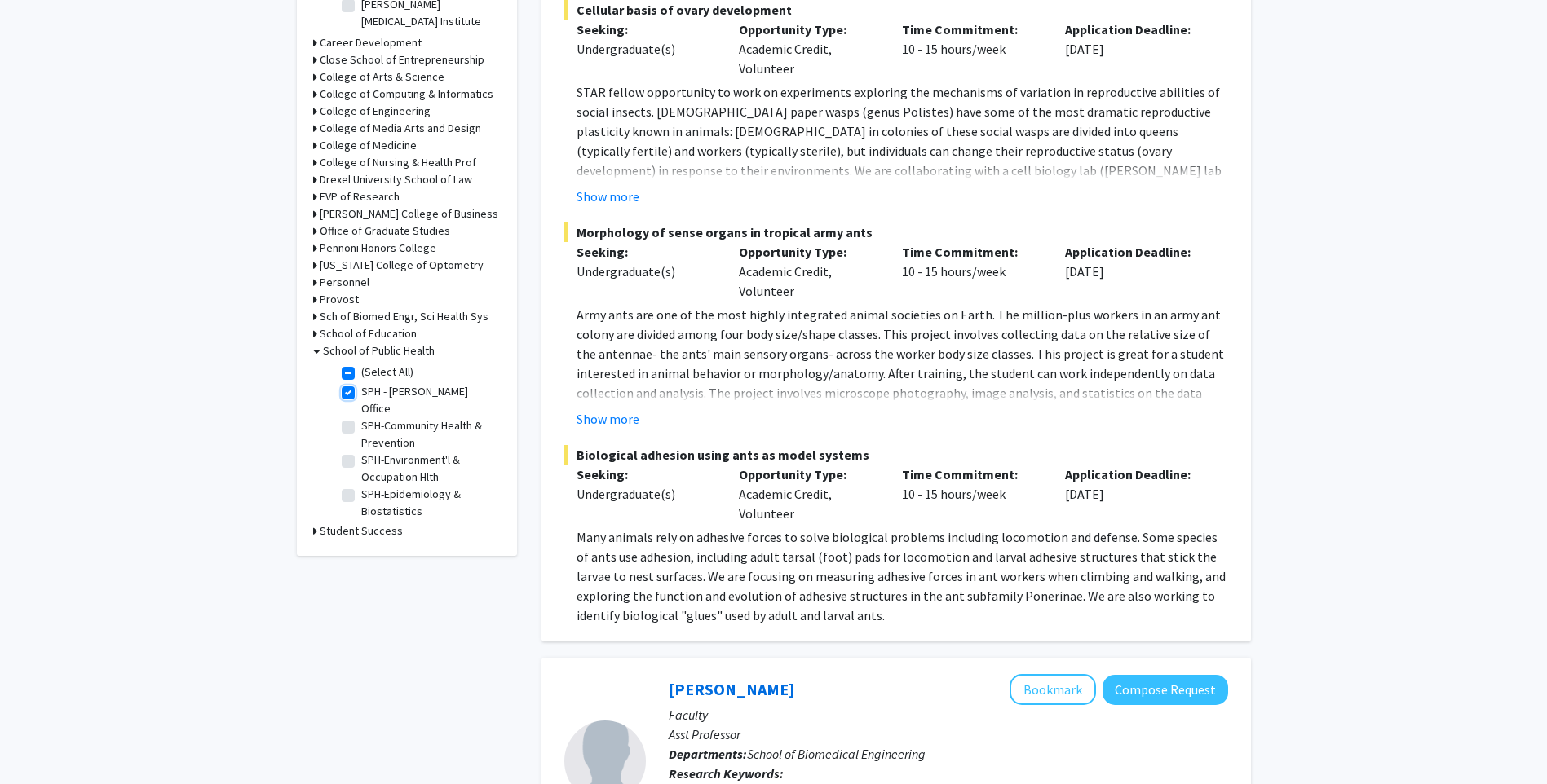
checkbox input "true"
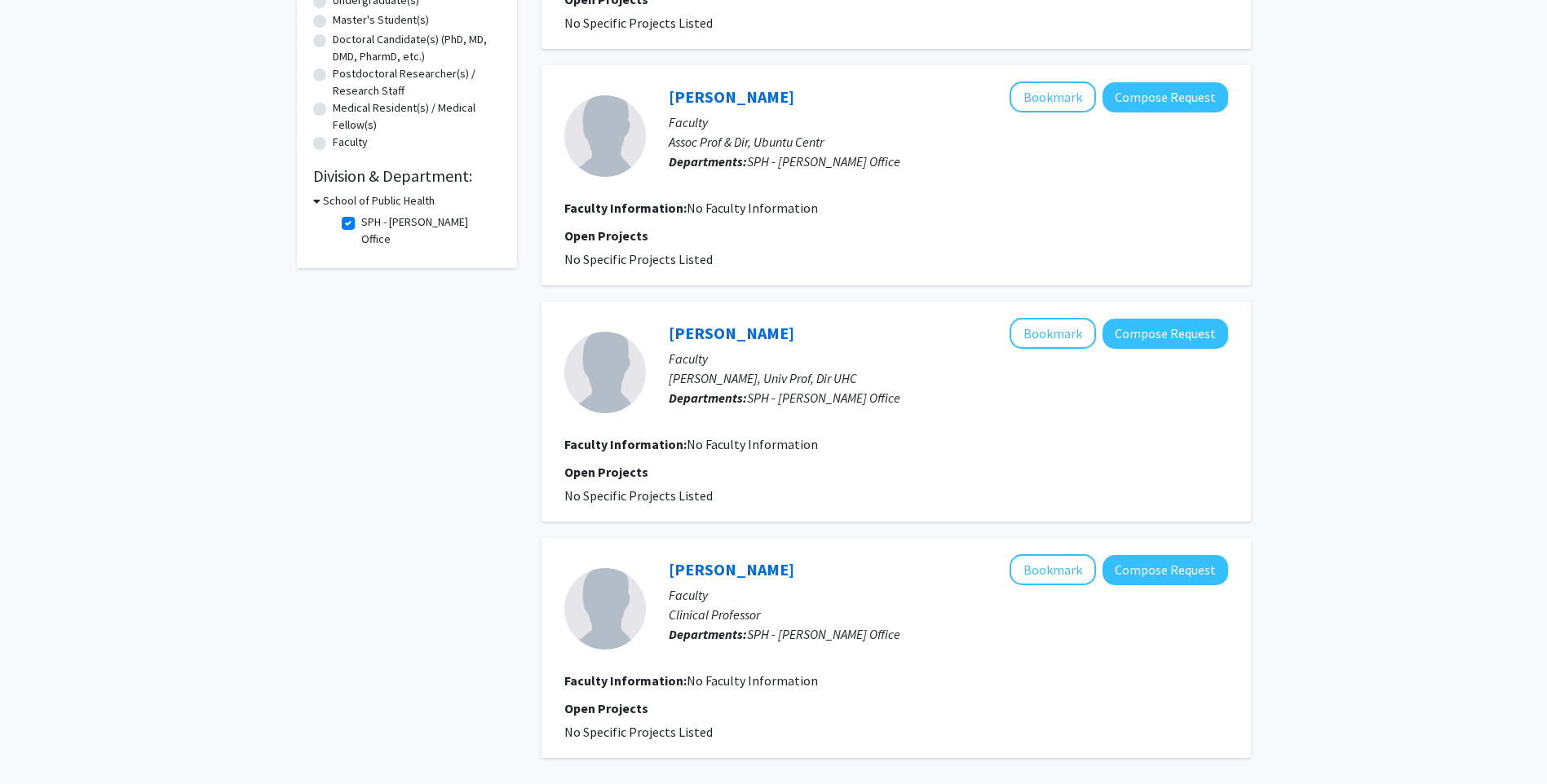
scroll to position [82, 0]
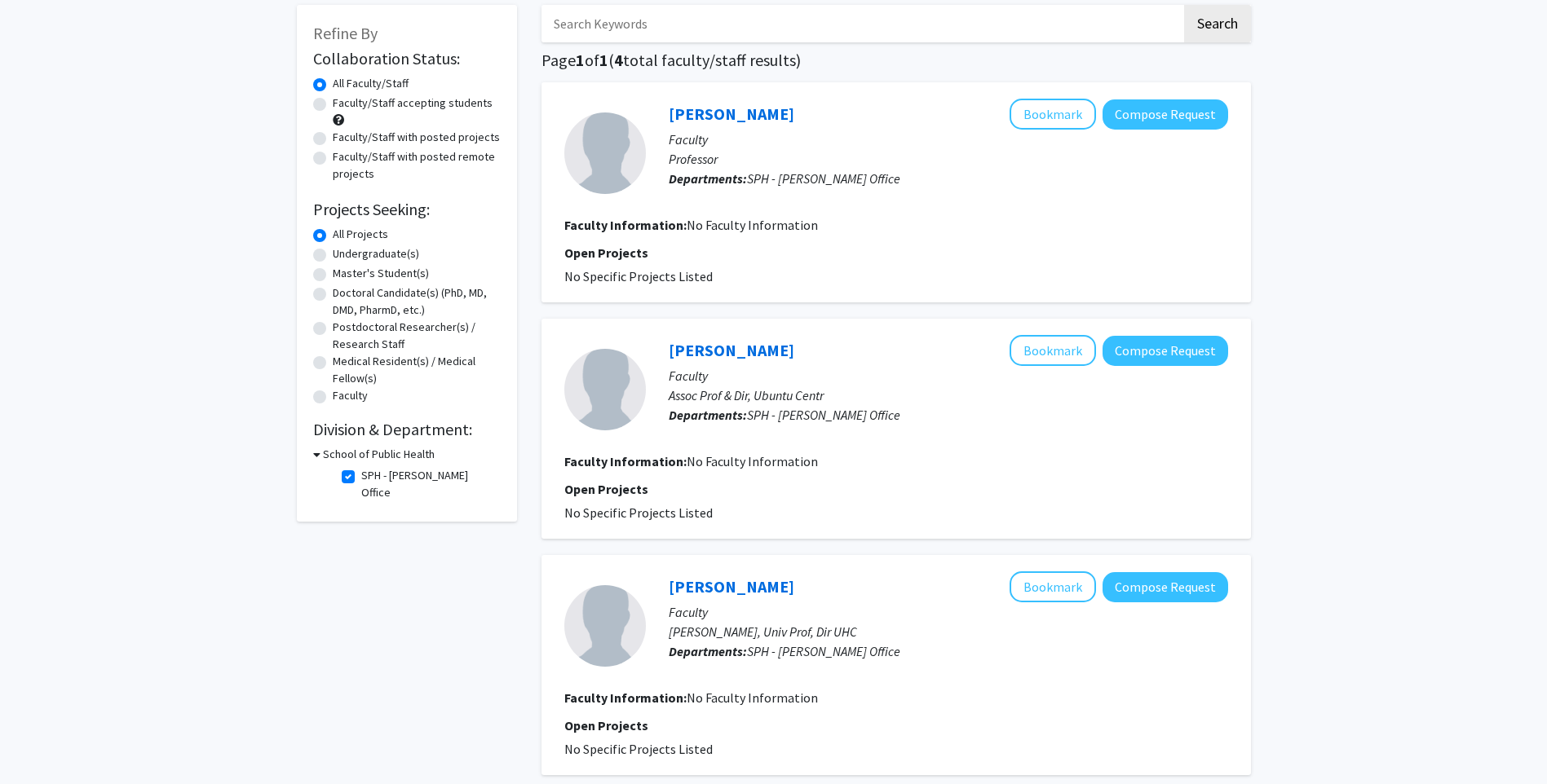
click at [317, 450] on icon at bounding box center [316, 454] width 8 height 17
click at [314, 454] on icon at bounding box center [314, 454] width 4 height 17
click at [355, 476] on fg-checkbox "SPH - Dean's Office SPH - Dean's Office" at bounding box center [419, 484] width 155 height 34
click at [361, 474] on label "SPH - Dean's Office" at bounding box center [429, 484] width 135 height 34
click at [361, 474] on input "SPH - Dean's Office" at bounding box center [366, 472] width 11 height 11
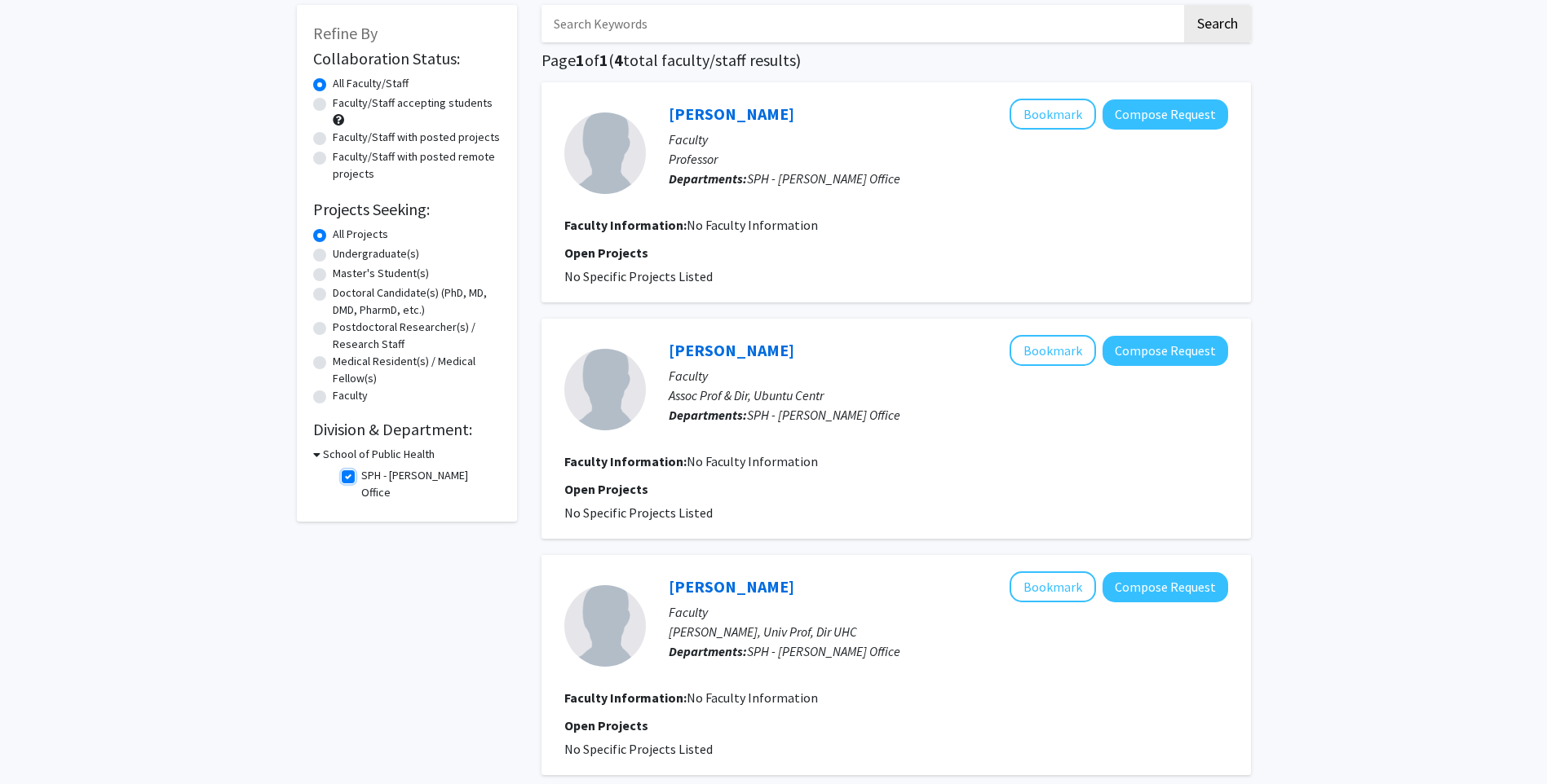
checkbox input "false"
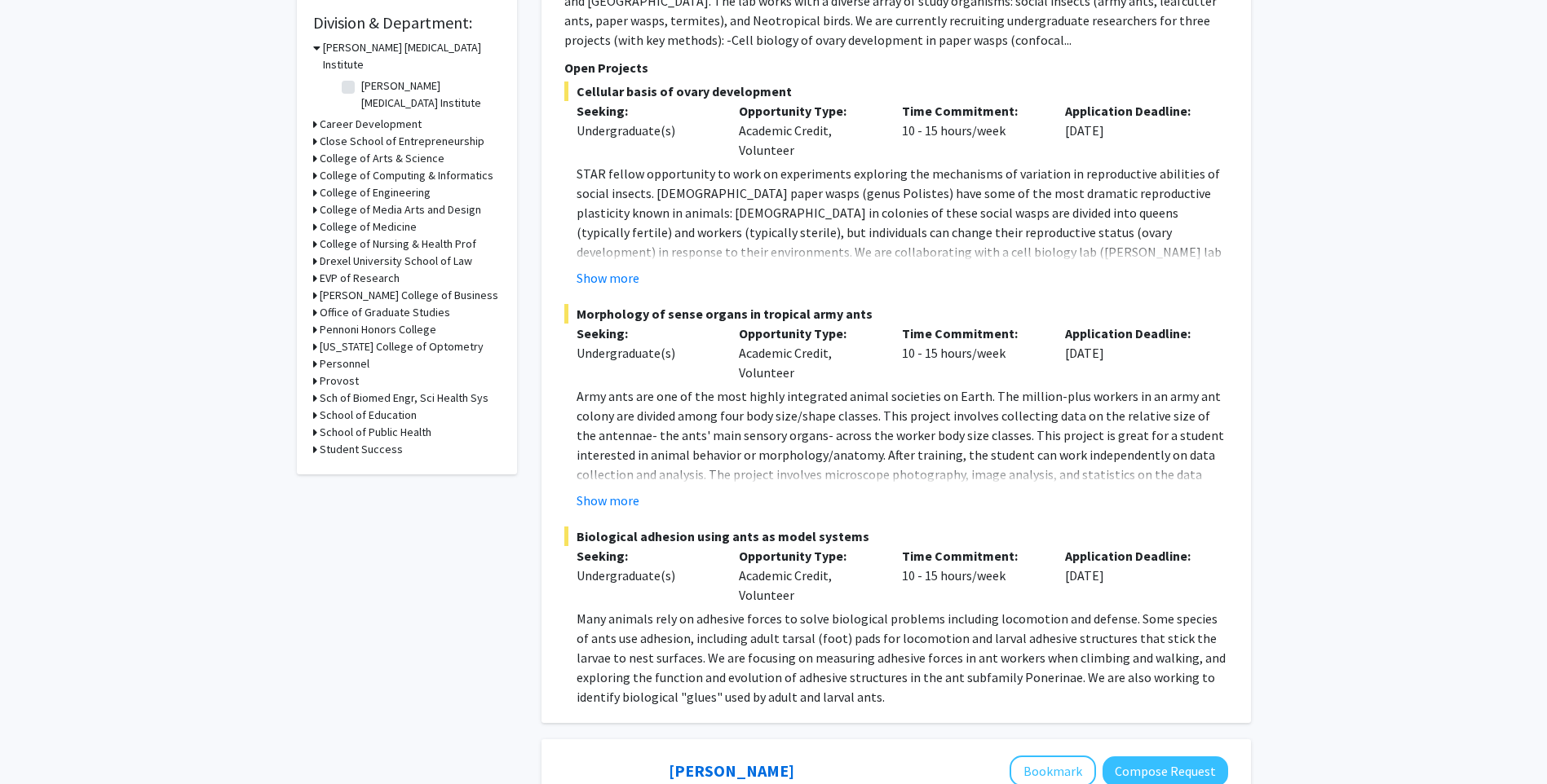
scroll to position [733, 0]
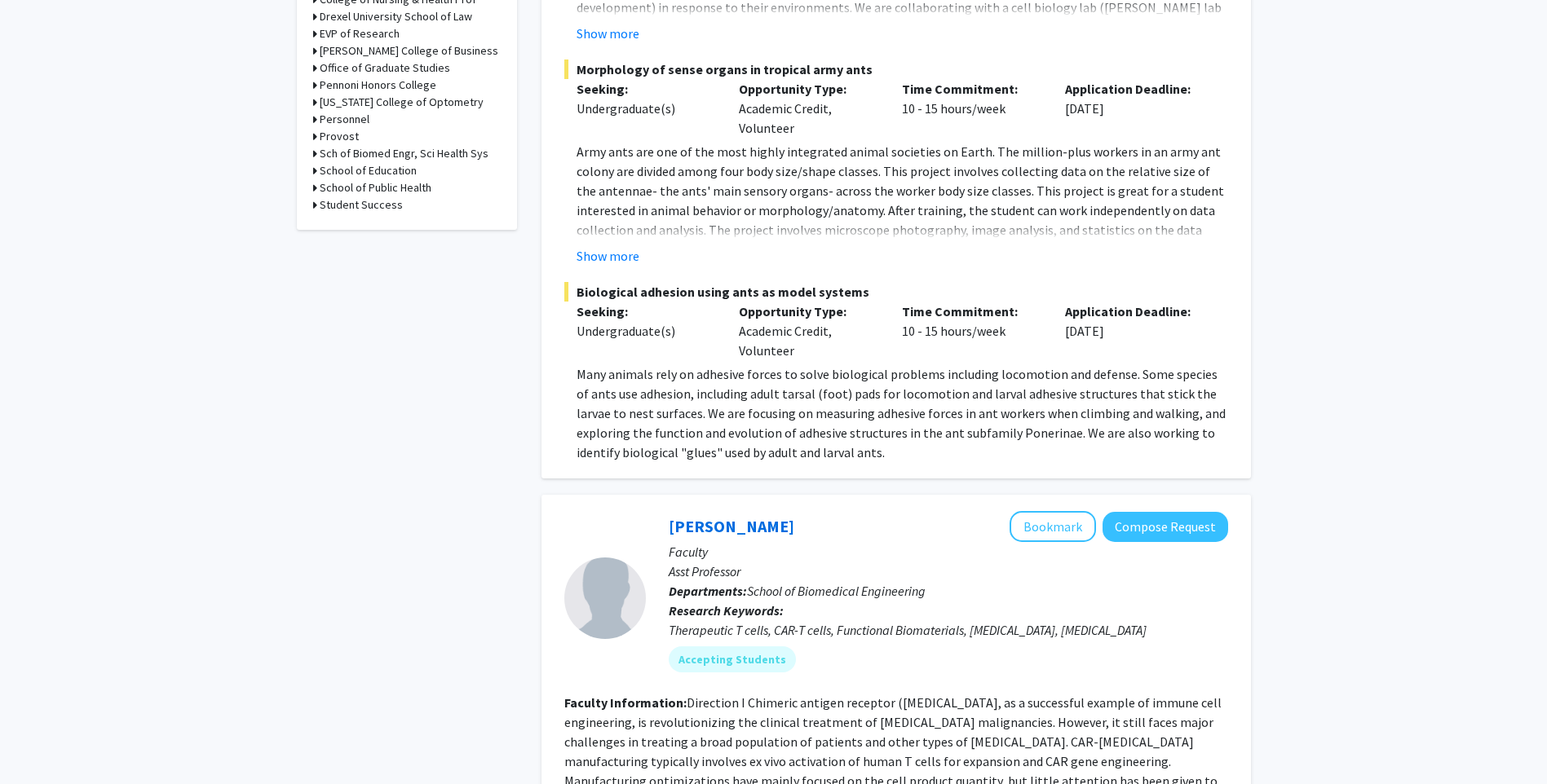
click at [313, 179] on icon at bounding box center [314, 187] width 4 height 17
click at [361, 323] on label "SPH-Epidemiology & Biostatistics" at bounding box center [429, 339] width 135 height 34
click at [361, 323] on input "SPH-Epidemiology & Biostatistics" at bounding box center [366, 328] width 11 height 11
checkbox input "true"
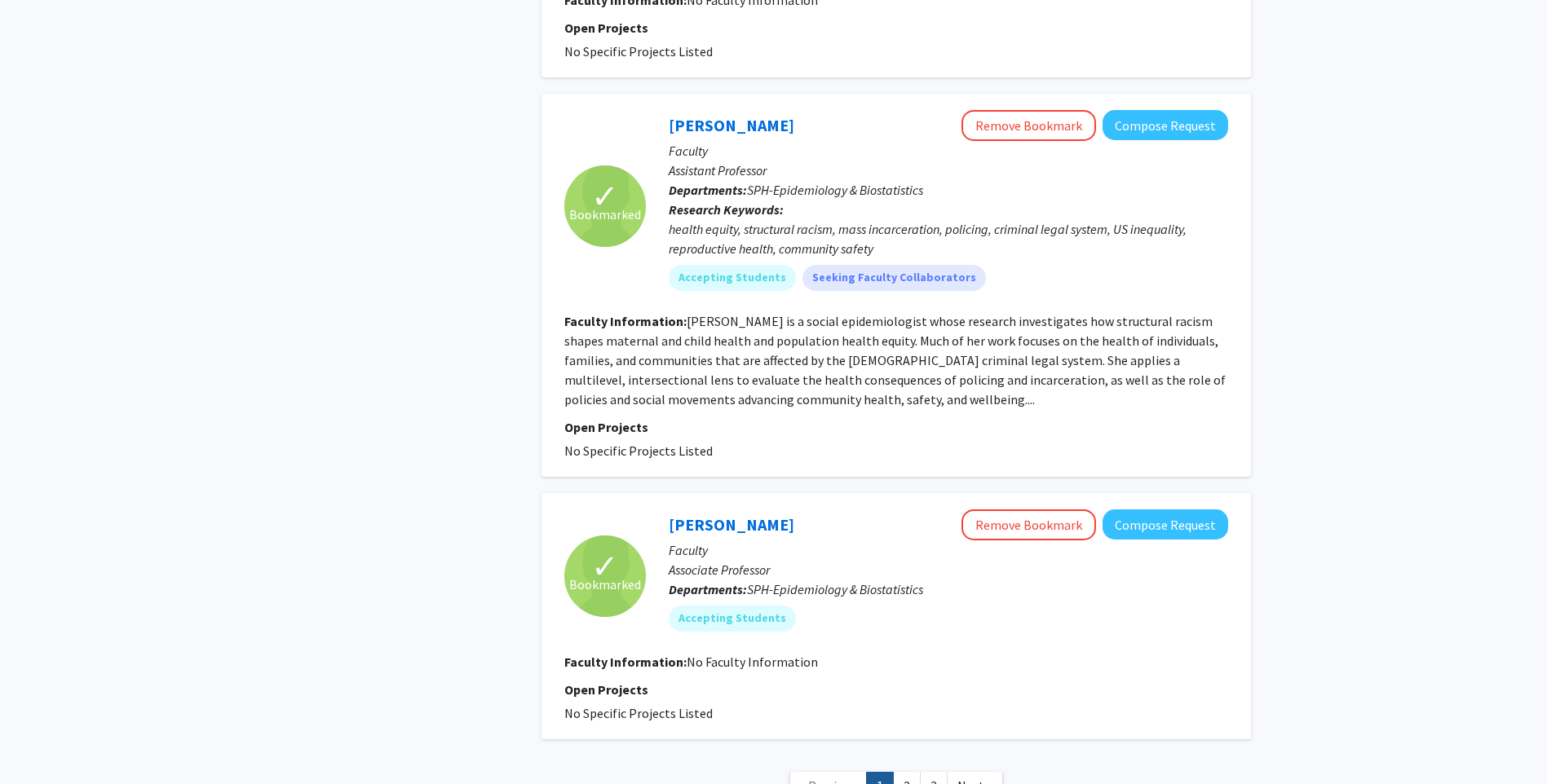
scroll to position [3307, 0]
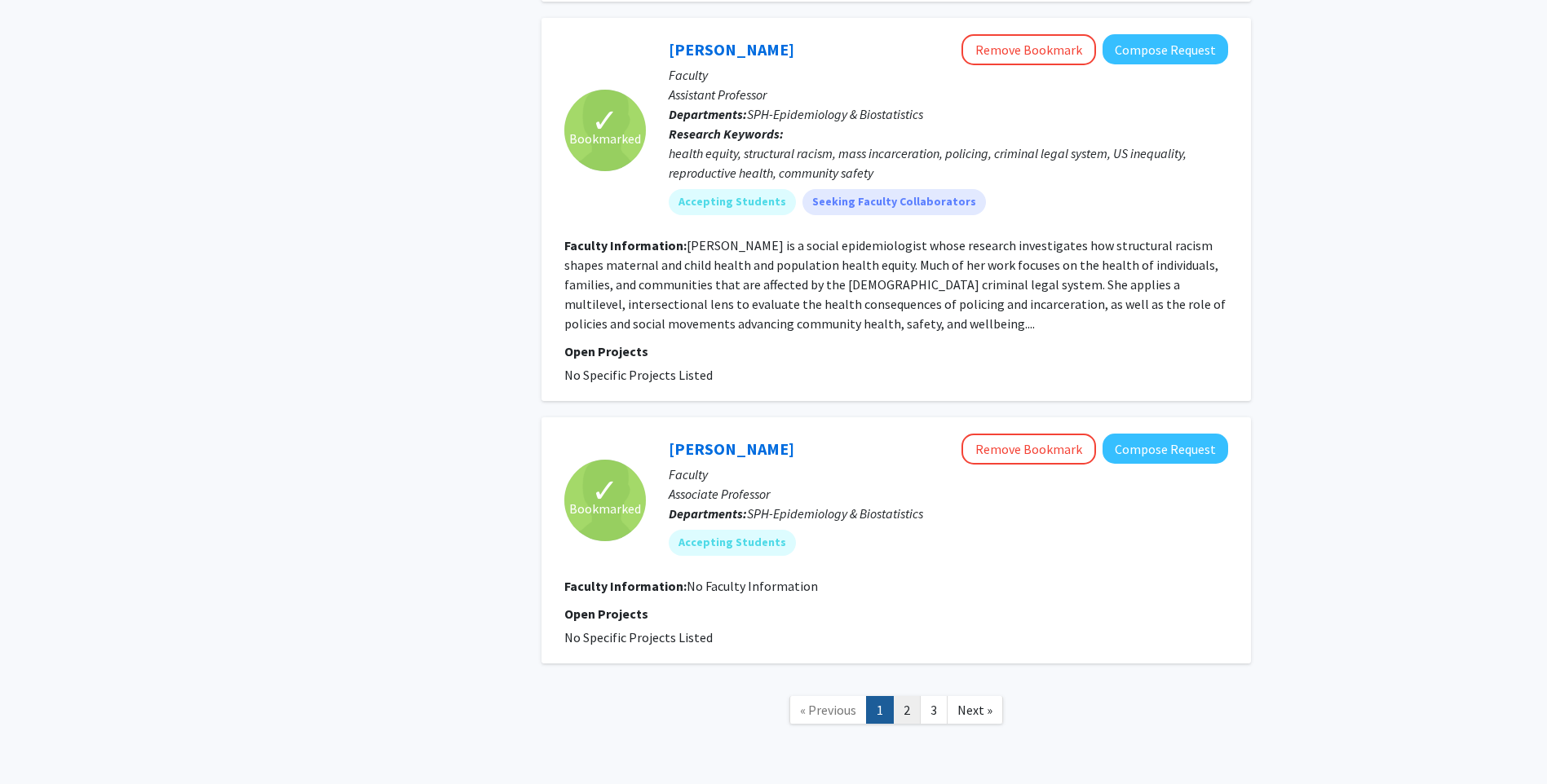
click at [910, 696] on link "2" at bounding box center [906, 710] width 28 height 28
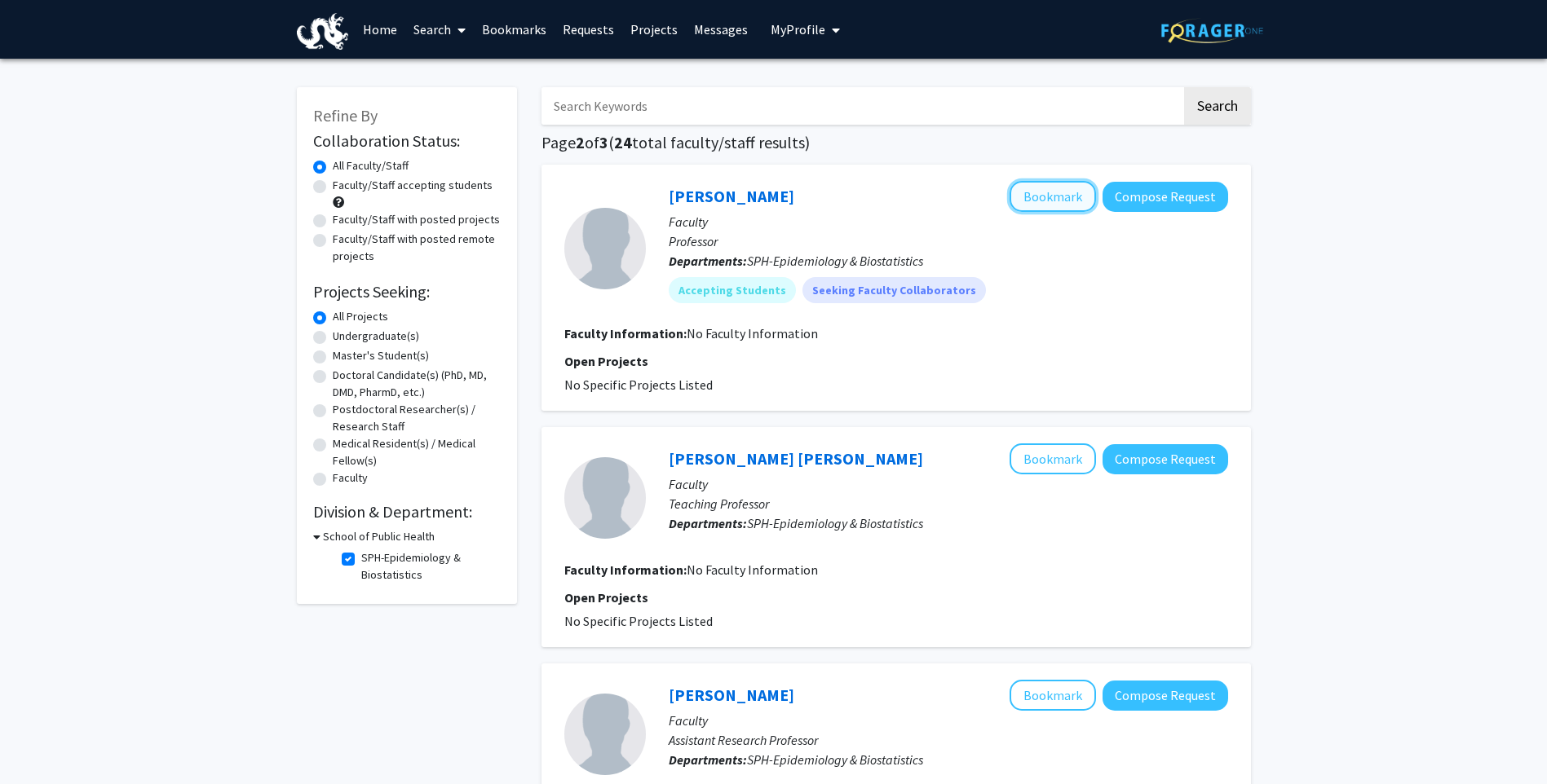
click at [1031, 200] on button "Bookmark" at bounding box center [1052, 196] width 86 height 31
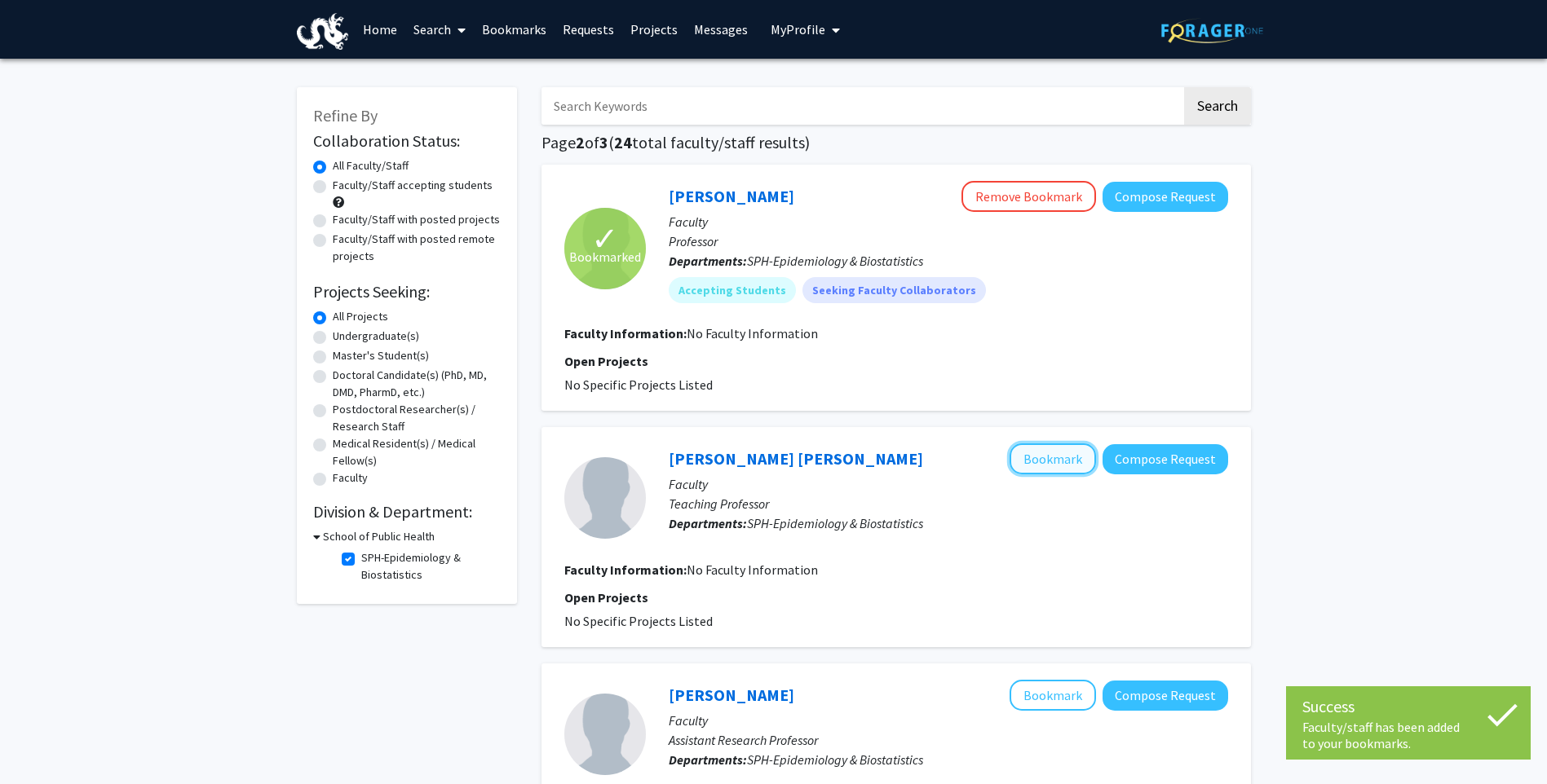
click at [1039, 456] on button "Bookmark" at bounding box center [1052, 458] width 86 height 31
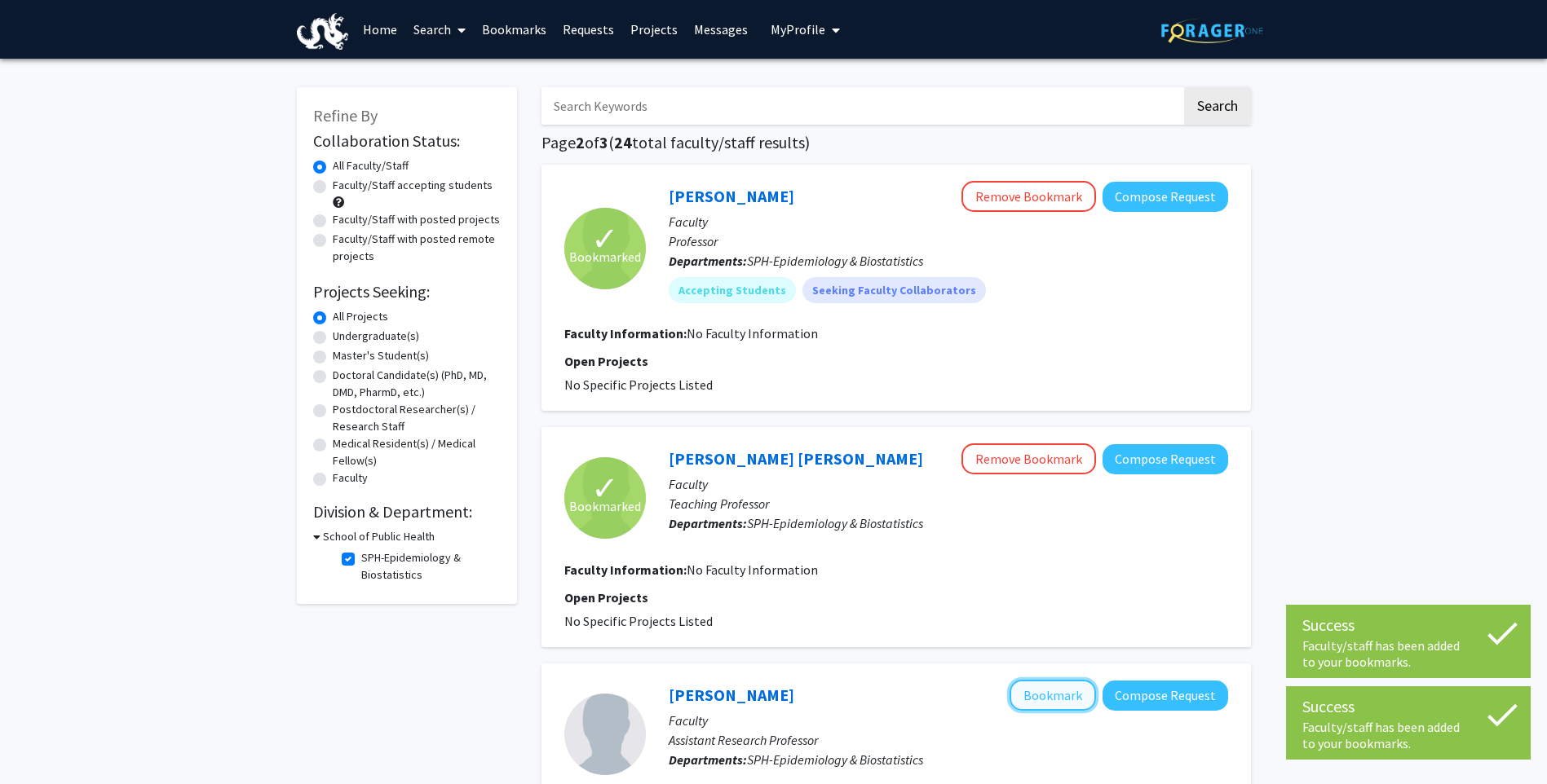
click at [1039, 681] on button "Bookmark" at bounding box center [1052, 695] width 86 height 31
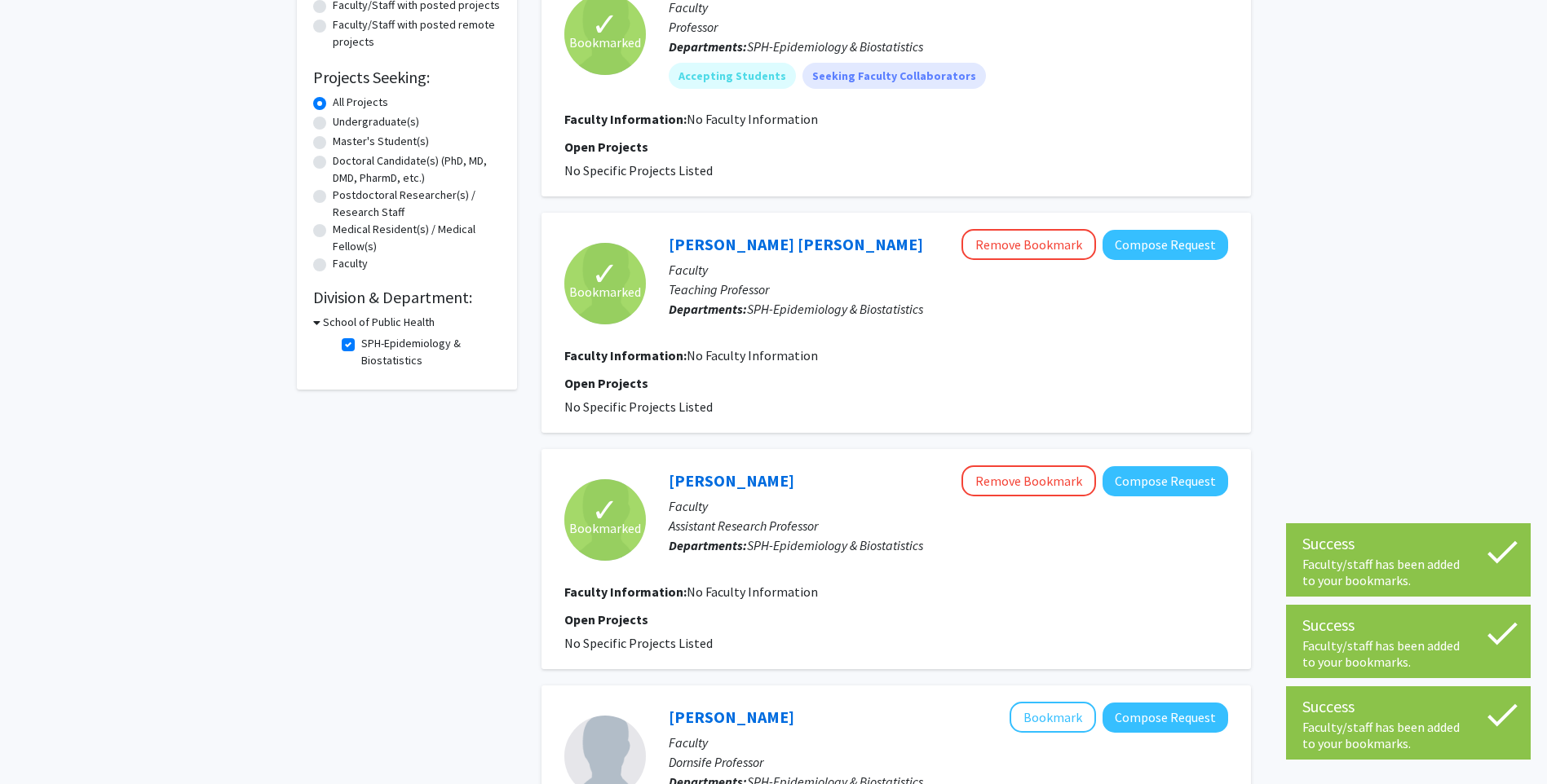
scroll to position [244, 0]
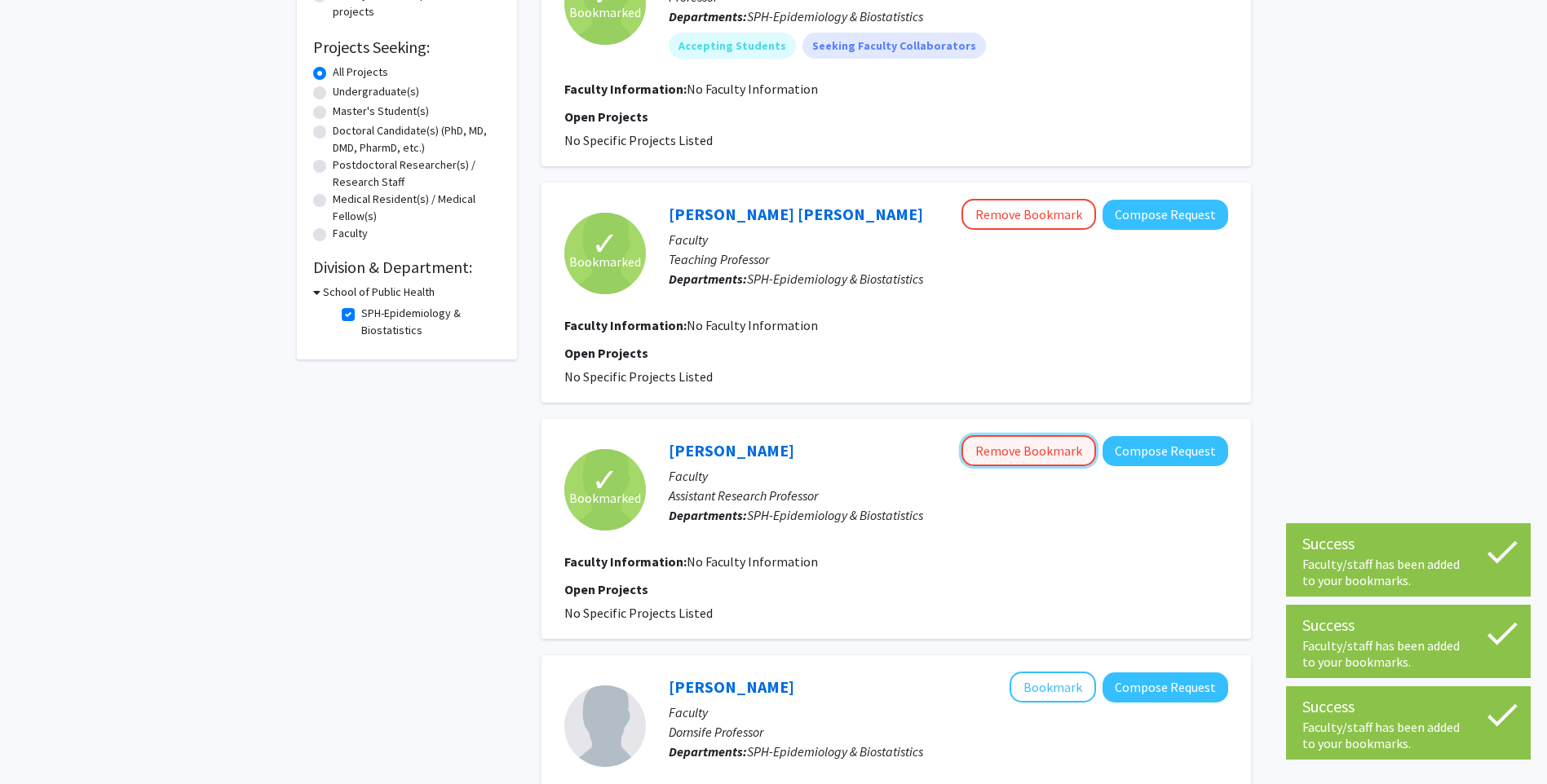
click at [1034, 443] on button "Remove Bookmark" at bounding box center [1029, 451] width 135 height 31
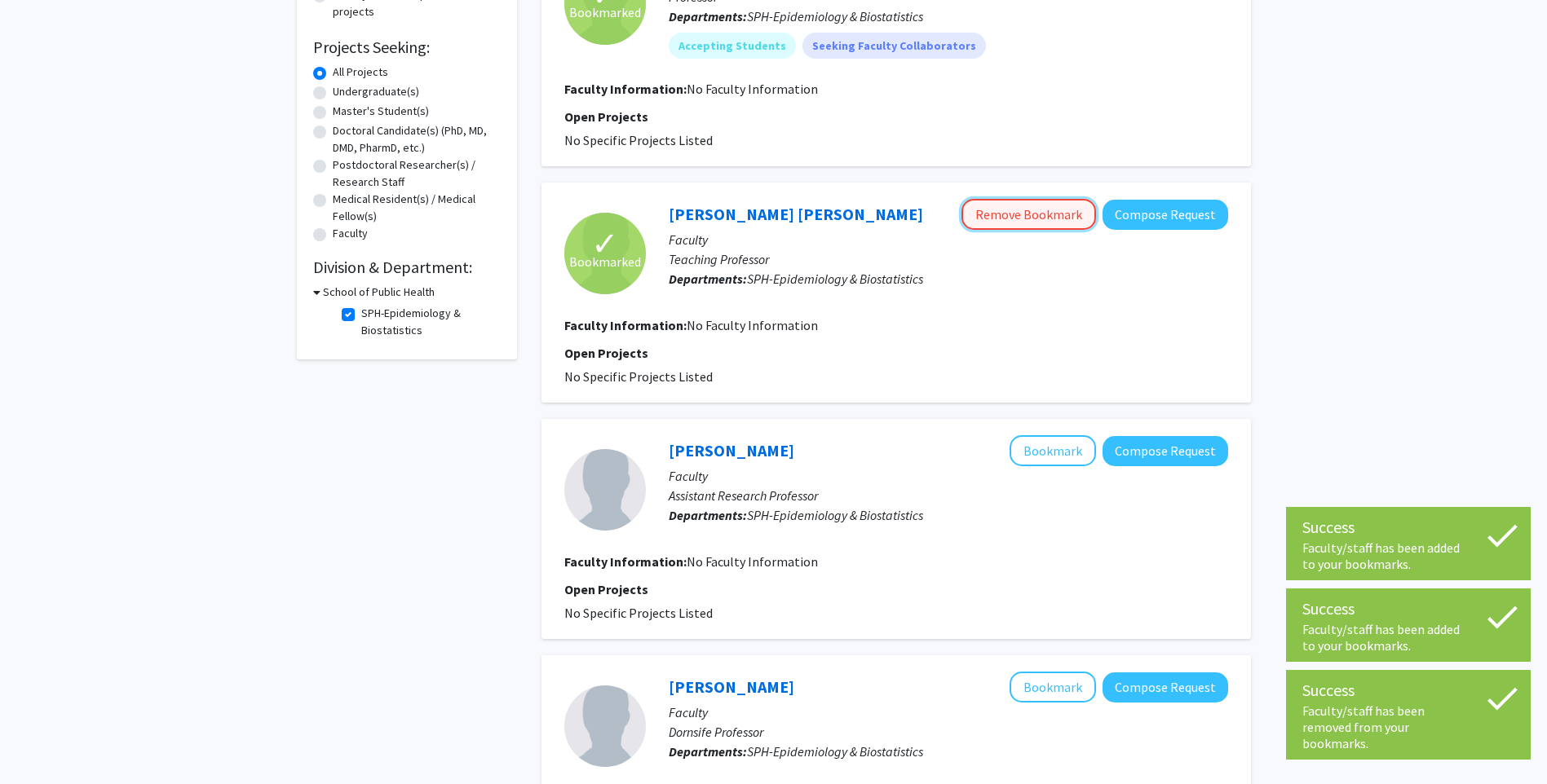
click at [1039, 220] on button "Remove Bookmark" at bounding box center [1029, 214] width 135 height 31
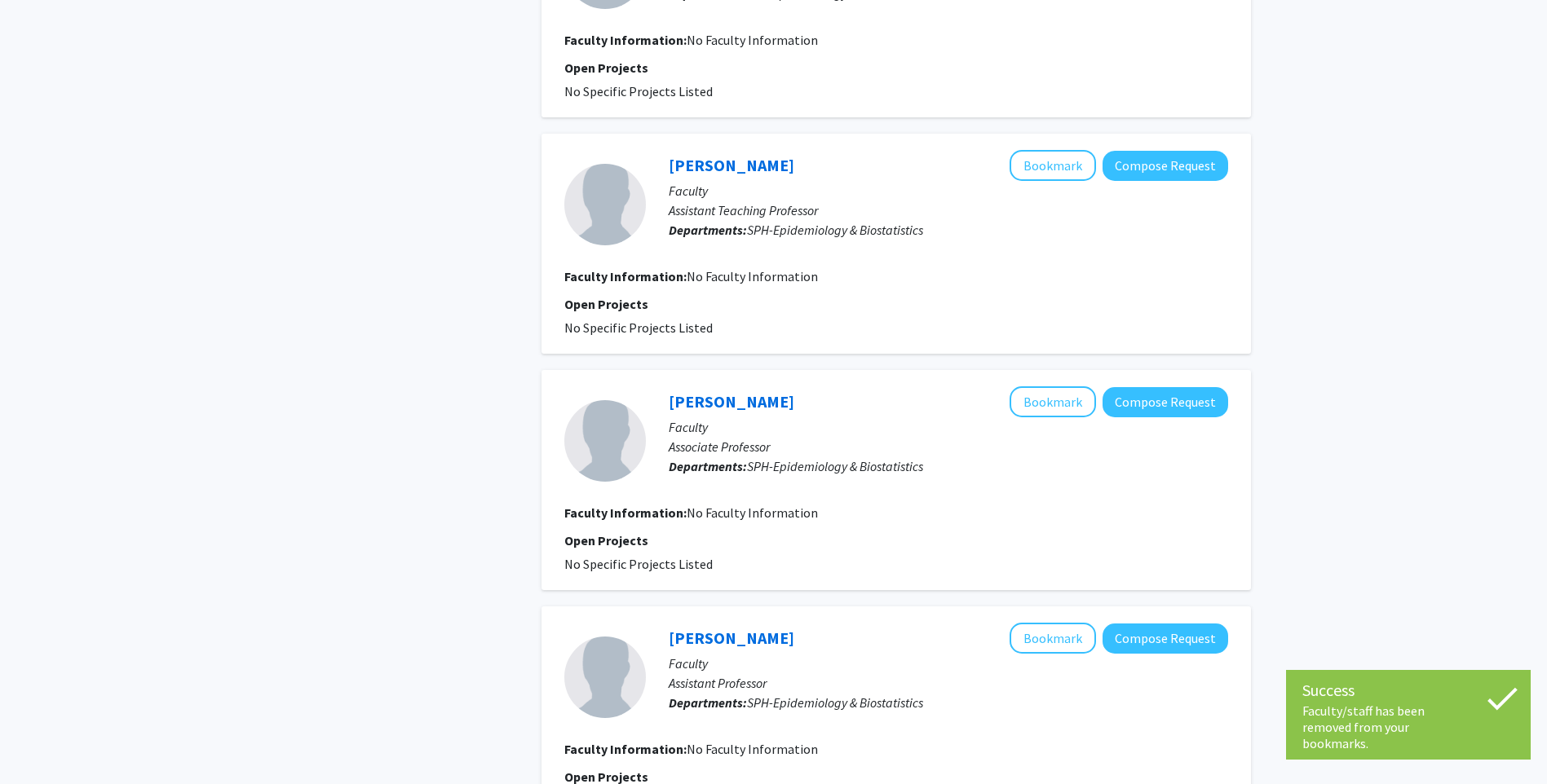
scroll to position [1934, 0]
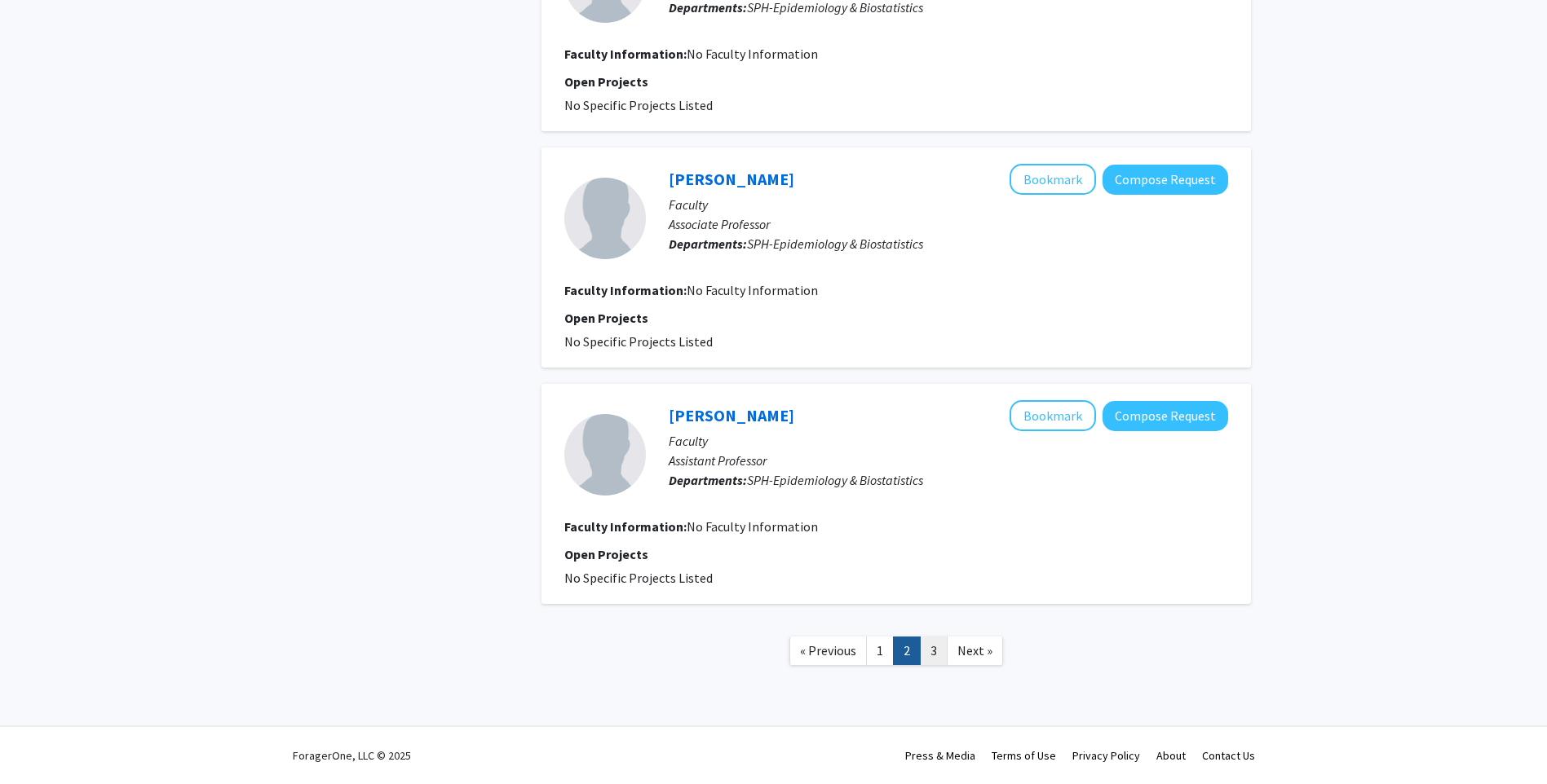
click at [929, 642] on link "3" at bounding box center [933, 650] width 28 height 28
click at [879, 651] on link "1" at bounding box center [879, 650] width 28 height 28
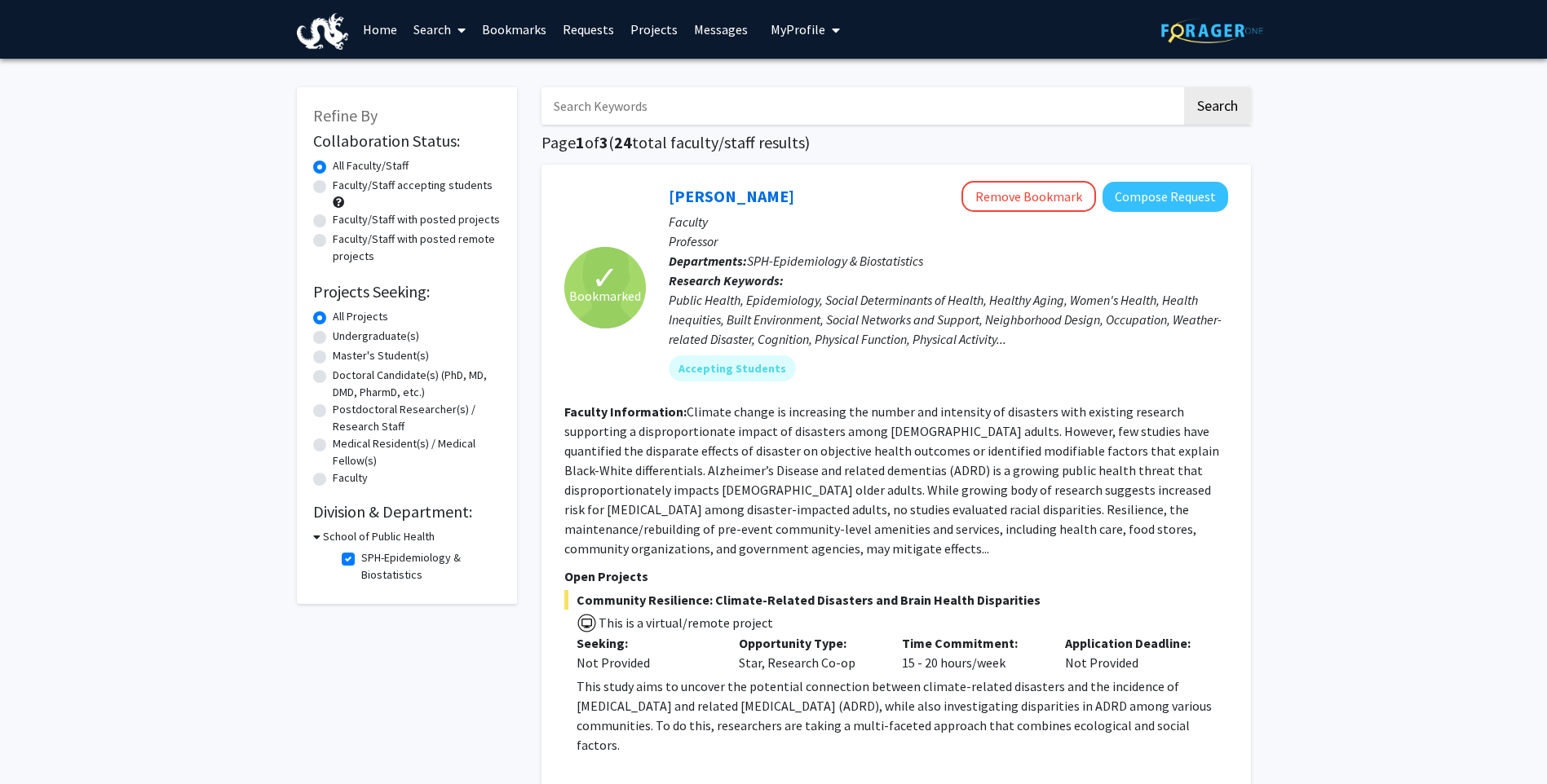
click at [502, 29] on link "Bookmarks" at bounding box center [513, 29] width 81 height 57
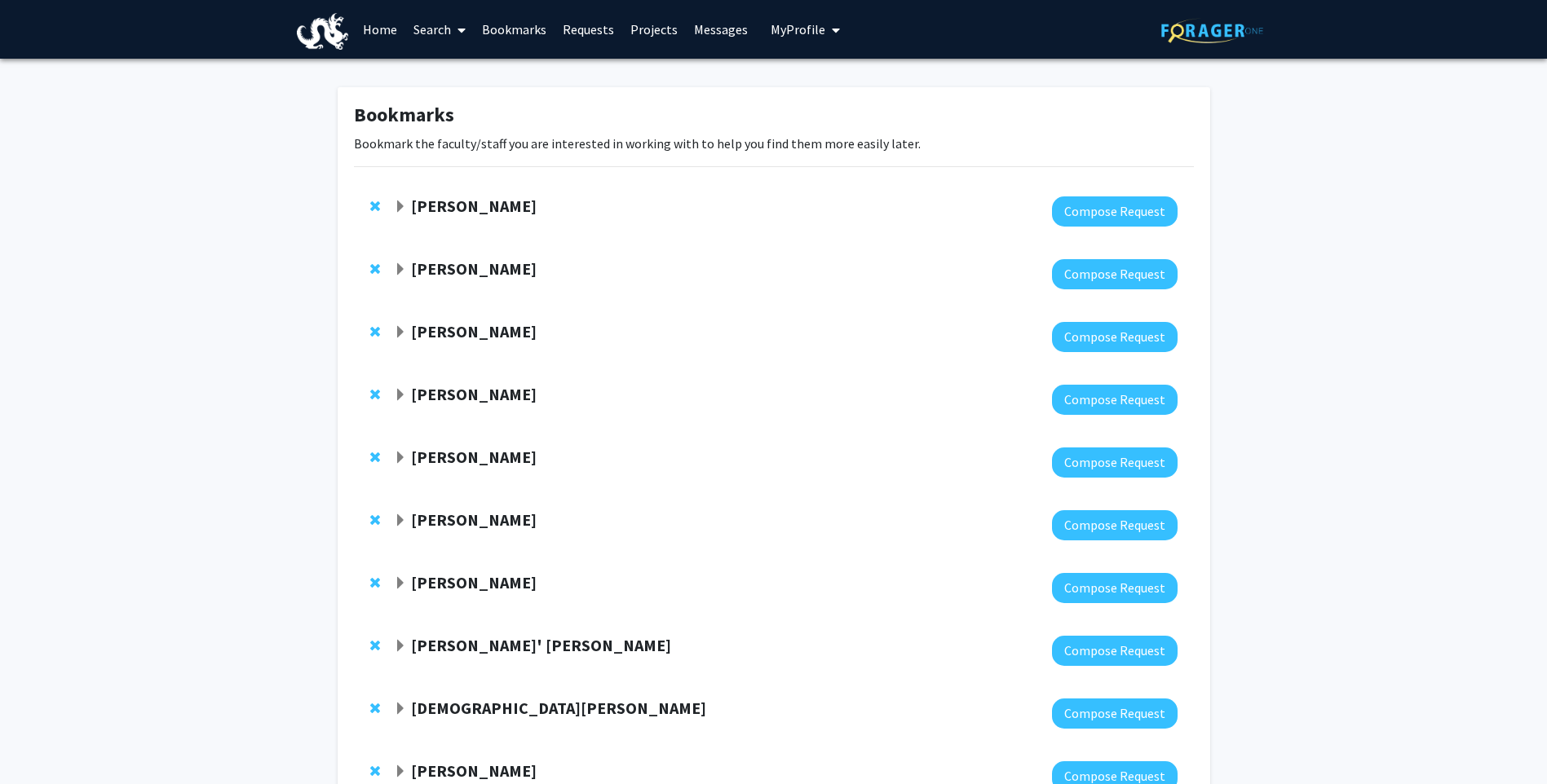
click at [402, 271] on span "Expand Mauricio Reginato Bookmark" at bounding box center [401, 270] width 13 height 13
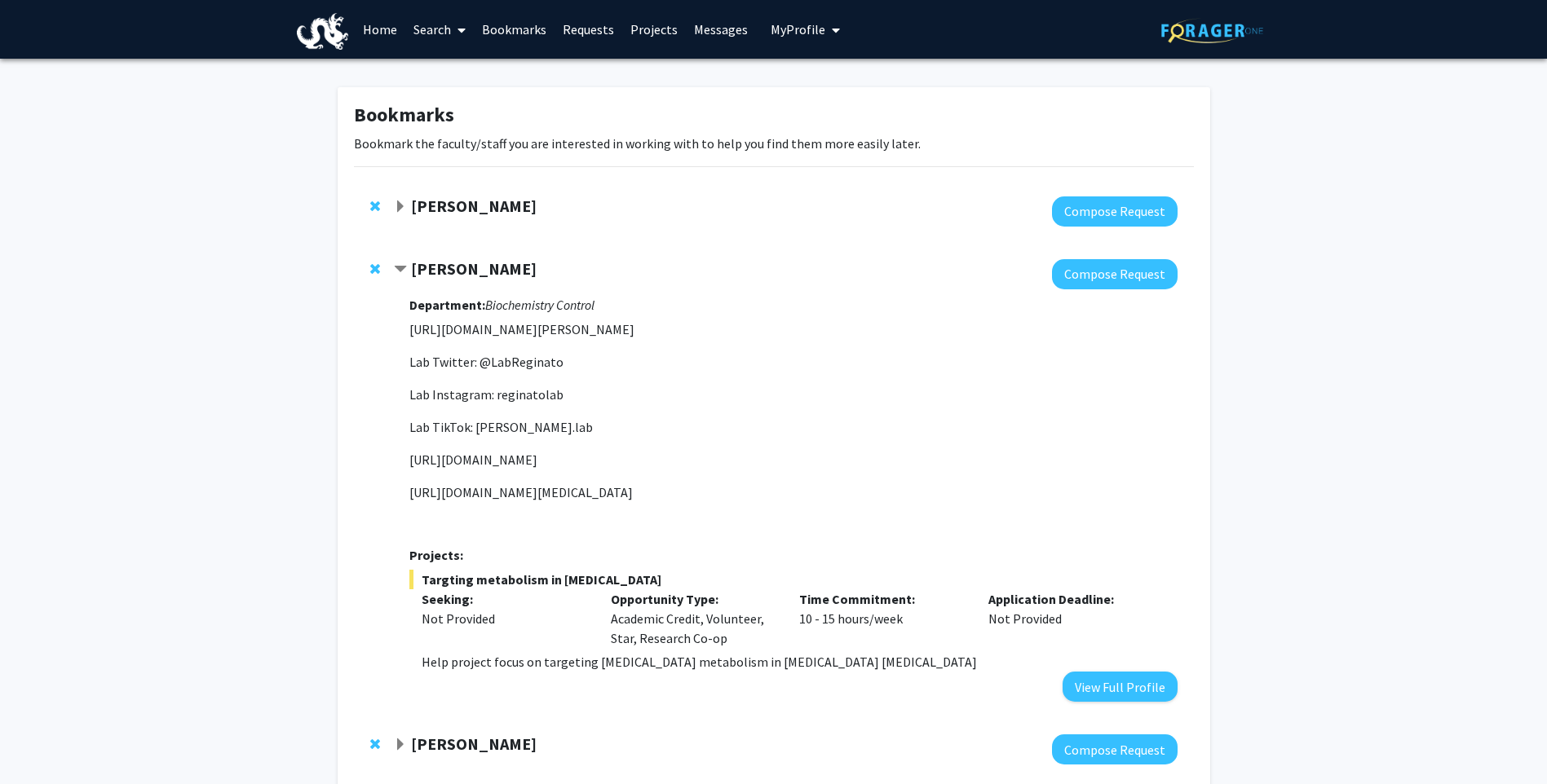
click at [402, 271] on span "Contract Mauricio Reginato Bookmark" at bounding box center [401, 270] width 13 height 13
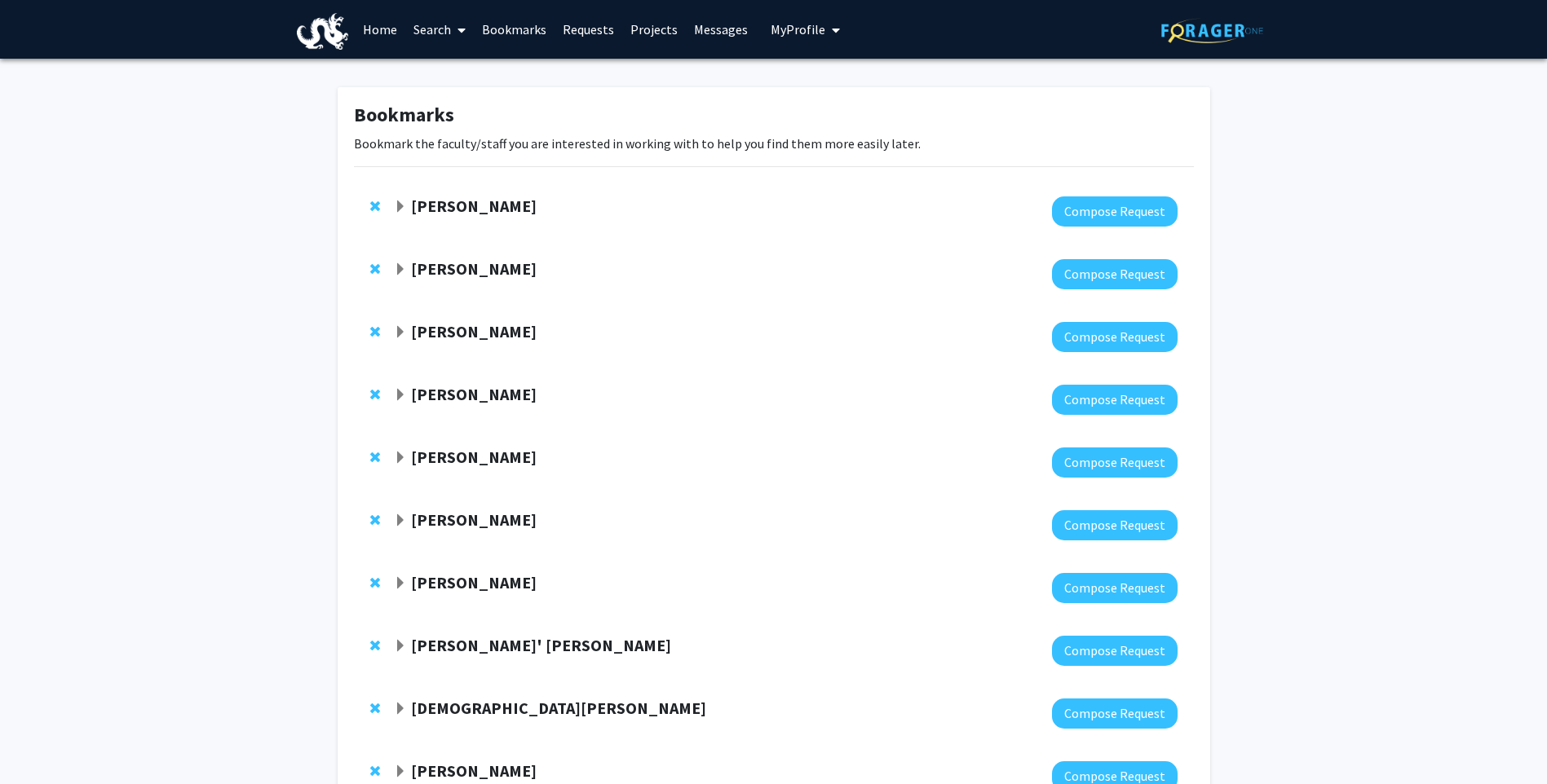
click at [400, 270] on span "Expand Mauricio Reginato Bookmark" at bounding box center [401, 270] width 13 height 13
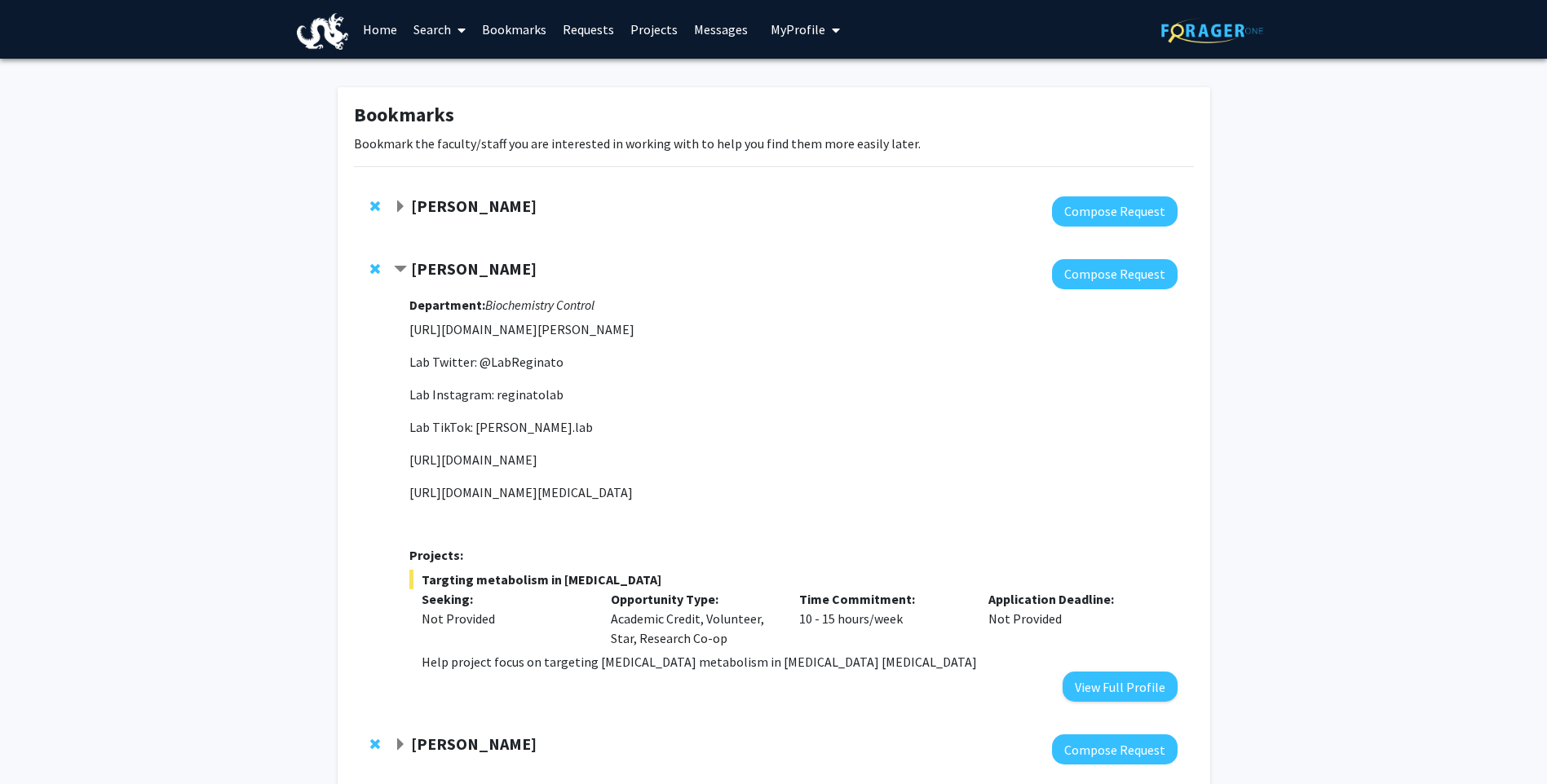
click at [400, 270] on span "Contract Mauricio Reginato Bookmark" at bounding box center [401, 270] width 13 height 13
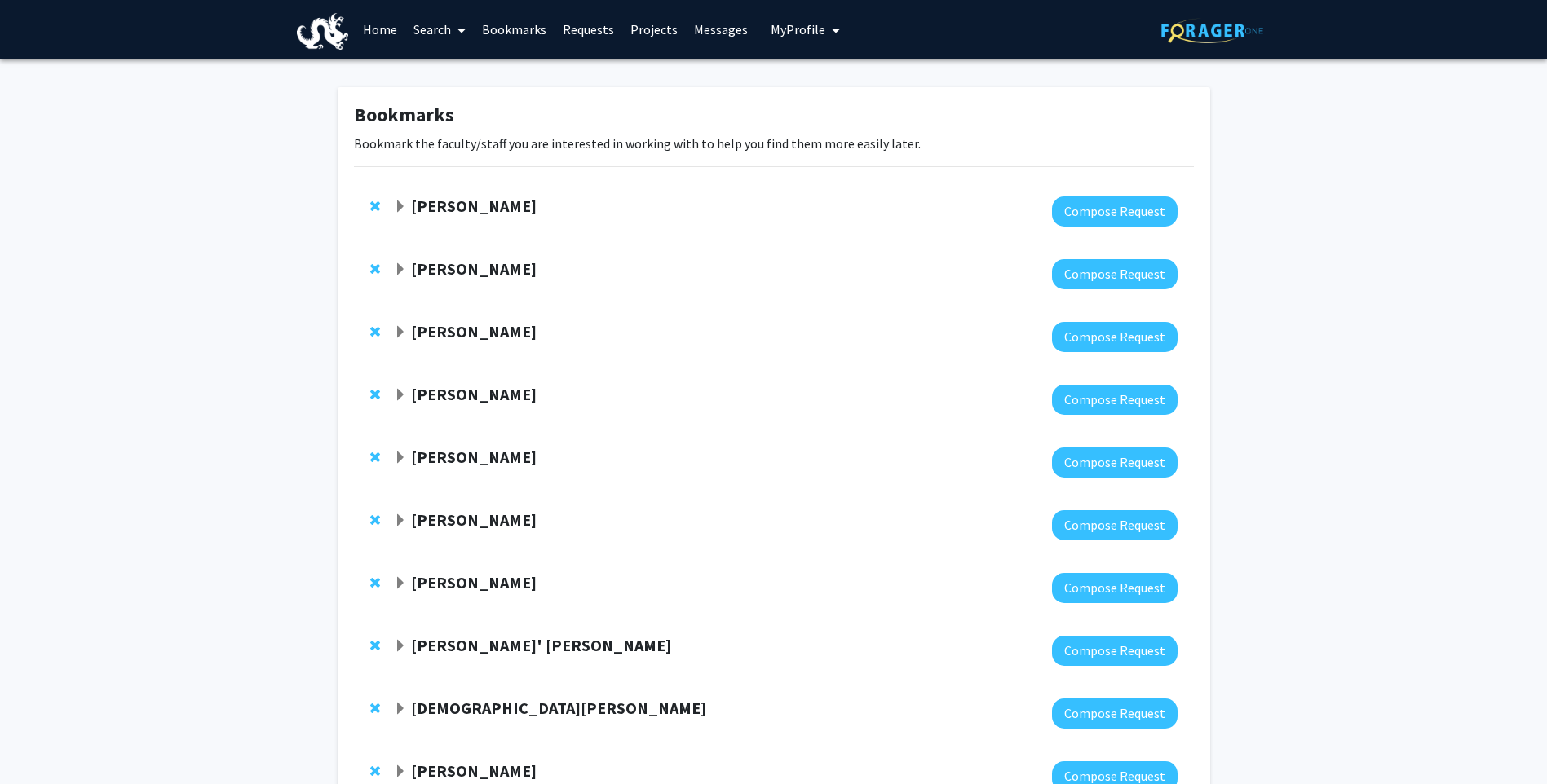
click at [395, 327] on span "Expand Neal Goldstein Bookmark" at bounding box center [401, 333] width 13 height 13
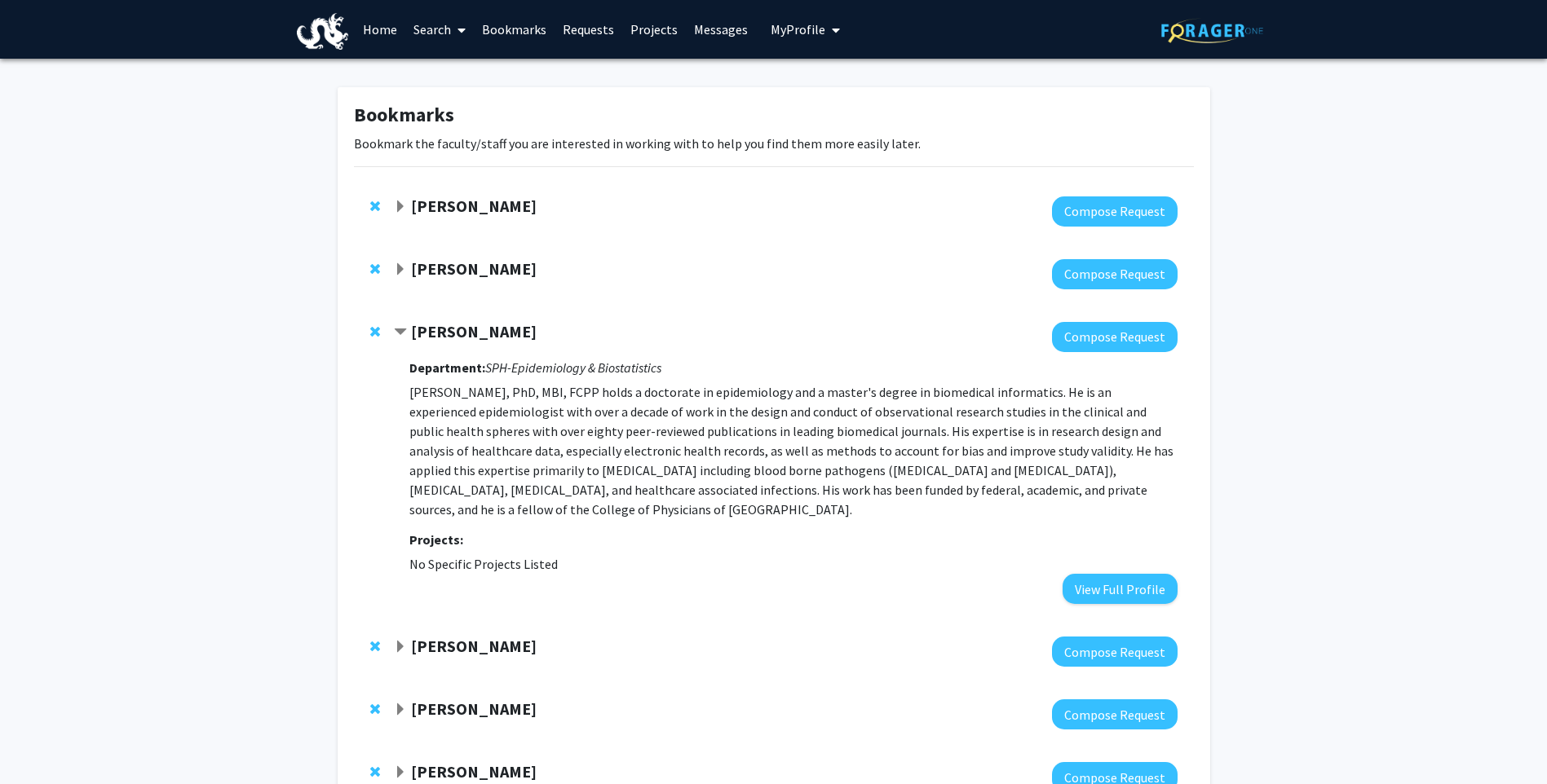
click at [395, 327] on span "Contract Neal Goldstein Bookmark" at bounding box center [401, 333] width 13 height 13
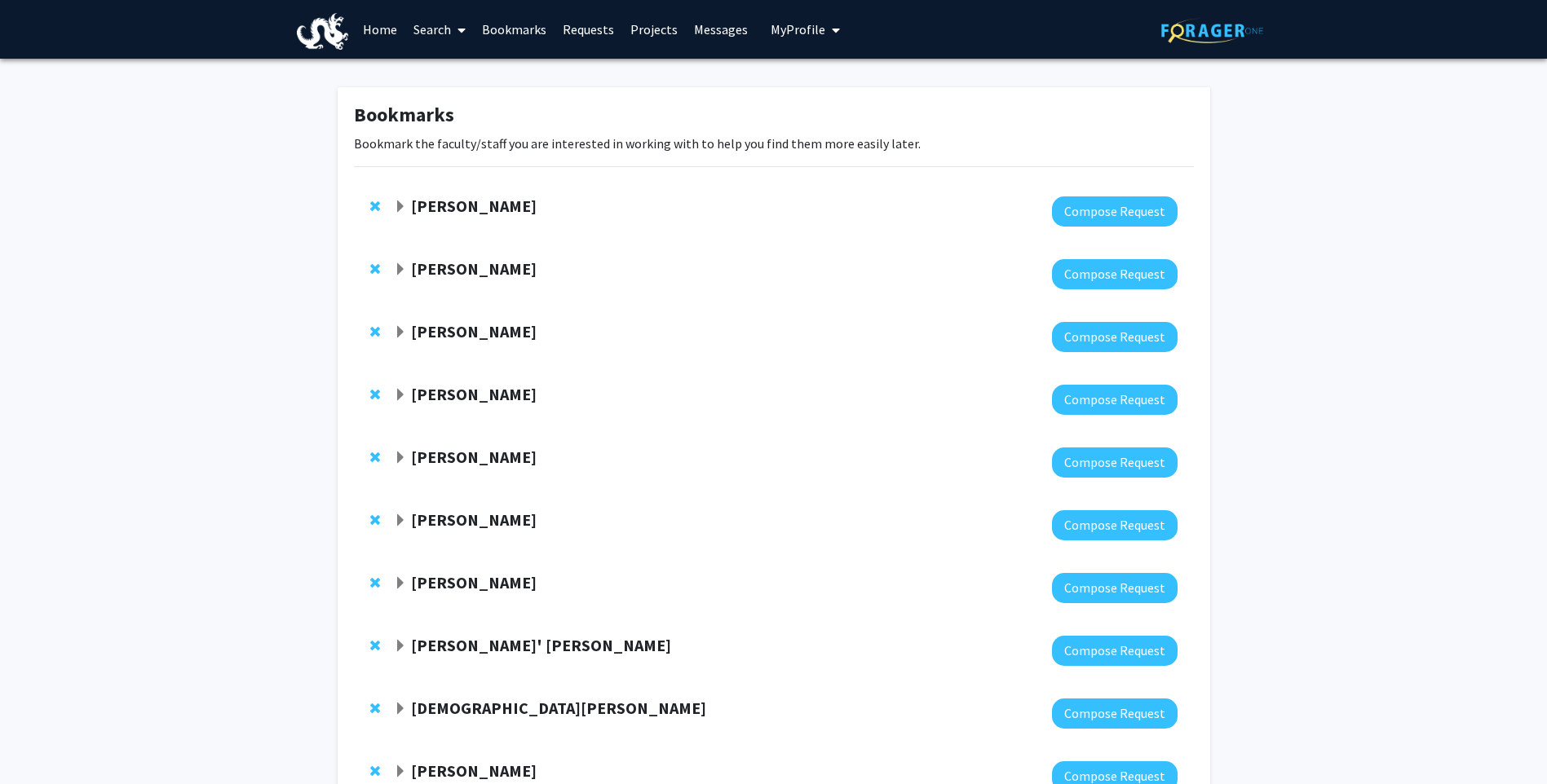
click at [402, 390] on span "Expand Yvonne Michael Bookmark" at bounding box center [401, 395] width 13 height 13
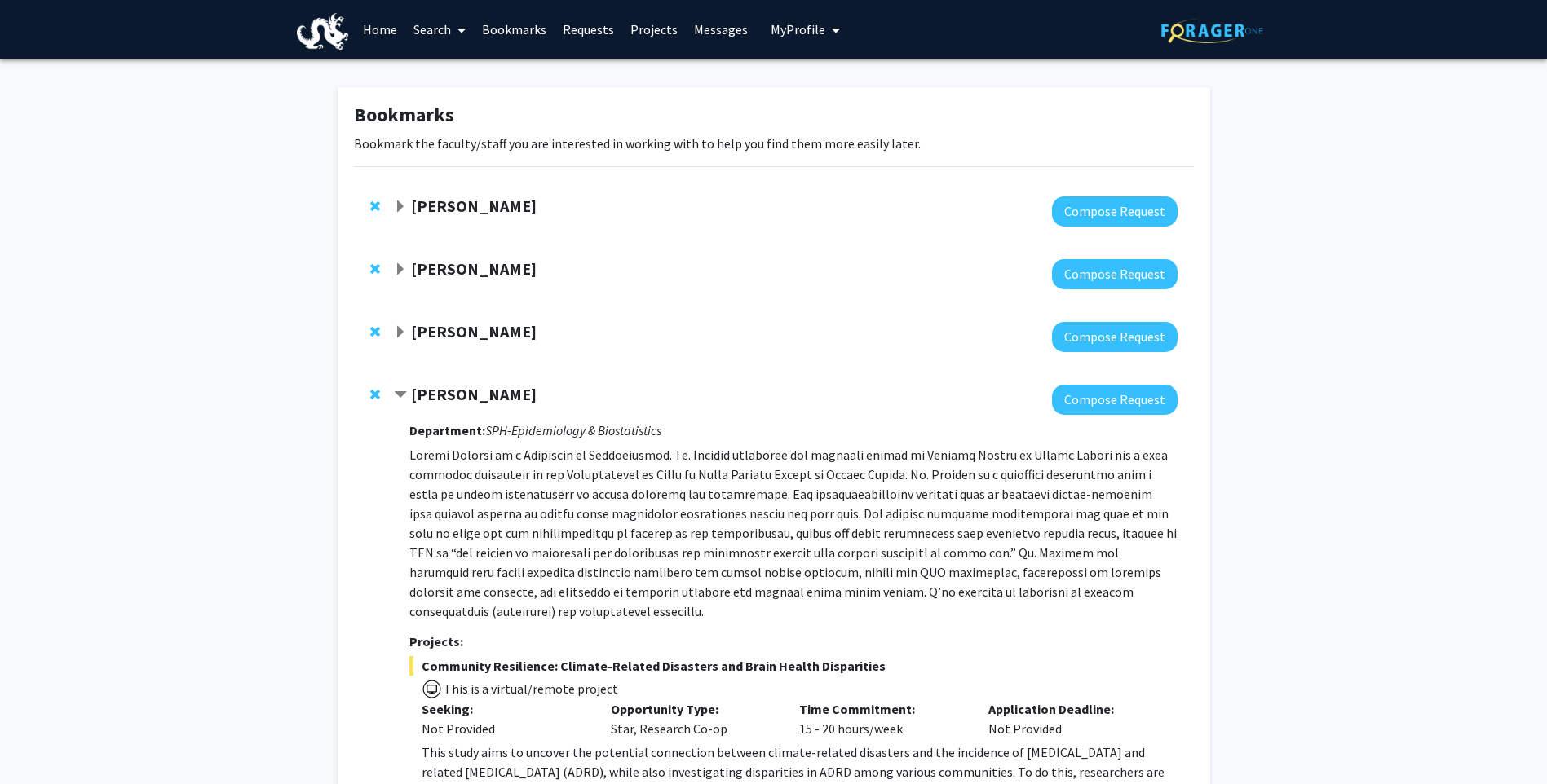
click at [402, 390] on span "Contract Yvonne Michael Bookmark" at bounding box center [401, 395] width 13 height 13
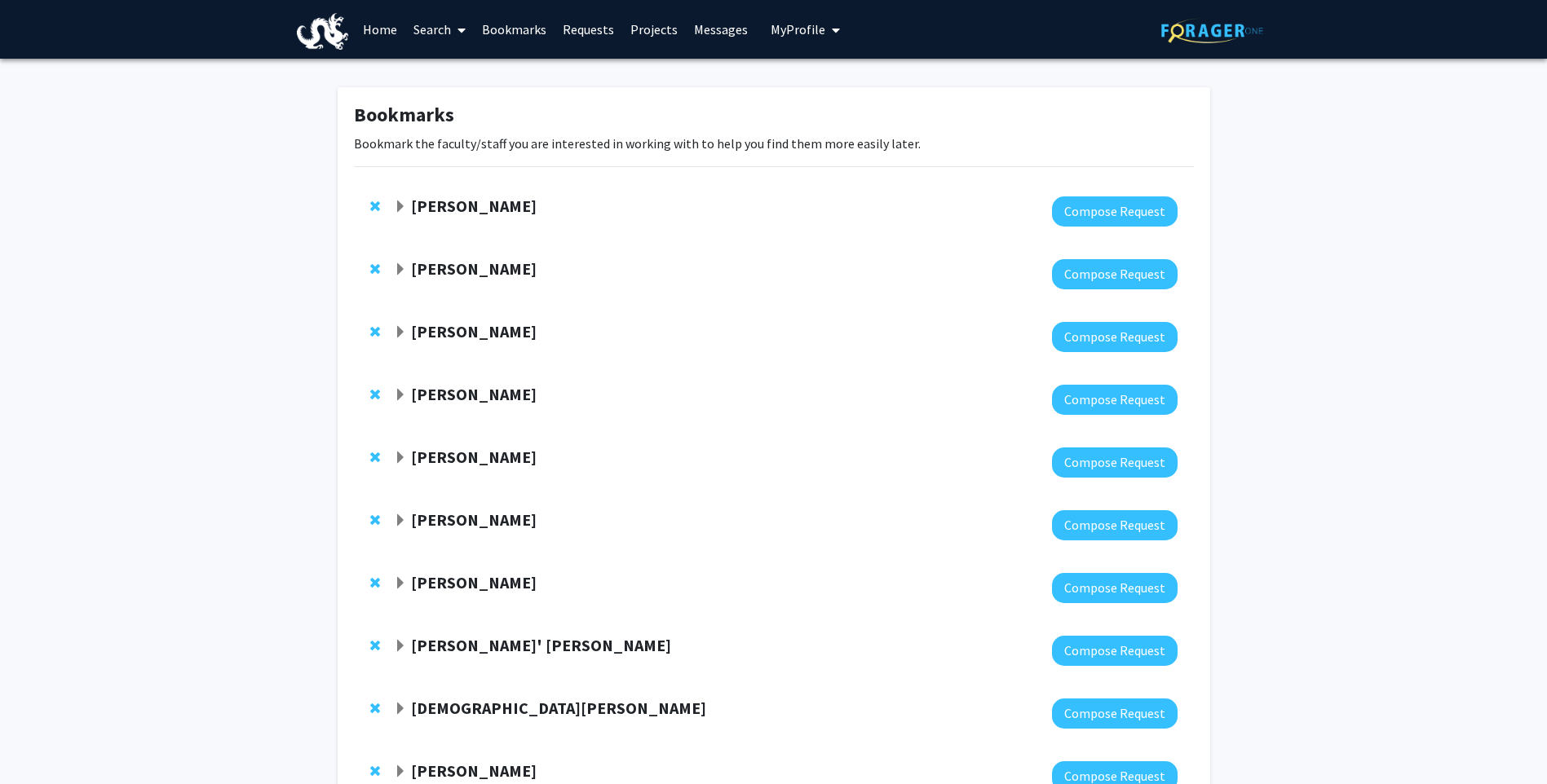
click at [401, 457] on span "Expand Loni Tabb Bookmark" at bounding box center [401, 458] width 13 height 13
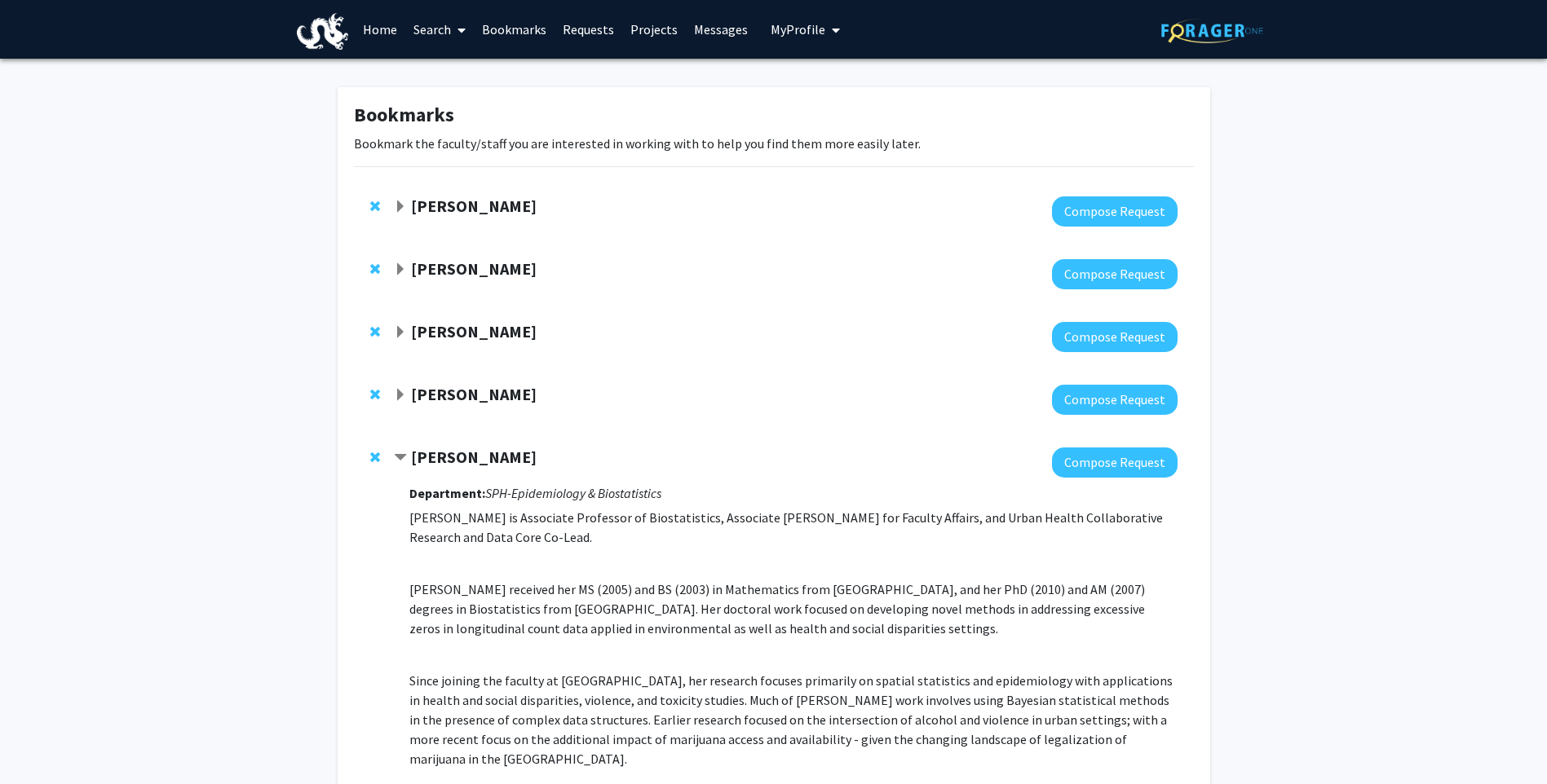
click at [401, 457] on span "Contract Loni Tabb Bookmark" at bounding box center [401, 458] width 13 height 13
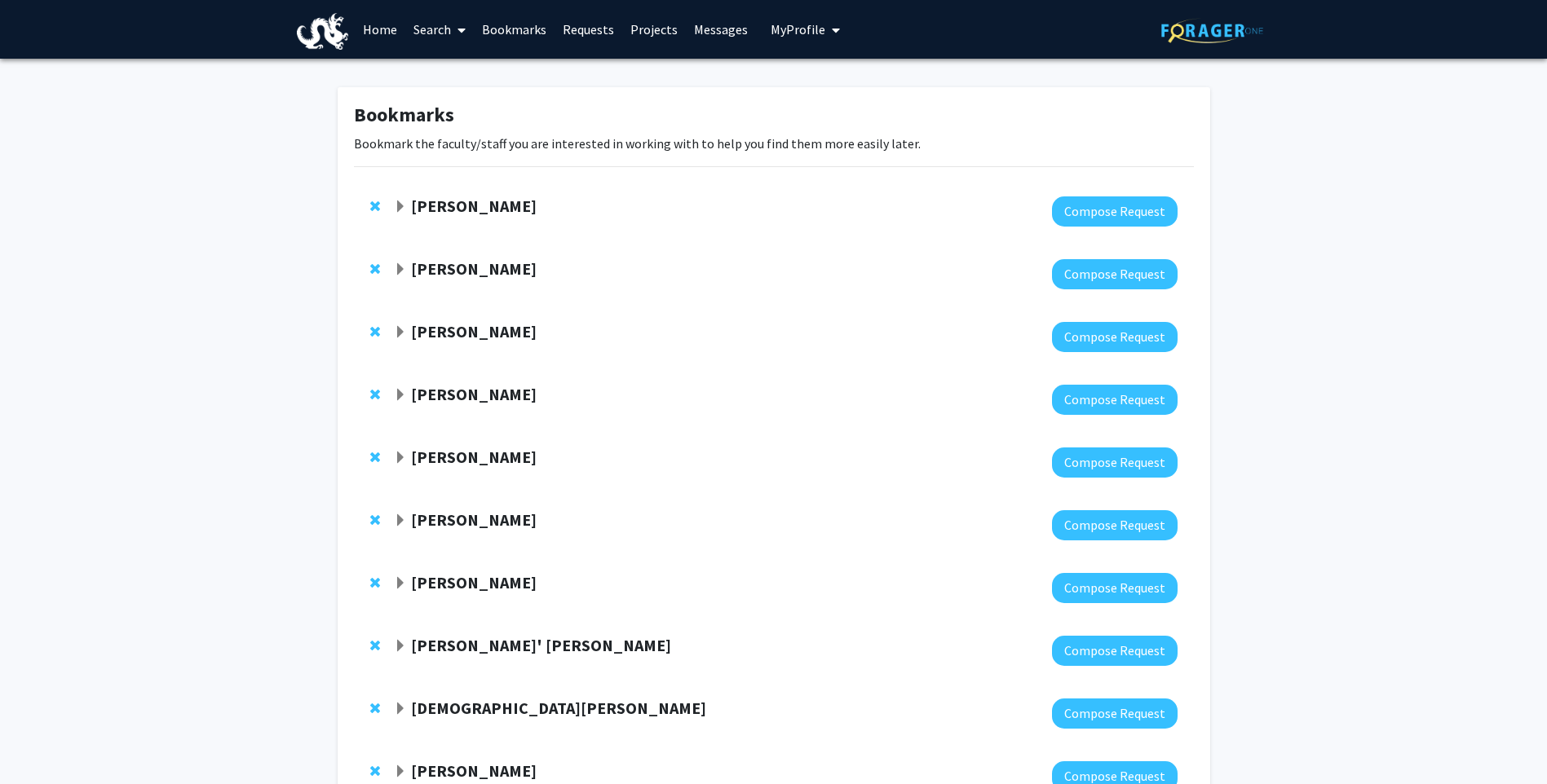
click at [369, 20] on link "Home" at bounding box center [380, 29] width 50 height 57
